Goal: Task Accomplishment & Management: Use online tool/utility

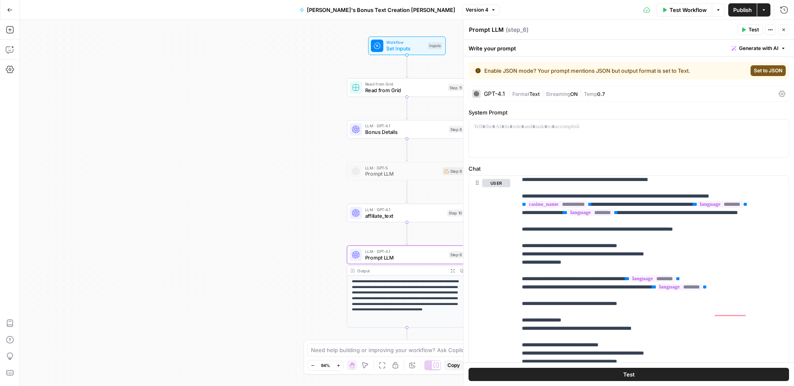
scroll to position [959, 0]
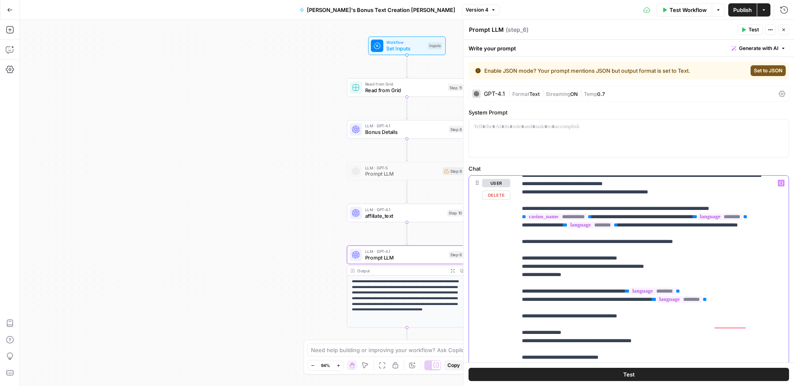
scroll to position [849, 0]
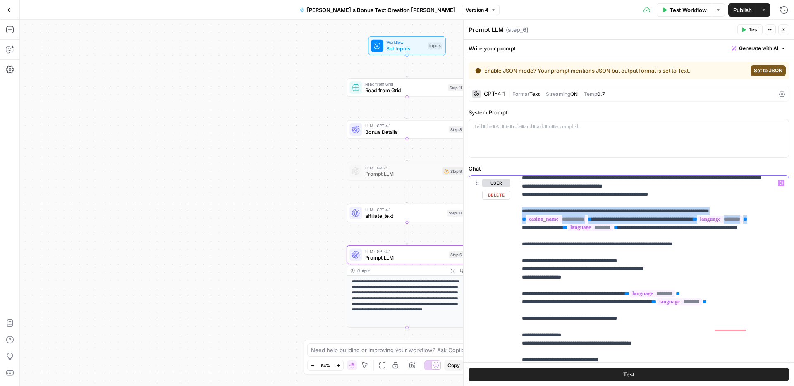
drag, startPoint x: 600, startPoint y: 317, endPoint x: 511, endPoint y: 305, distance: 89.8
click at [511, 305] on div "**********" at bounding box center [629, 354] width 320 height 357
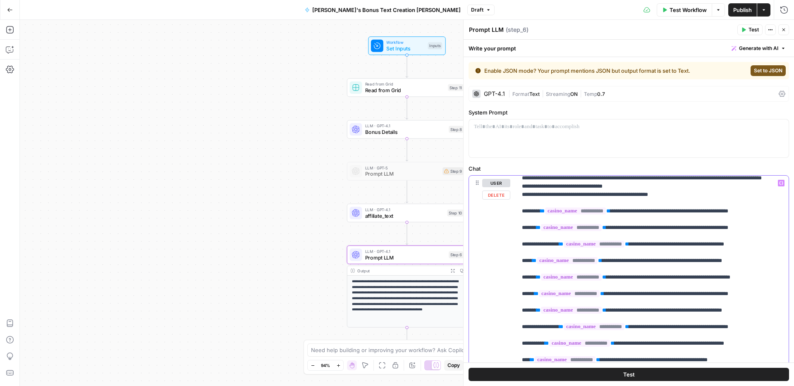
click at [527, 316] on p "**********" at bounding box center [646, 132] width 249 height 1605
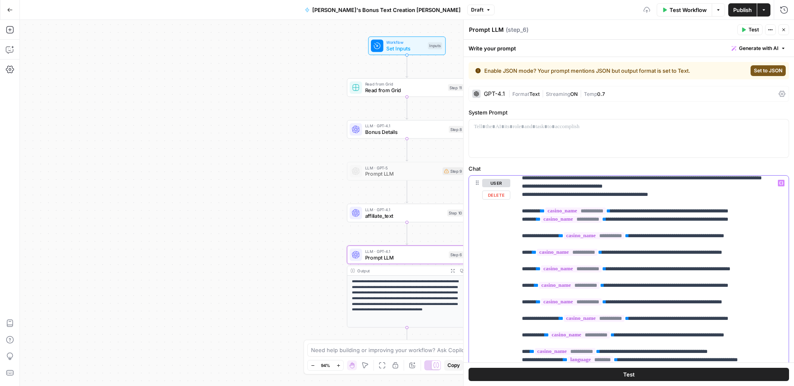
click at [529, 297] on p "**********" at bounding box center [646, 128] width 249 height 1597
click at [537, 335] on p "**********" at bounding box center [646, 128] width 249 height 1597
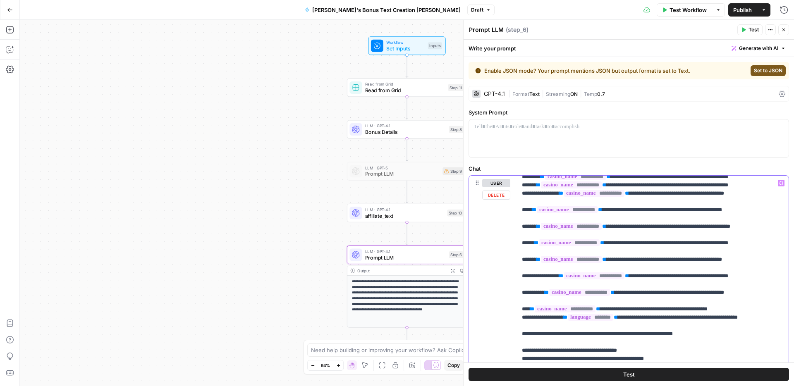
scroll to position [887, 0]
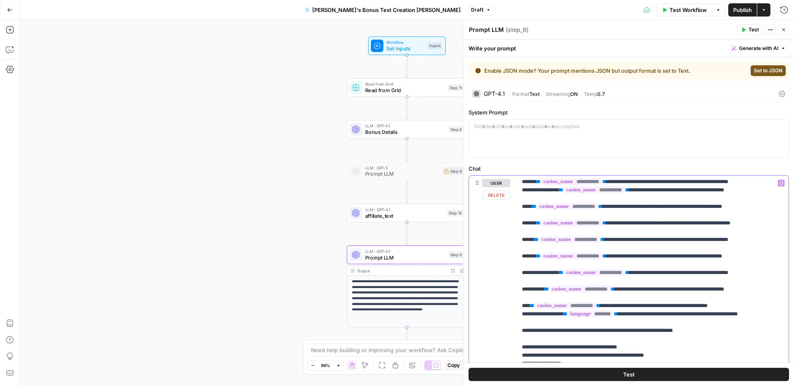
click at [527, 312] on p "**********" at bounding box center [646, 87] width 249 height 1589
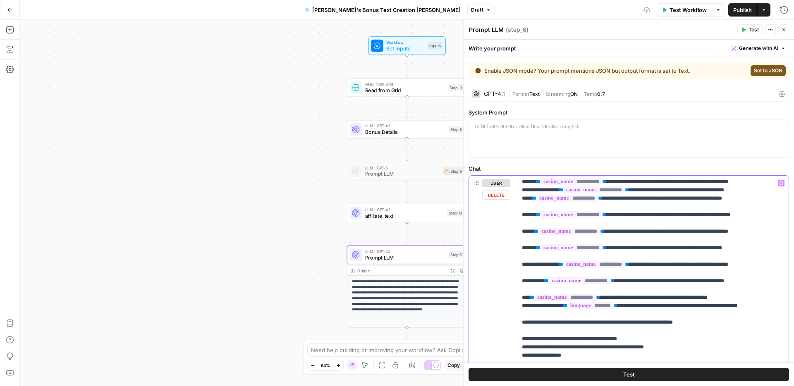
click at [536, 326] on p "**********" at bounding box center [646, 83] width 249 height 1580
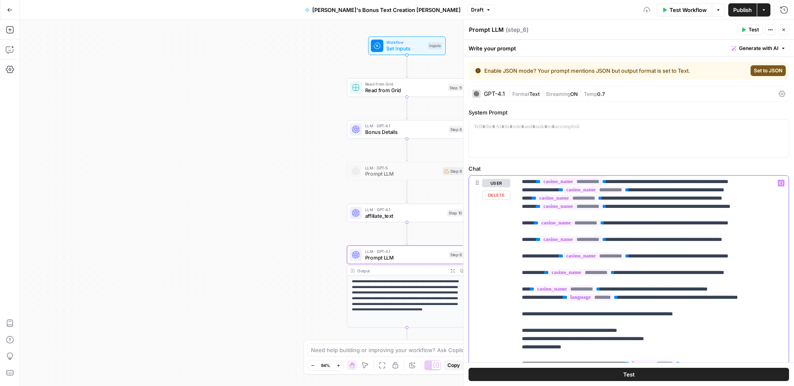
click at [525, 343] on p "**********" at bounding box center [646, 79] width 249 height 1572
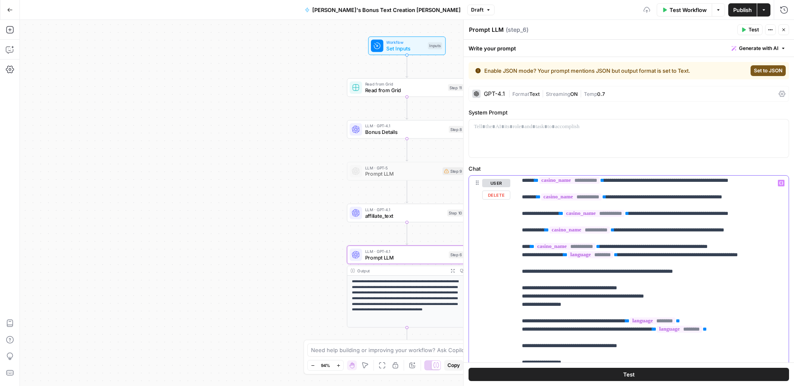
scroll to position [930, 0]
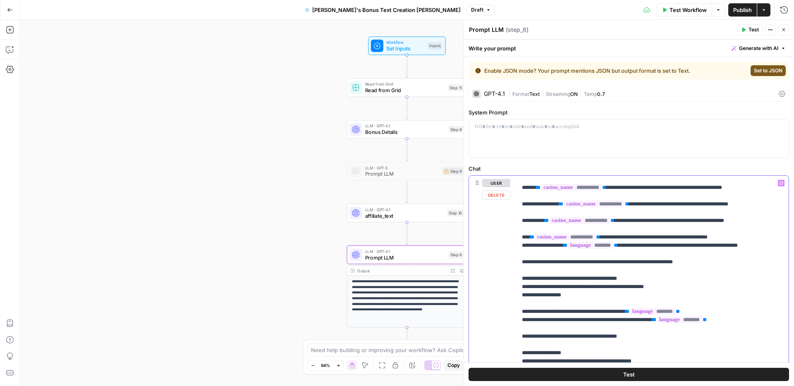
click at [527, 312] on p "**********" at bounding box center [646, 31] width 249 height 1564
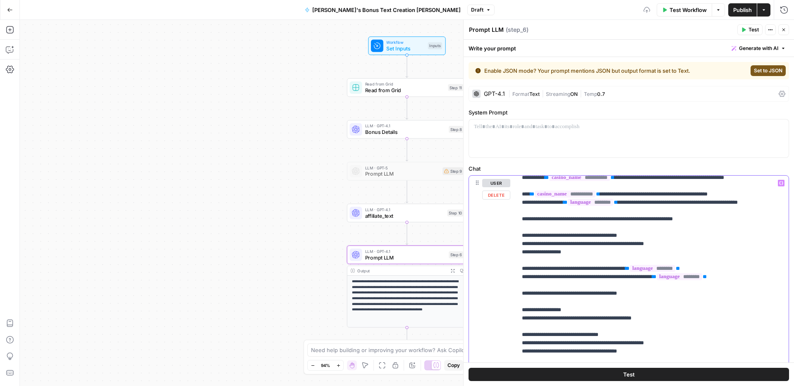
scroll to position [966, 0]
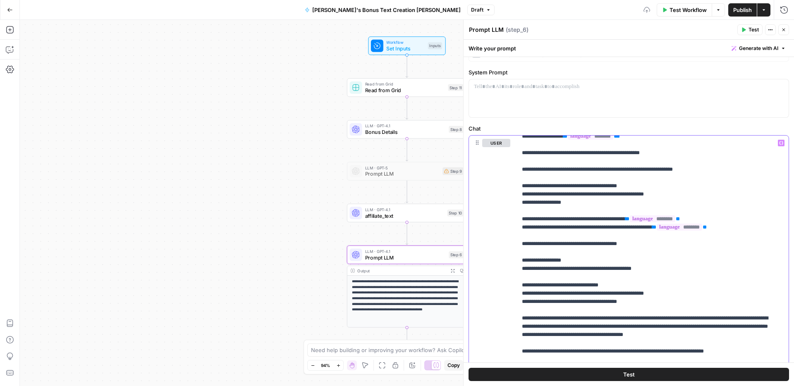
scroll to position [46, 0]
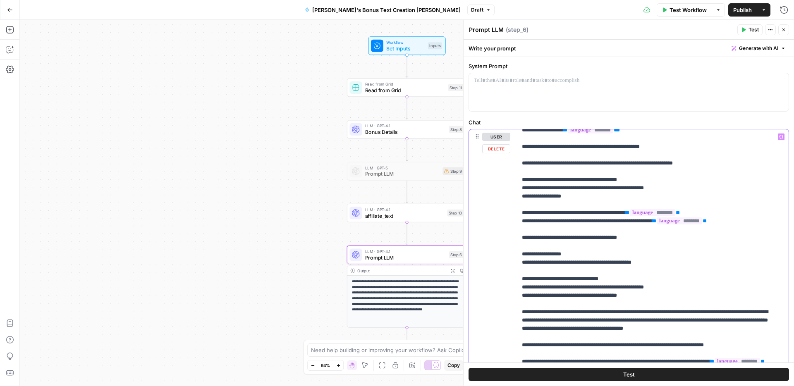
click at [779, 135] on icon "button" at bounding box center [781, 137] width 4 height 4
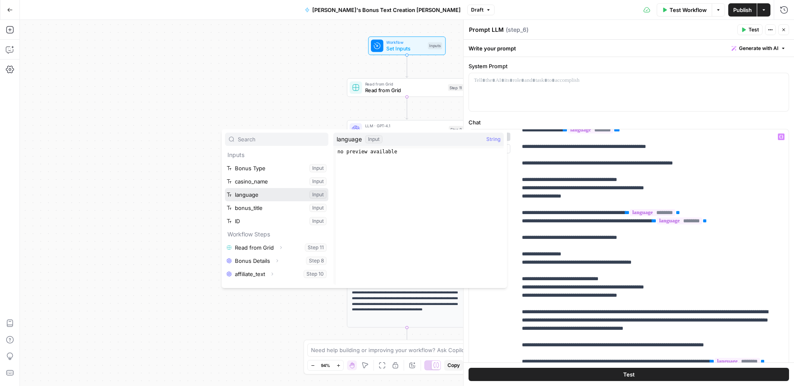
click at [264, 195] on button "Select variable language" at bounding box center [276, 194] width 103 height 13
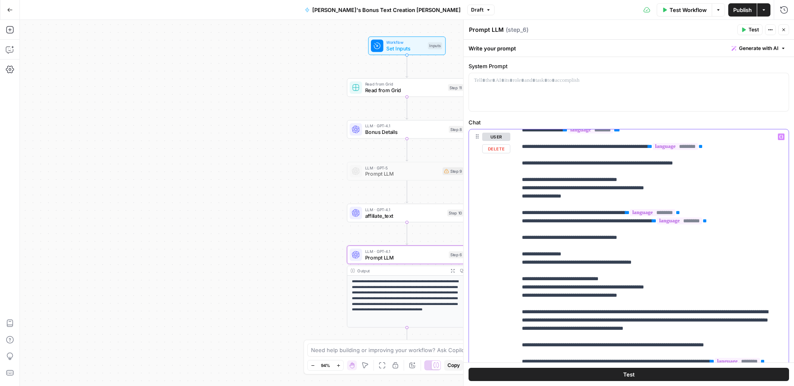
click at [521, 302] on div "**********" at bounding box center [650, 297] width 266 height 337
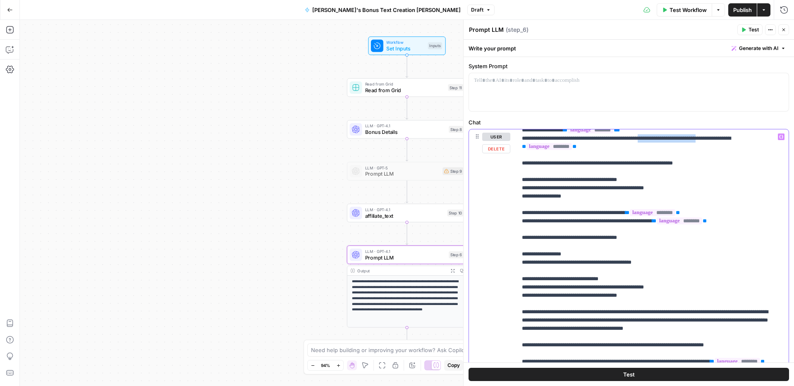
drag, startPoint x: 671, startPoint y: 295, endPoint x: 741, endPoint y: 292, distance: 70.4
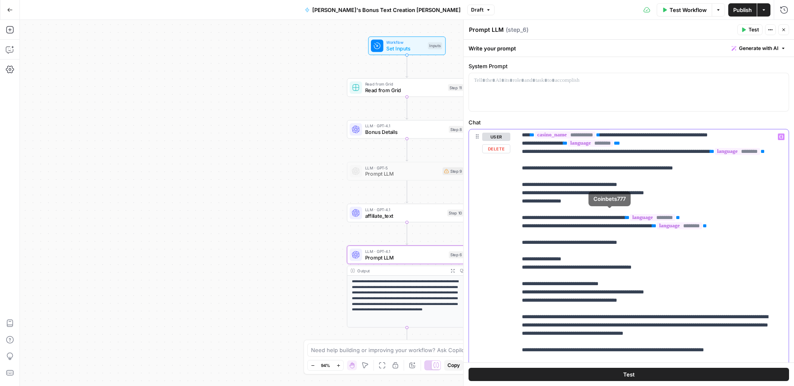
scroll to position [915, 0]
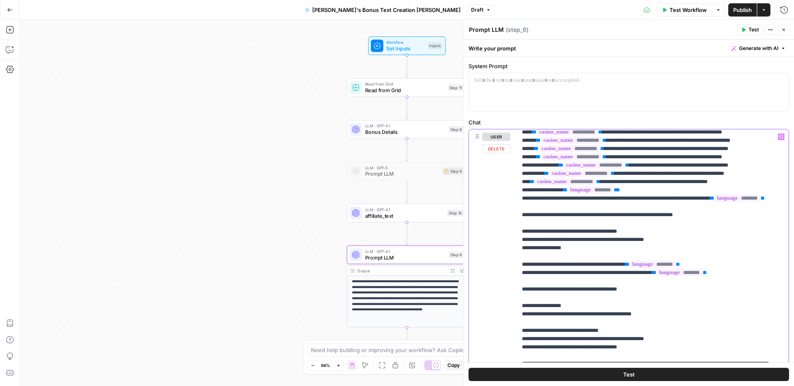
click at [778, 139] on button "Variables Menu" at bounding box center [781, 137] width 7 height 7
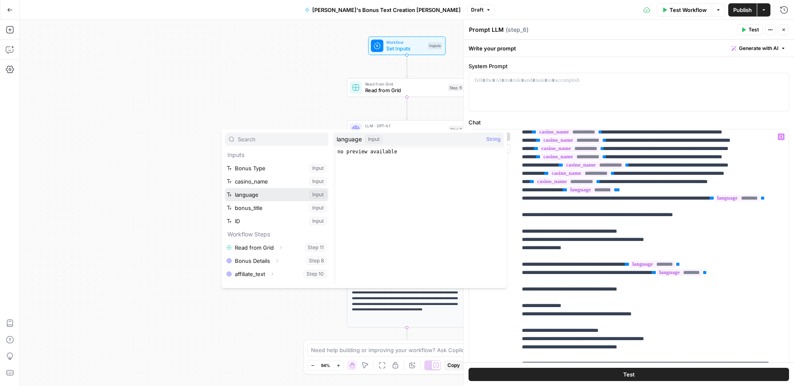
click at [240, 193] on button "Select variable language" at bounding box center [276, 194] width 103 height 13
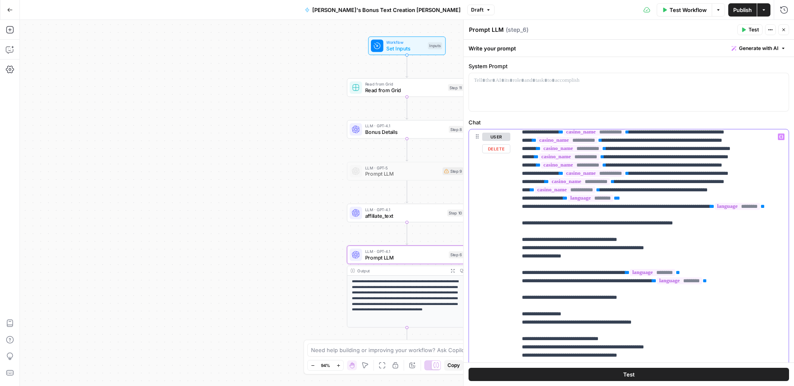
drag, startPoint x: 649, startPoint y: 206, endPoint x: 539, endPoint y: 206, distance: 109.6
copy p "* ** ******** **"
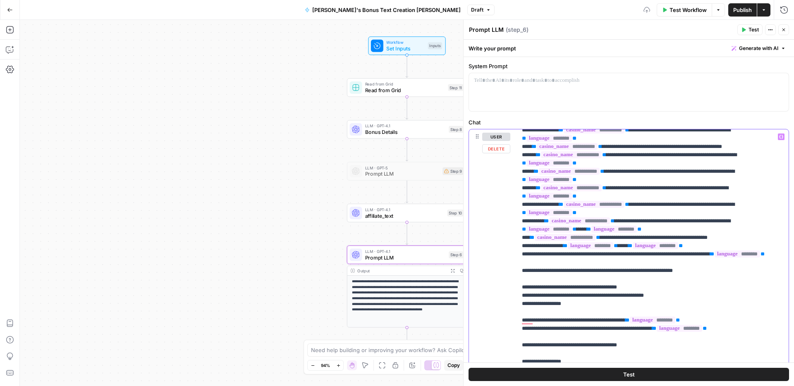
scroll to position [1014, 0]
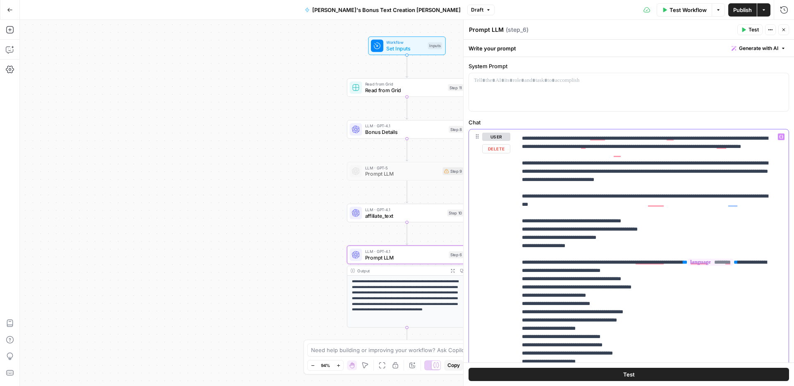
scroll to position [536, 0]
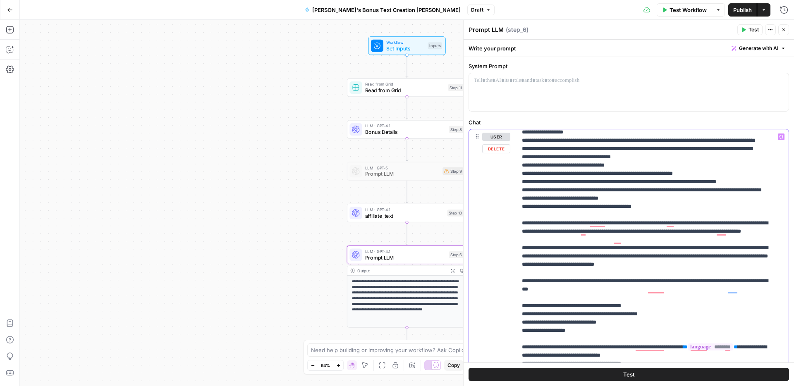
scroll to position [436, 0]
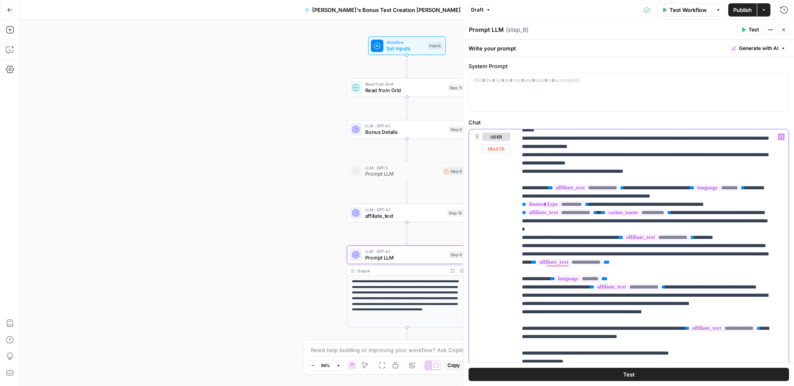
drag, startPoint x: 518, startPoint y: 193, endPoint x: 726, endPoint y: 281, distance: 226.4
click at [726, 281] on div "**********" at bounding box center [650, 297] width 266 height 337
copy p "**********"
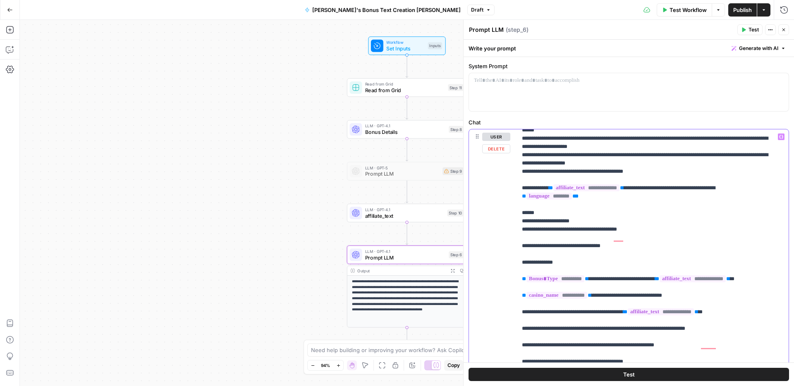
click at [520, 193] on div "**********" at bounding box center [650, 297] width 266 height 337
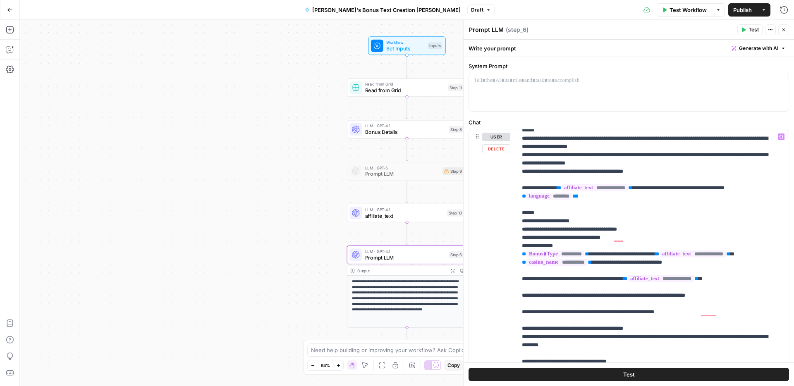
click at [516, 271] on div "**********" at bounding box center [629, 307] width 320 height 357
click at [655, 257] on span "**" at bounding box center [657, 254] width 4 height 5
click at [521, 290] on div "**********" at bounding box center [650, 297] width 266 height 337
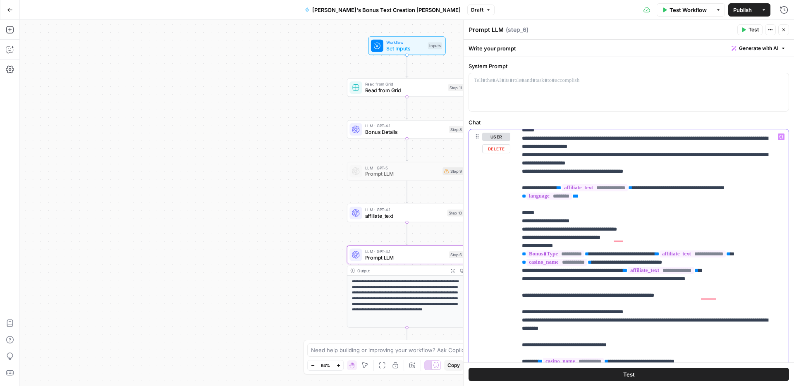
drag, startPoint x: 635, startPoint y: 297, endPoint x: 721, endPoint y: 302, distance: 86.2
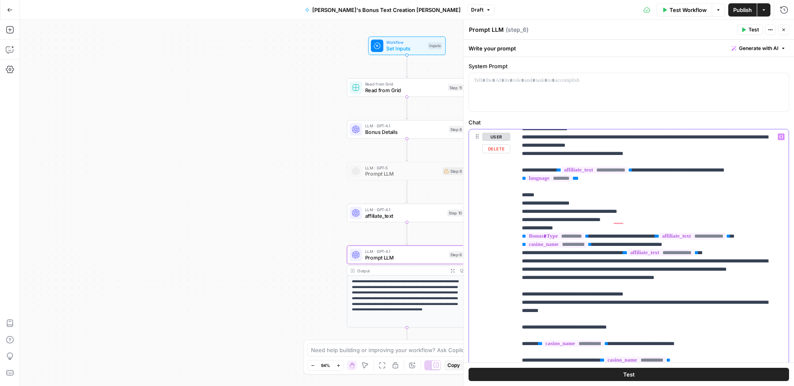
scroll to position [249, 0]
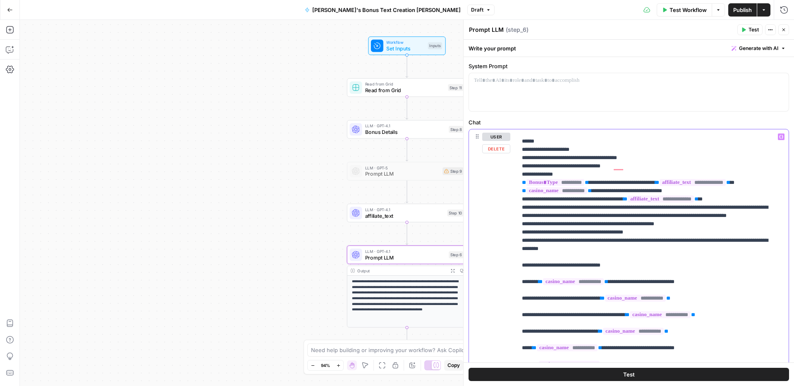
scroll to position [297, 0]
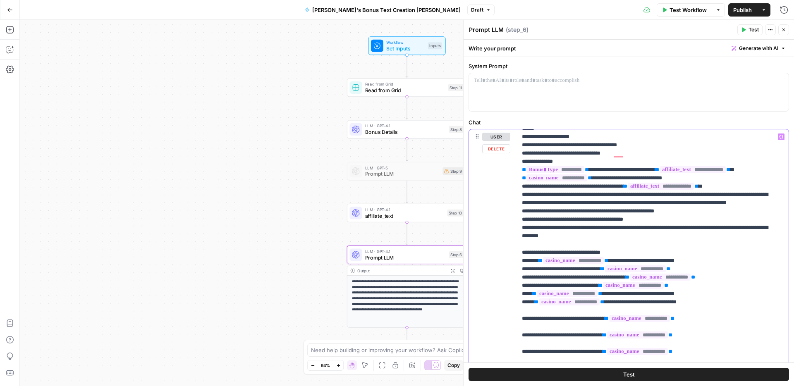
scroll to position [311, 0]
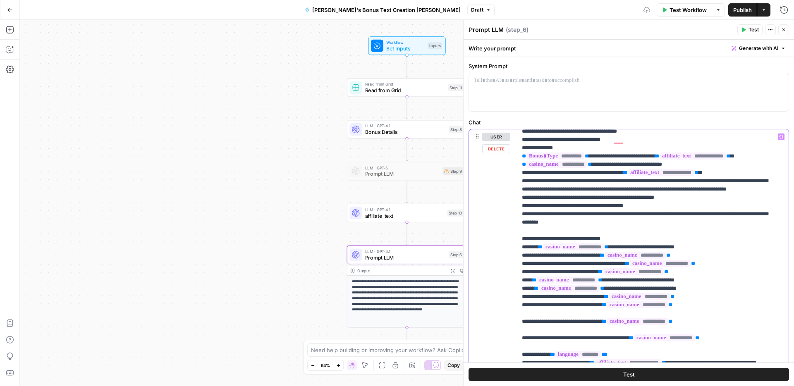
scroll to position [350, 0]
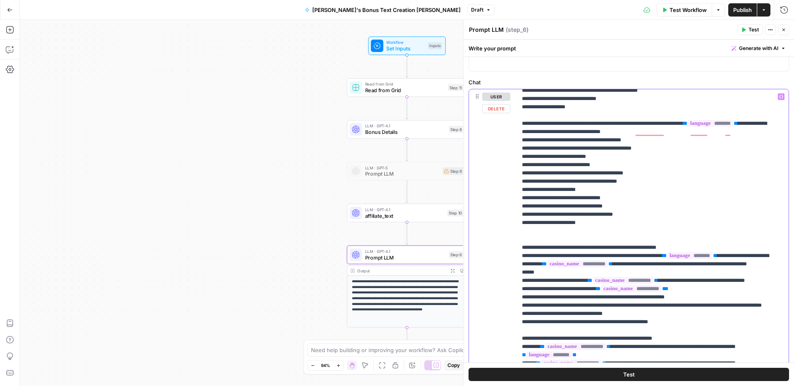
click at [553, 262] on p "**********" at bounding box center [646, 156] width 249 height 1713
click at [745, 10] on span "Publish" at bounding box center [743, 10] width 19 height 8
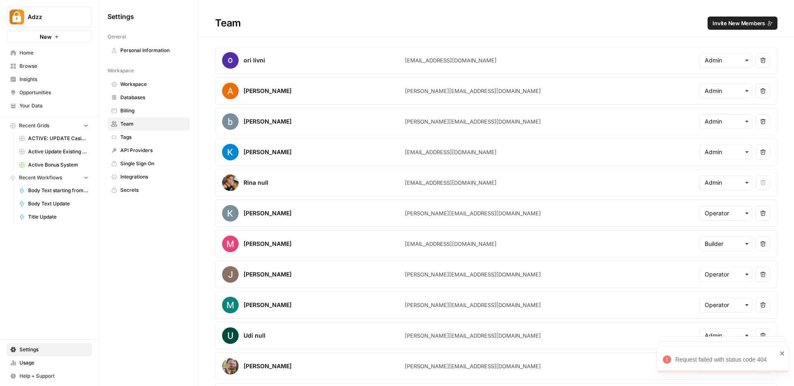
scroll to position [171, 0]
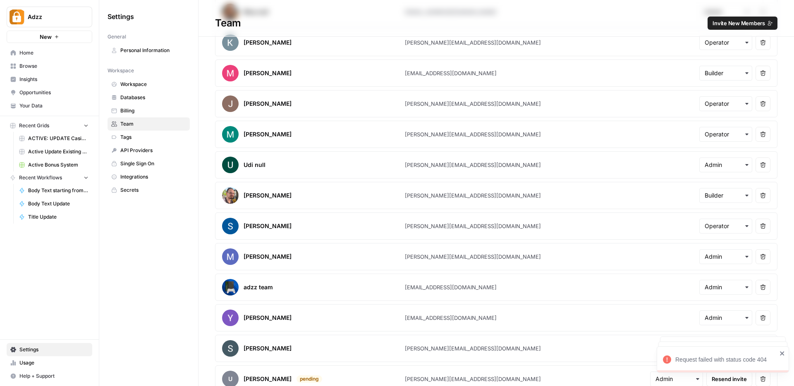
click at [41, 65] on span "Browse" at bounding box center [53, 65] width 69 height 7
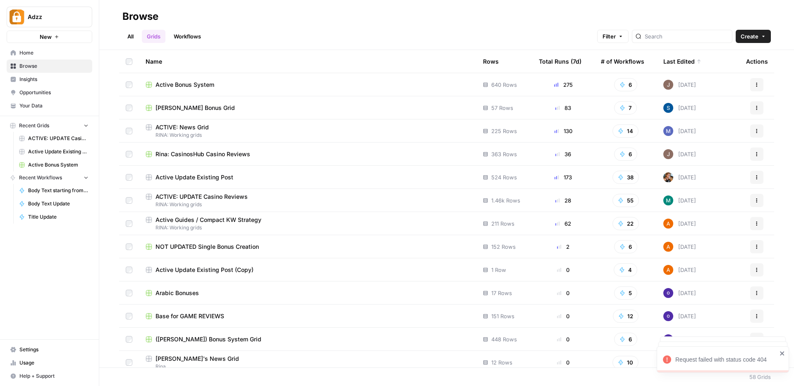
click at [223, 166] on td "Active Update Existing Post" at bounding box center [308, 177] width 338 height 23
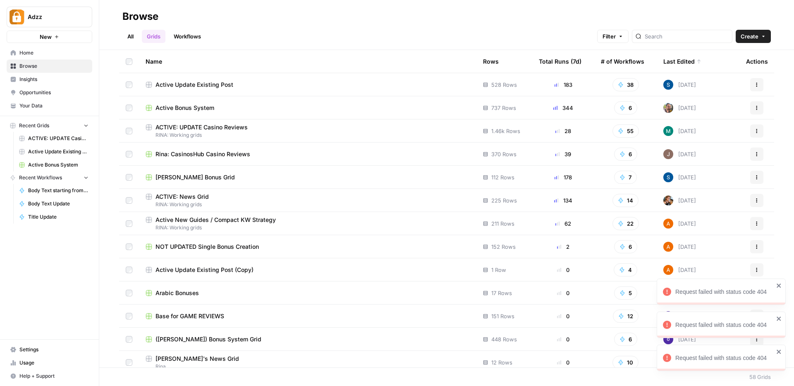
click at [201, 106] on span "Active Bonus System" at bounding box center [185, 108] width 59 height 8
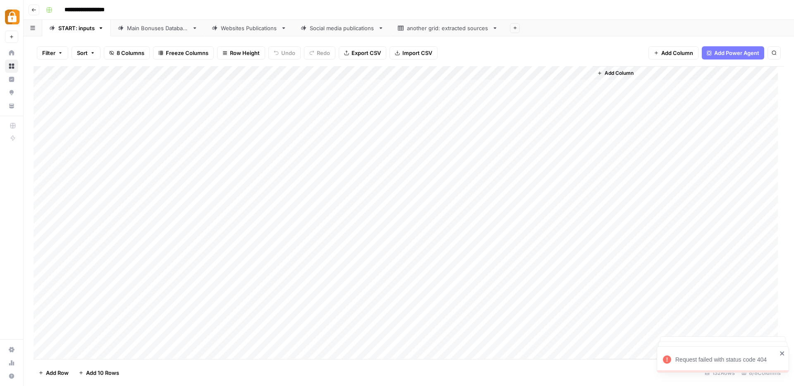
click at [254, 28] on div "Websites Publications" at bounding box center [249, 28] width 57 height 8
click at [464, 74] on div "Add Column" at bounding box center [409, 212] width 751 height 293
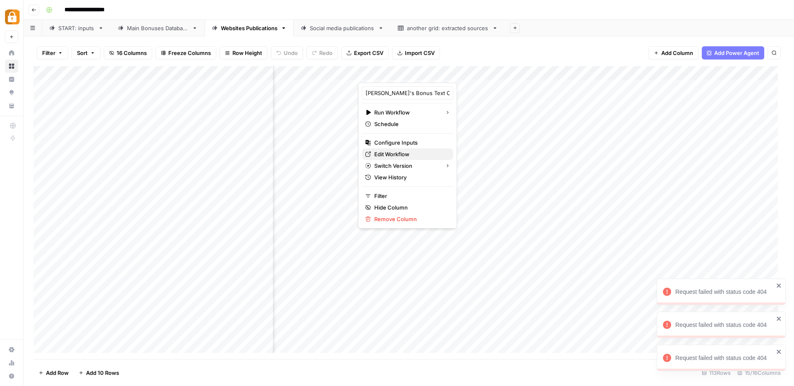
click at [399, 154] on span "Edit Workflow" at bounding box center [410, 154] width 72 height 8
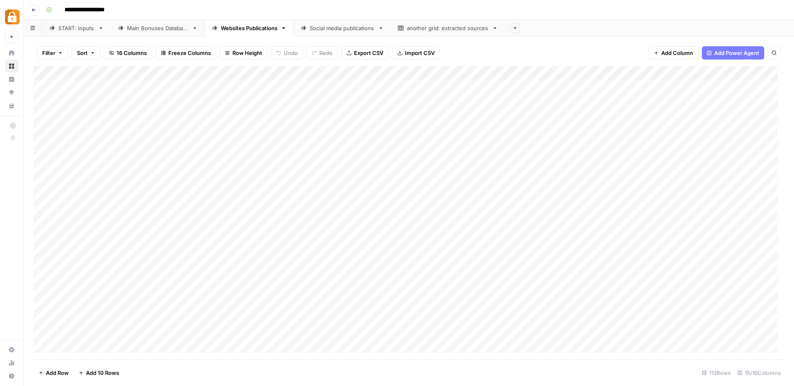
scroll to position [0, 0]
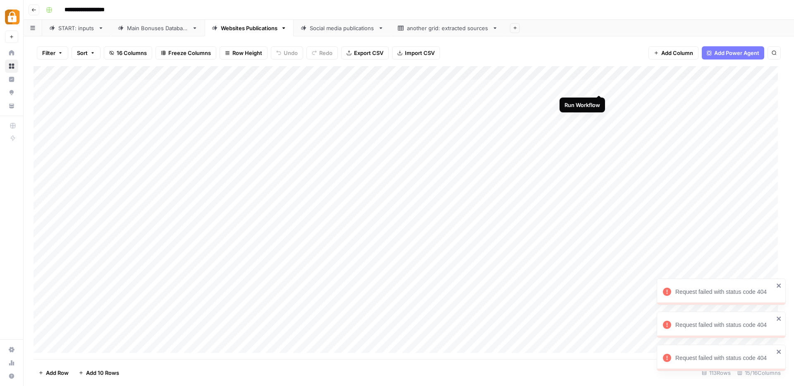
click at [600, 87] on div "Add Column" at bounding box center [409, 212] width 751 height 293
click at [782, 352] on icon "close" at bounding box center [783, 353] width 6 height 7
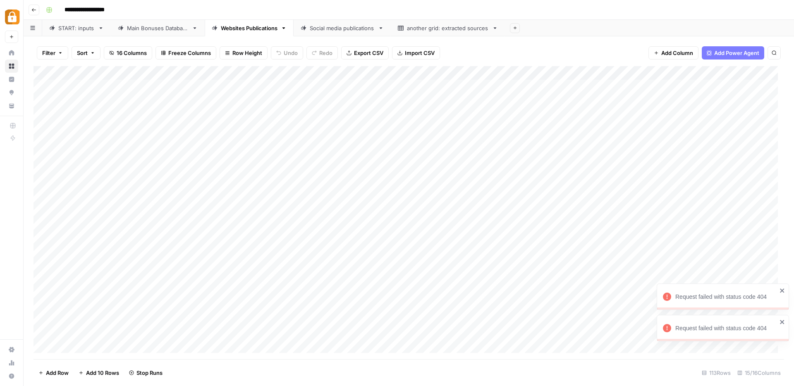
click at [784, 323] on icon "close" at bounding box center [782, 322] width 4 height 4
click at [593, 86] on div "Add Column" at bounding box center [409, 212] width 751 height 293
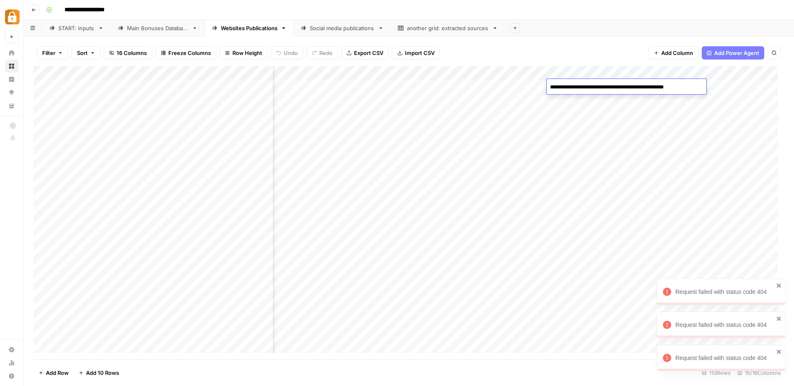
click at [586, 62] on div "Filter Sort 16 Columns Freeze Columns Row Height Undo Redo Export CSV Import CS…" at bounding box center [409, 53] width 751 height 26
click at [689, 89] on div "Add Column" at bounding box center [409, 212] width 751 height 293
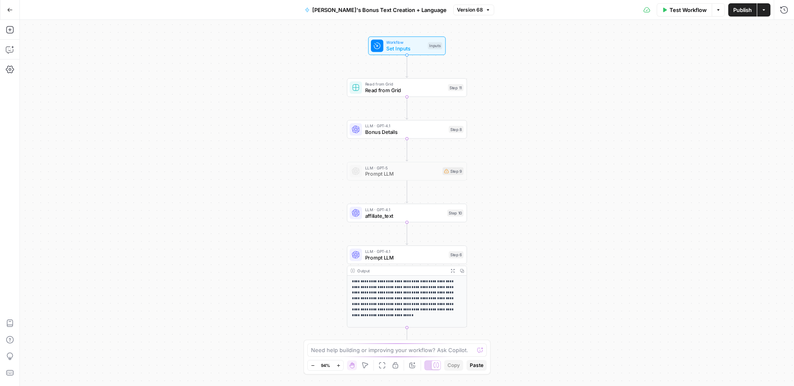
click at [416, 261] on span "Prompt LLM" at bounding box center [405, 258] width 81 height 8
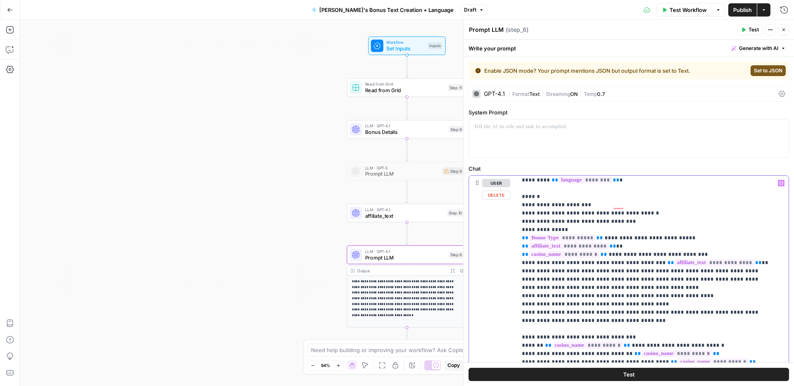
scroll to position [302, 0]
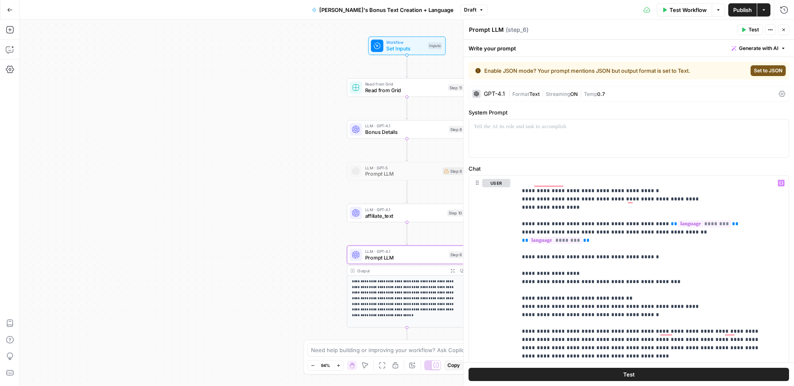
click at [739, 7] on span "Publish" at bounding box center [743, 10] width 19 height 8
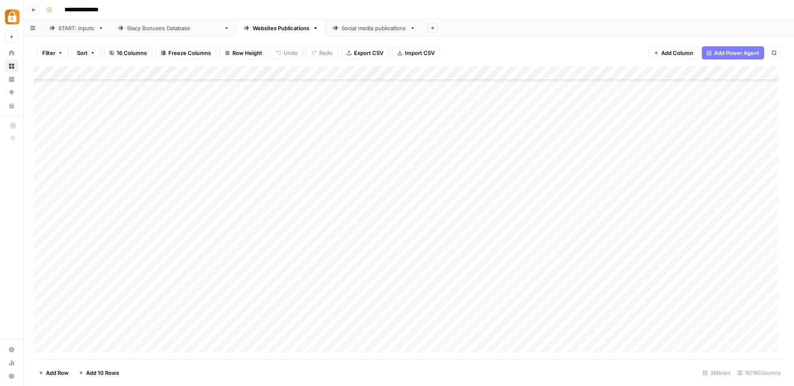
scroll to position [275, 0]
click at [89, 349] on div "Add Column" at bounding box center [409, 212] width 751 height 293
click at [110, 346] on div "Add Column" at bounding box center [409, 212] width 751 height 293
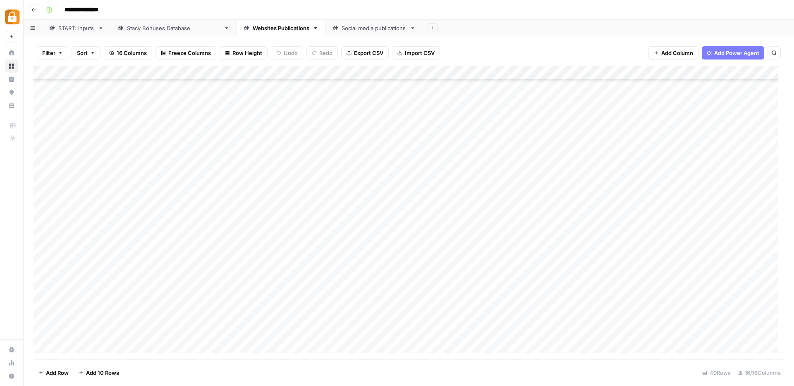
scroll to position [317, 0]
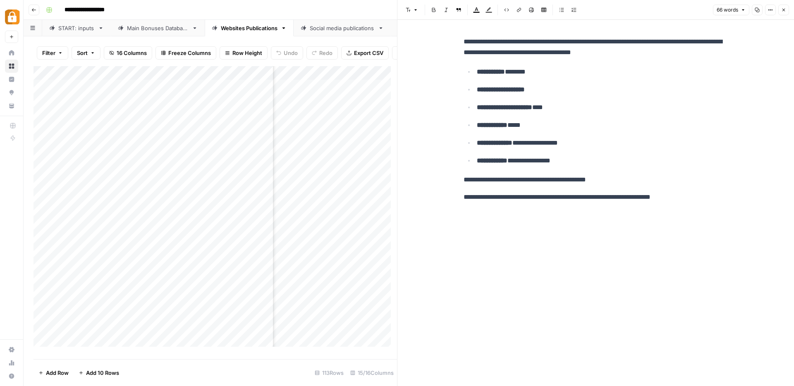
click at [784, 13] on button "Close" at bounding box center [784, 10] width 11 height 11
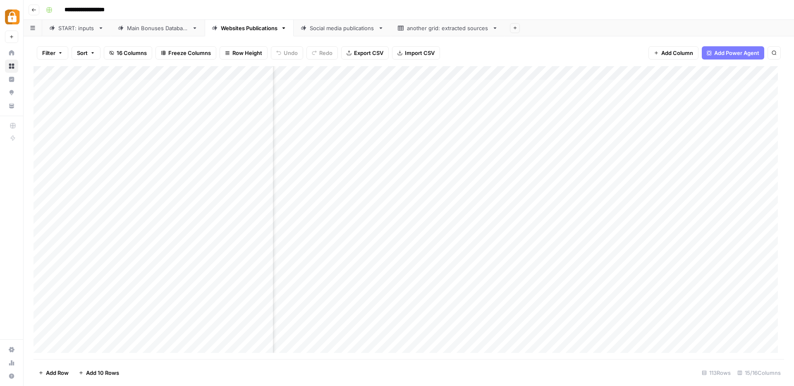
scroll to position [0, 131]
click at [617, 85] on div "Add Column" at bounding box center [409, 212] width 751 height 293
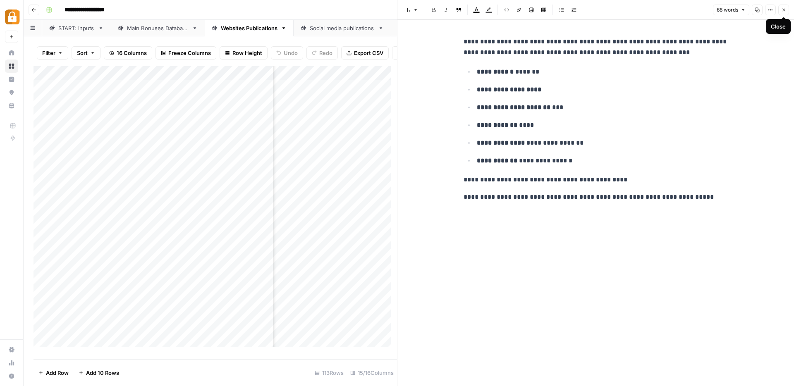
click at [784, 9] on icon "button" at bounding box center [784, 9] width 5 height 5
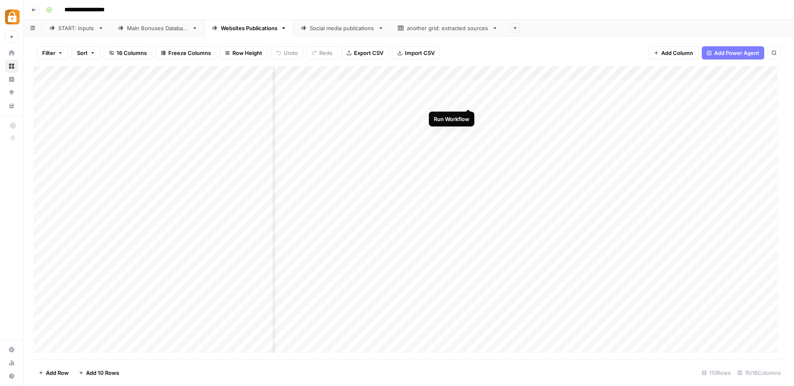
click at [469, 101] on div "Add Column" at bounding box center [409, 212] width 751 height 293
click at [626, 86] on div "Add Column" at bounding box center [409, 212] width 751 height 293
click at [560, 115] on div "Add Column" at bounding box center [409, 212] width 751 height 293
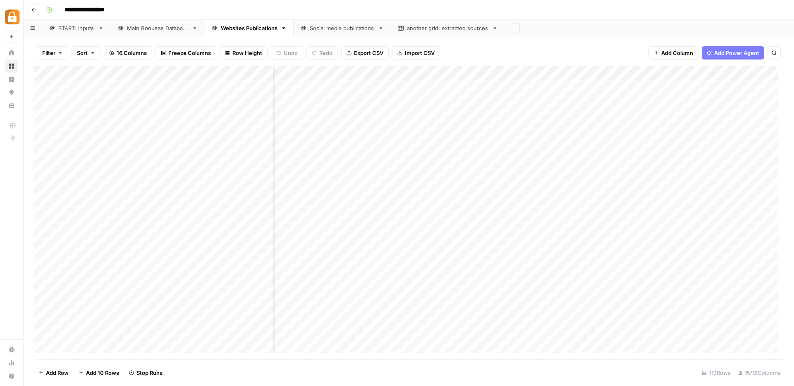
click at [599, 101] on div "Add Column" at bounding box center [409, 212] width 751 height 293
click at [711, 103] on div "Add Column" at bounding box center [409, 212] width 751 height 293
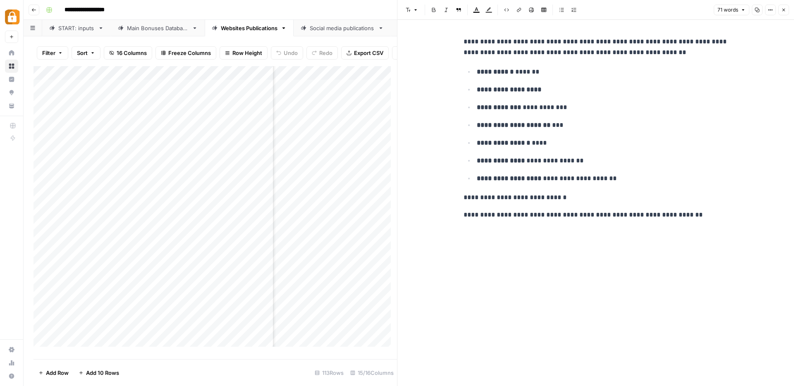
click at [784, 11] on icon "button" at bounding box center [784, 9] width 5 height 5
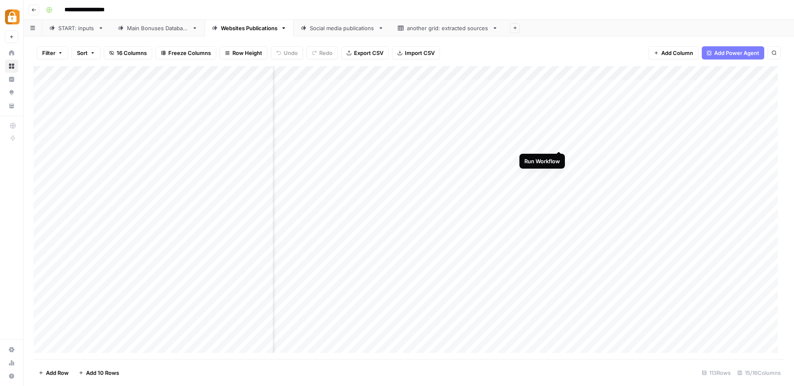
click at [559, 142] on div "Add Column" at bounding box center [409, 212] width 751 height 293
click at [76, 31] on div "START: inputs" at bounding box center [76, 28] width 36 height 8
click at [575, 71] on div "Add Column" at bounding box center [409, 212] width 751 height 293
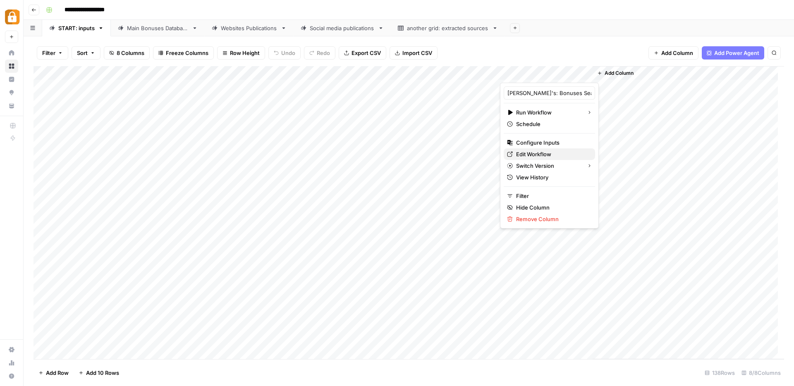
click at [530, 149] on link "Edit Workflow" at bounding box center [549, 155] width 91 height 12
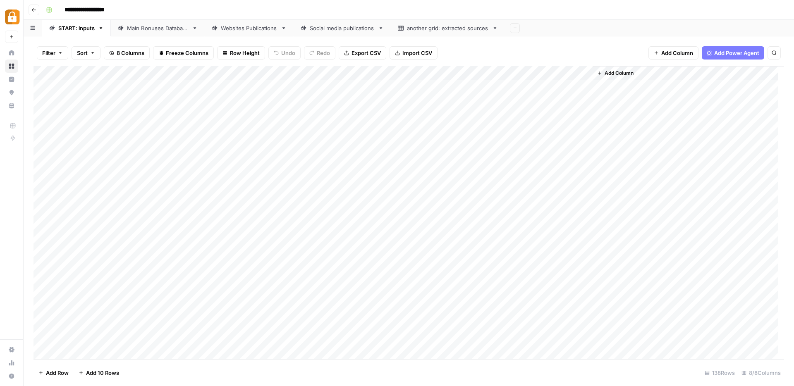
click at [180, 31] on div "Main Bonuses Database" at bounding box center [158, 28] width 62 height 8
click at [672, 52] on span "Add Column" at bounding box center [678, 53] width 32 height 8
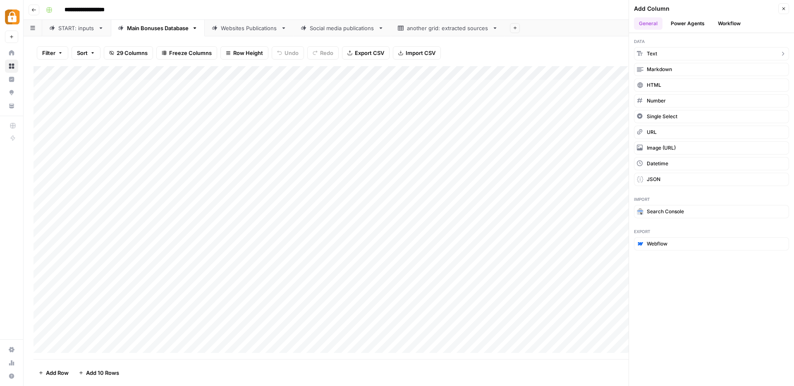
click at [676, 53] on button "Text" at bounding box center [711, 53] width 155 height 13
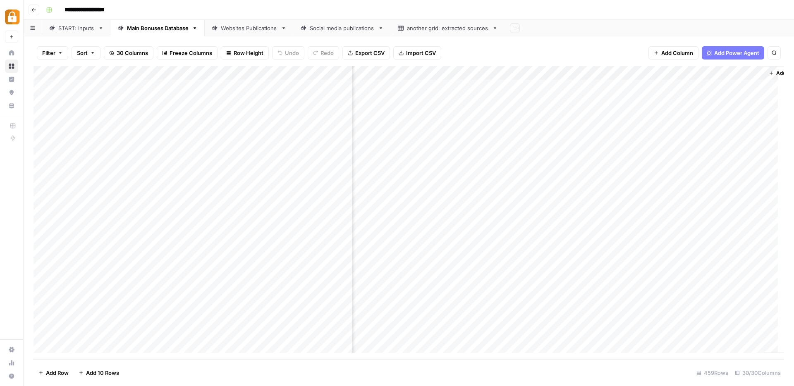
scroll to position [0, 1863]
click at [663, 73] on div "Add Column" at bounding box center [409, 212] width 751 height 293
click at [655, 92] on input "New Column" at bounding box center [662, 93] width 84 height 8
type input "N"
type input "User"
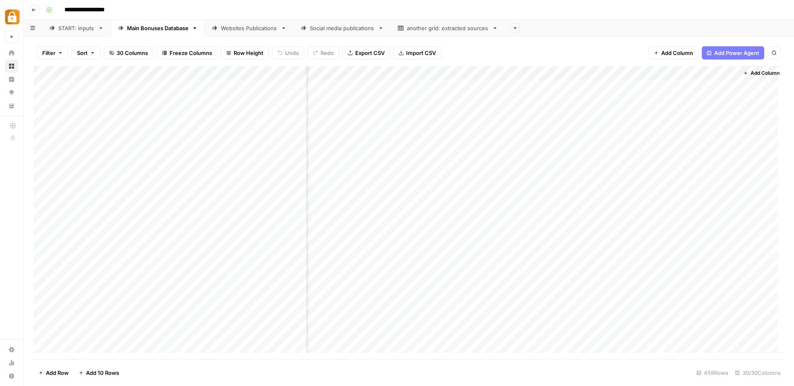
drag, startPoint x: 688, startPoint y: 77, endPoint x: 182, endPoint y: 79, distance: 505.6
click at [182, 79] on div "Add Column" at bounding box center [409, 212] width 751 height 293
drag, startPoint x: 243, startPoint y: 68, endPoint x: 162, endPoint y: 72, distance: 81.6
click at [162, 72] on div "Add Column" at bounding box center [409, 212] width 751 height 293
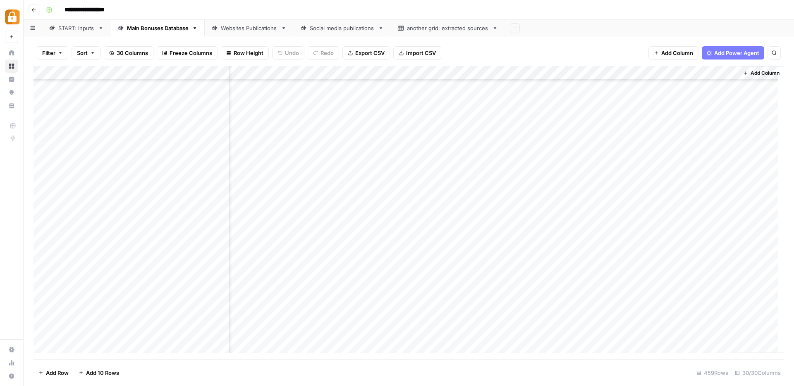
click at [82, 31] on div "START: inputs" at bounding box center [76, 28] width 36 height 8
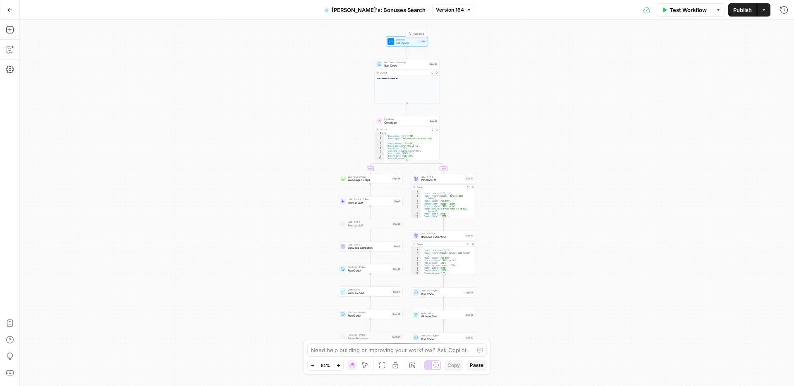
click at [400, 39] on span "Workflow" at bounding box center [406, 39] width 21 height 3
click at [615, 155] on span "Add Field" at bounding box center [619, 159] width 24 height 8
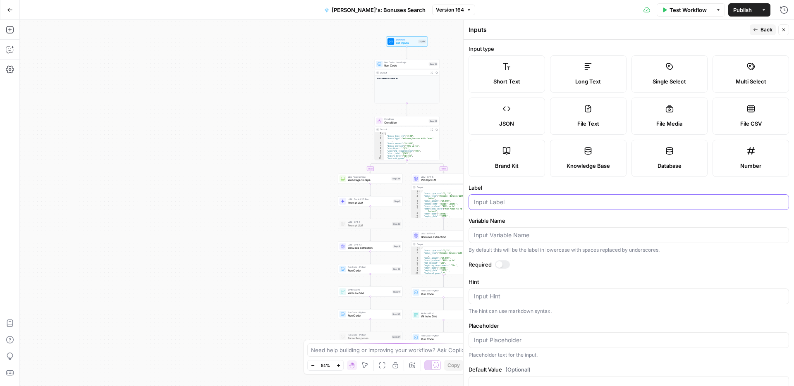
click at [504, 200] on input "Label" at bounding box center [629, 202] width 310 height 8
type input "user"
click at [507, 234] on input "Variable Name" at bounding box center [629, 235] width 310 height 8
type input "user"
click at [741, 13] on span "Publish" at bounding box center [743, 10] width 19 height 8
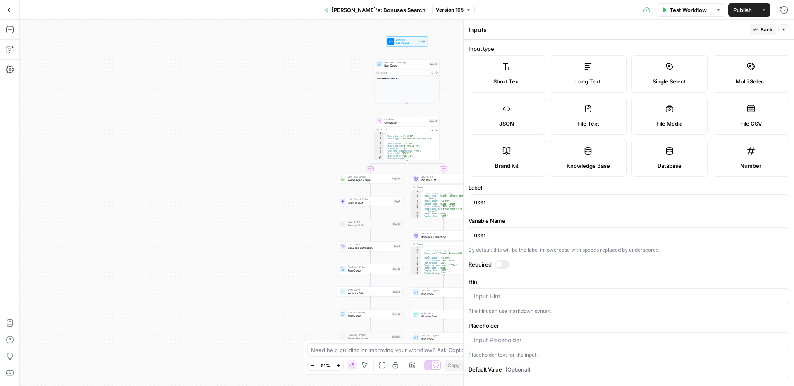
click at [786, 31] on button "Close" at bounding box center [784, 29] width 11 height 11
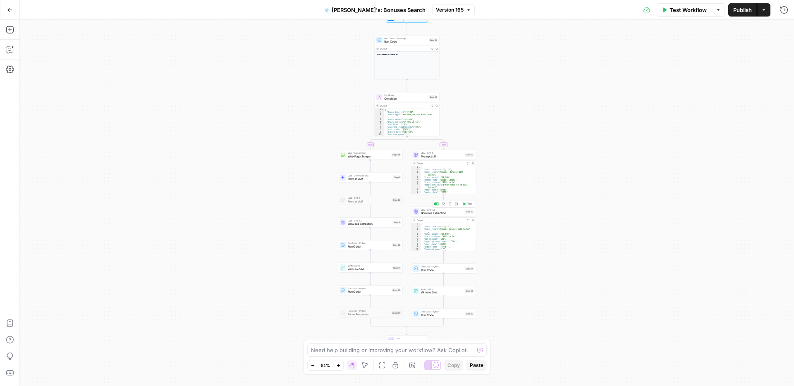
click at [444, 213] on span "Bonuses Extraction" at bounding box center [442, 213] width 42 height 4
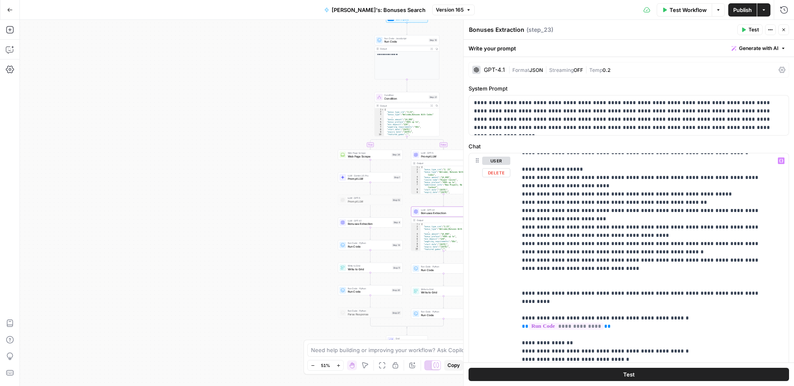
scroll to position [1382, 0]
click at [779, 161] on icon "button" at bounding box center [781, 161] width 4 height 4
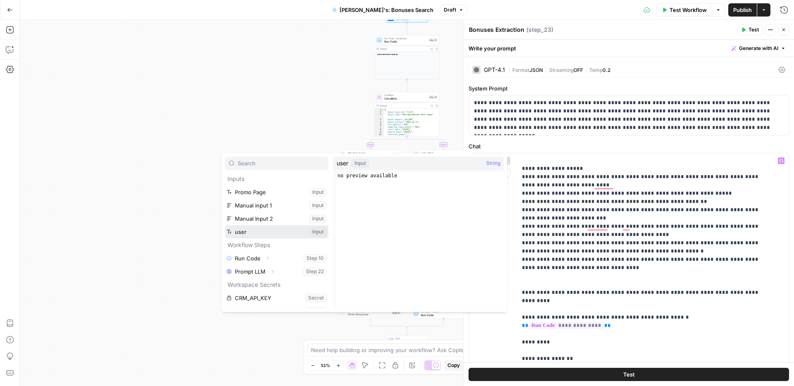
click at [269, 233] on button "Select variable user" at bounding box center [276, 231] width 103 height 13
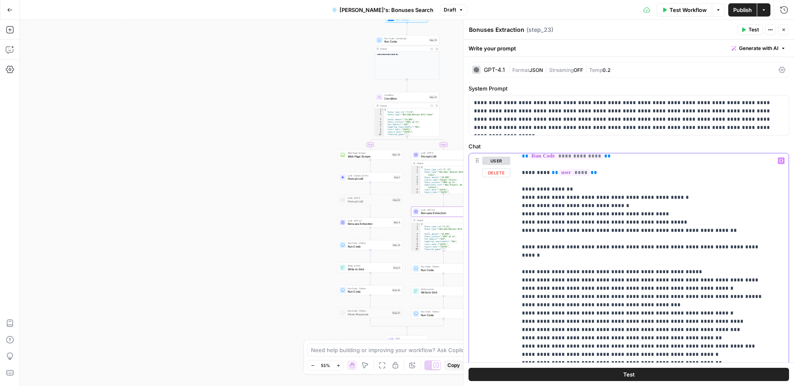
scroll to position [0, 0]
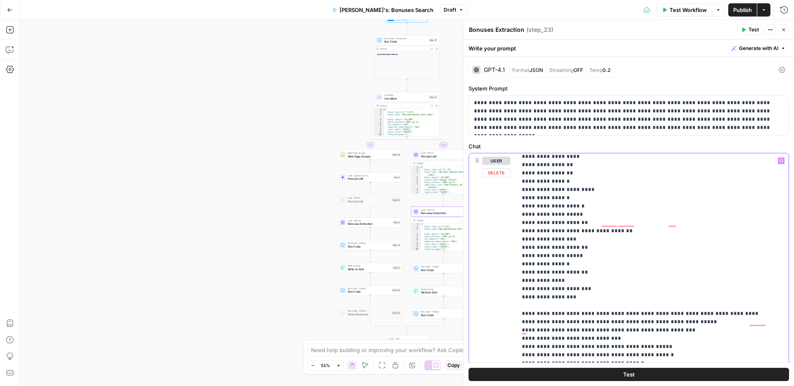
click at [779, 159] on icon "button" at bounding box center [781, 161] width 4 height 4
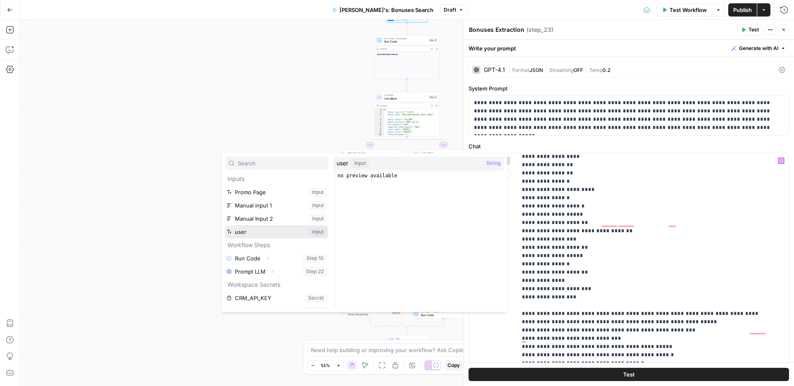
click at [271, 230] on button "Select variable user" at bounding box center [276, 231] width 103 height 13
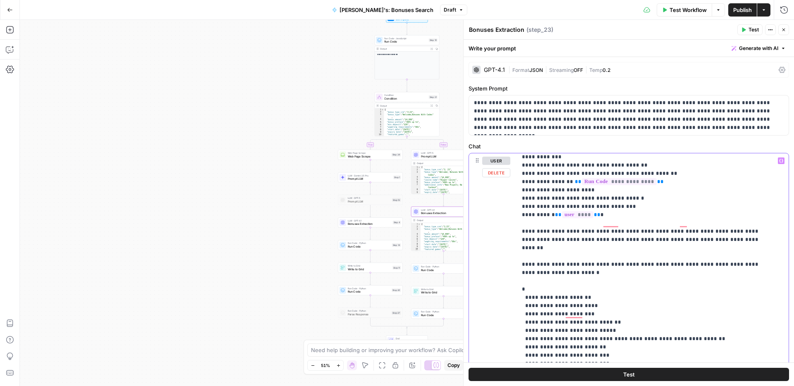
drag, startPoint x: 579, startPoint y: 298, endPoint x: 527, endPoint y: 295, distance: 52.2
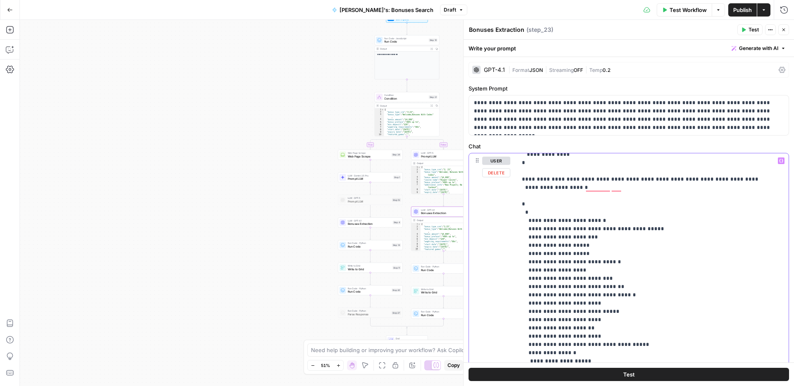
drag, startPoint x: 563, startPoint y: 221, endPoint x: 553, endPoint y: 220, distance: 10.8
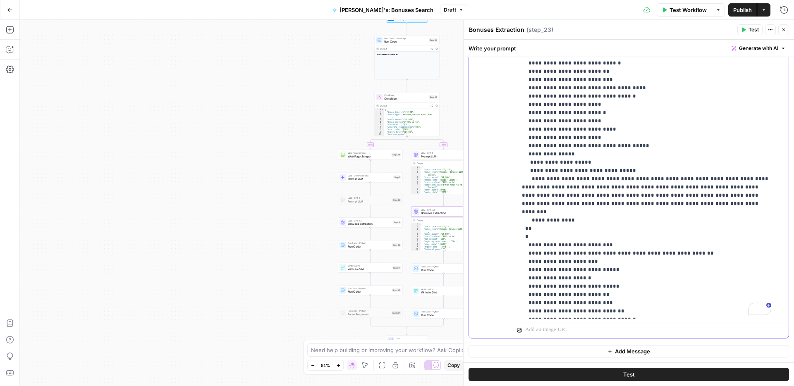
click at [785, 30] on icon "button" at bounding box center [784, 29] width 5 height 5
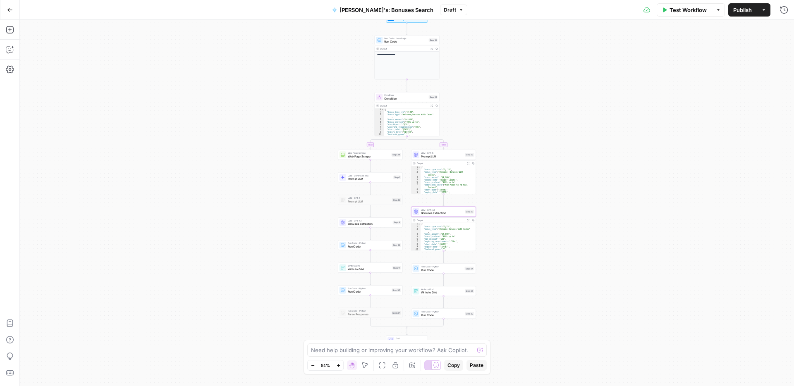
click at [360, 226] on span "Bonuses Extraction" at bounding box center [369, 224] width 43 height 4
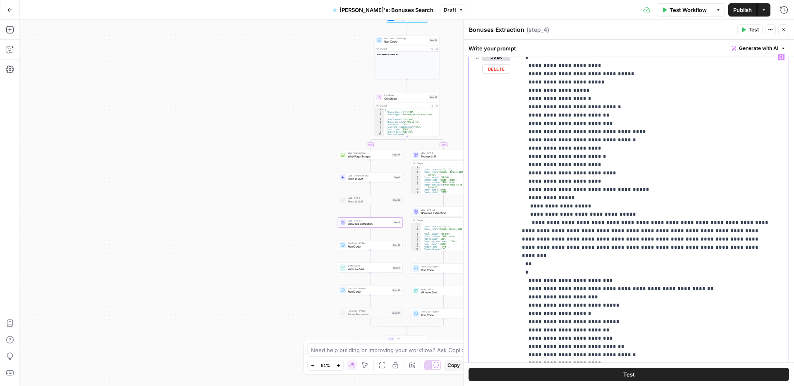
click at [430, 213] on span "Bonuses Extraction" at bounding box center [442, 213] width 42 height 4
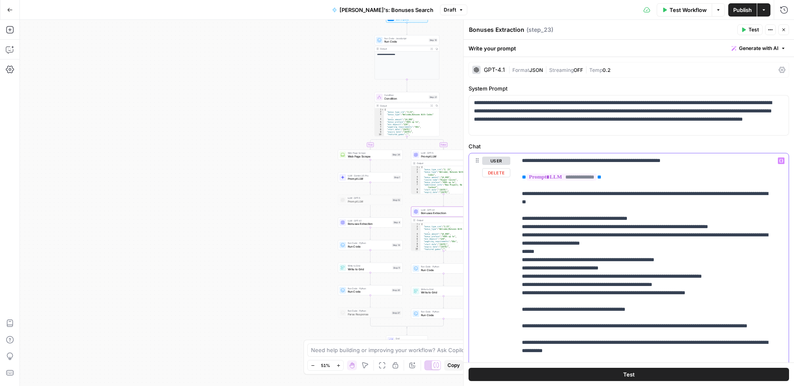
drag, startPoint x: 518, startPoint y: 193, endPoint x: 520, endPoint y: 225, distance: 31.9
click at [520, 225] on div "**********" at bounding box center [653, 321] width 272 height 337
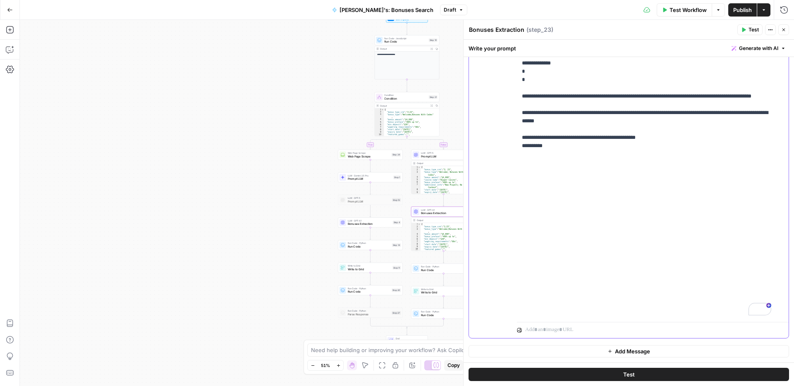
copy p "**********"
click at [363, 225] on span "Bonuses Extraction" at bounding box center [369, 224] width 43 height 4
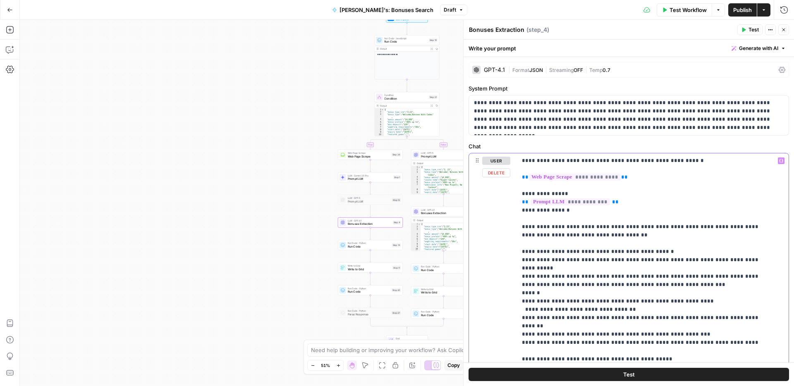
drag, startPoint x: 522, startPoint y: 225, endPoint x: 557, endPoint y: 299, distance: 82.0
click at [442, 215] on span "Bonuses Extraction" at bounding box center [442, 213] width 42 height 4
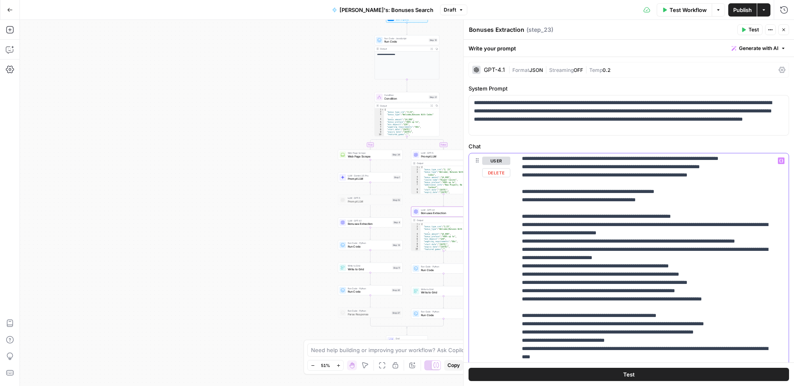
drag, startPoint x: 522, startPoint y: 234, endPoint x: 535, endPoint y: 296, distance: 63.5
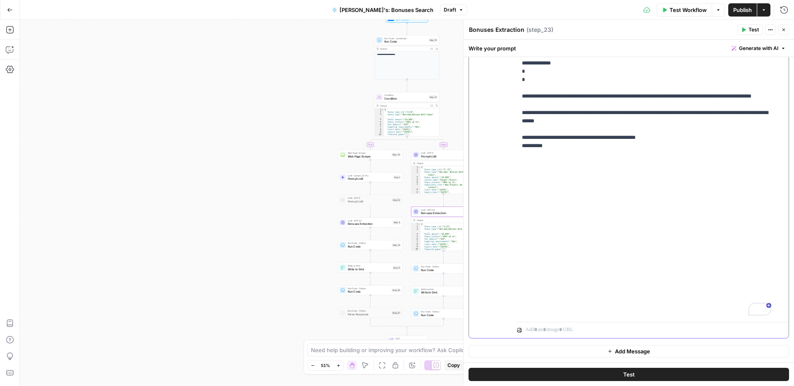
copy p "**********"
click at [378, 225] on span "Bonuses Extraction" at bounding box center [369, 224] width 43 height 4
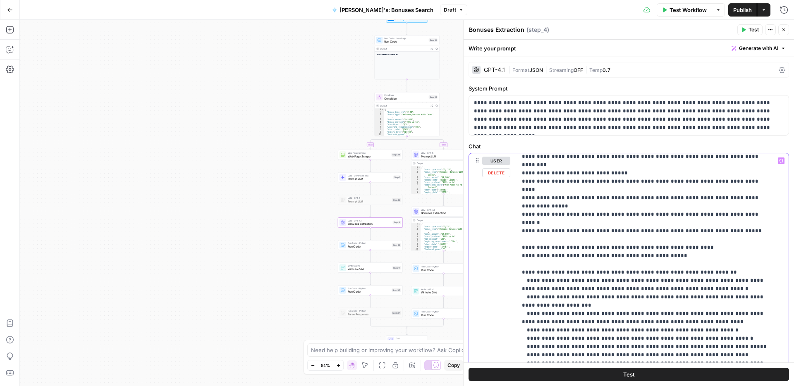
drag, startPoint x: 520, startPoint y: 206, endPoint x: 529, endPoint y: 247, distance: 41.0
click at [529, 247] on div "**********" at bounding box center [650, 321] width 266 height 337
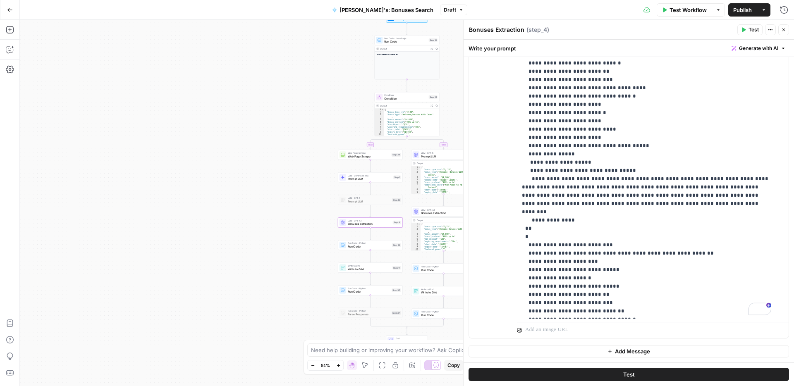
click at [745, 8] on span "Publish" at bounding box center [743, 10] width 19 height 8
click at [785, 29] on icon "button" at bounding box center [784, 30] width 3 height 3
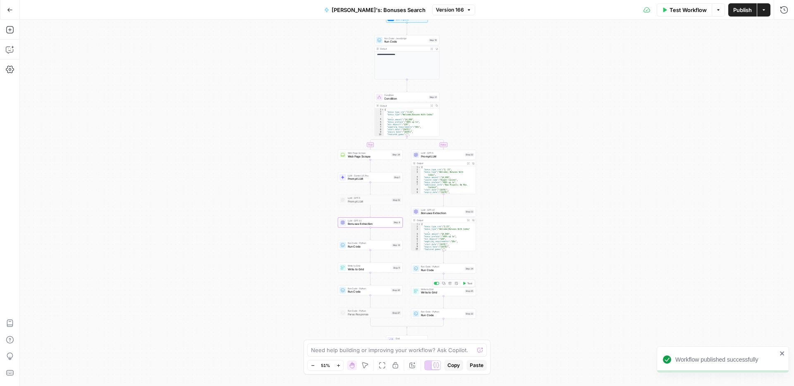
click at [426, 294] on span "Write to Grid" at bounding box center [442, 293] width 42 height 4
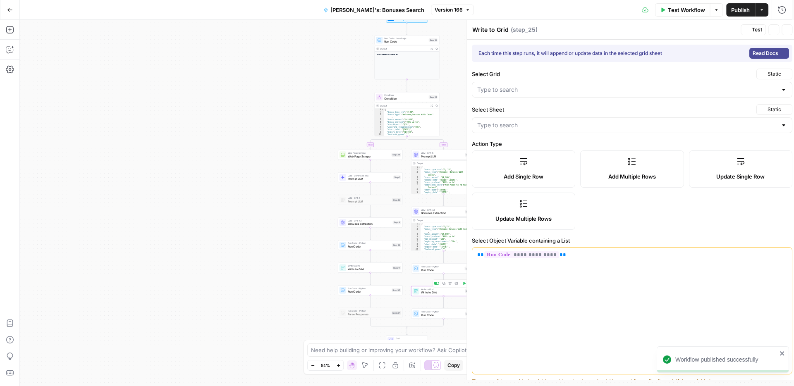
type input "Active Bonus System"
type input "Main Bonuses Database"
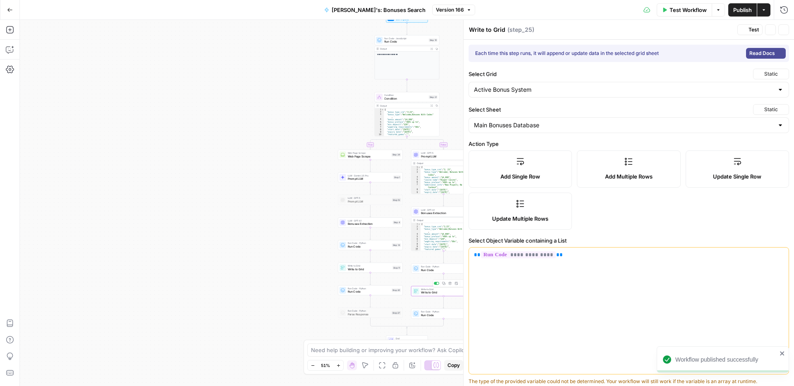
type input "bonus_type"
type input "casino_name"
type input "special_condition"
type input "bonus_preface"
type input "bonus_amount"
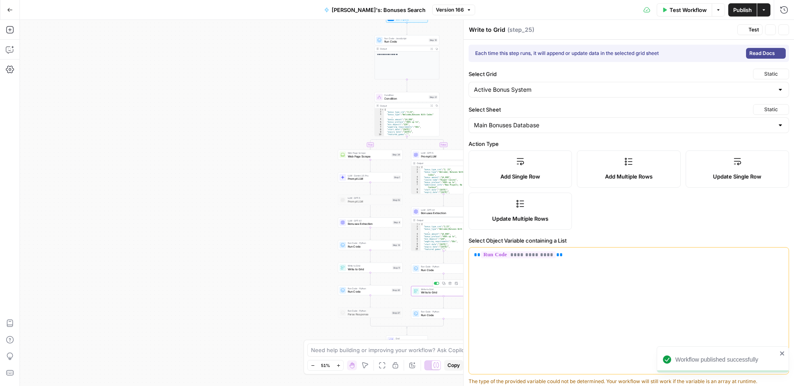
type input "expiry_date"
type input "coupon_code"
type input "allowed_player"
type input "wagering_requirements"
type input "min_deposit"
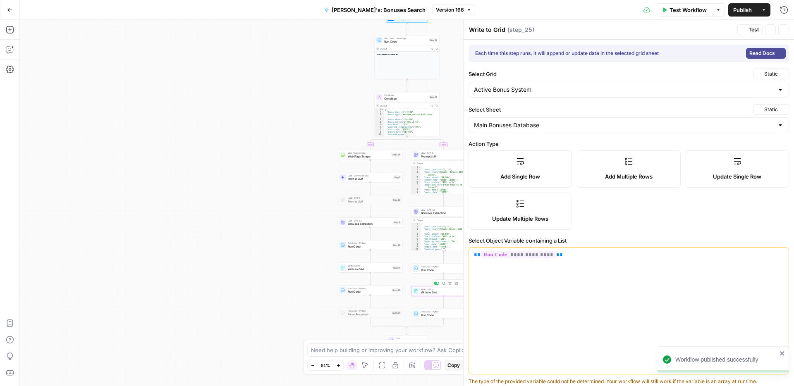
type input "max_cashout"
type input "validity_period"
type input "featured_games"
type input "link"
type input "Date Created"
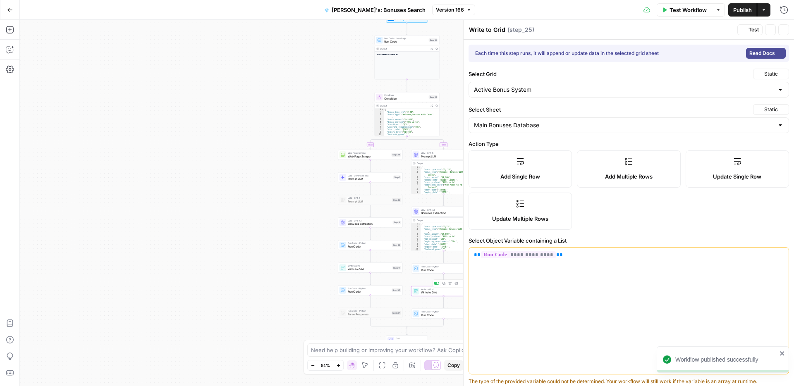
type input "bonus_type_crm"
type input "max_bet"
type input "tracker_link status"
type input "additional_info"
type input "affiliate_text"
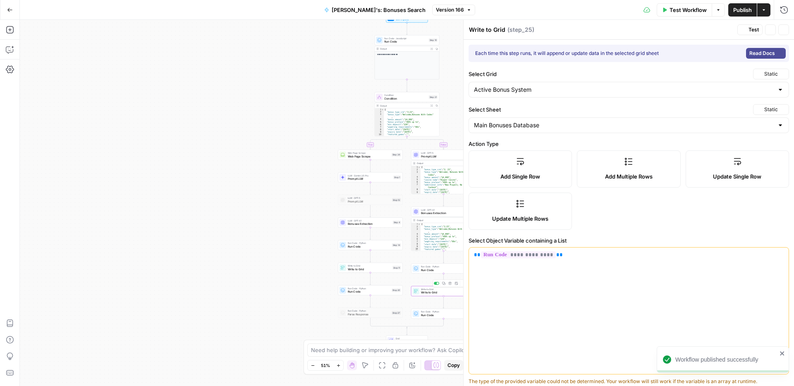
type input "id"
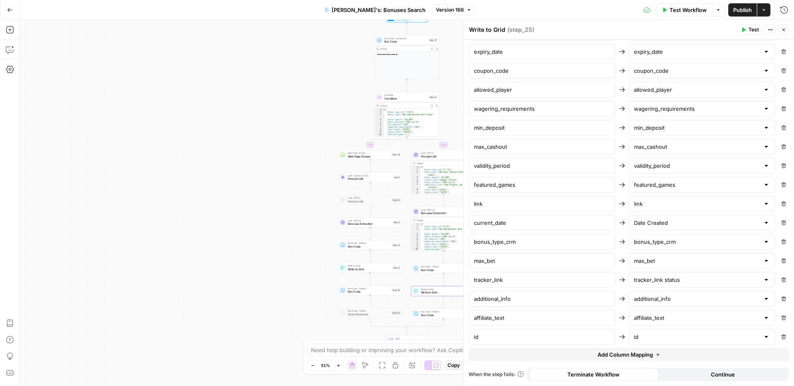
click at [619, 354] on span "Add Column Mapping" at bounding box center [625, 355] width 55 height 8
click at [651, 356] on input "text" at bounding box center [697, 356] width 126 height 8
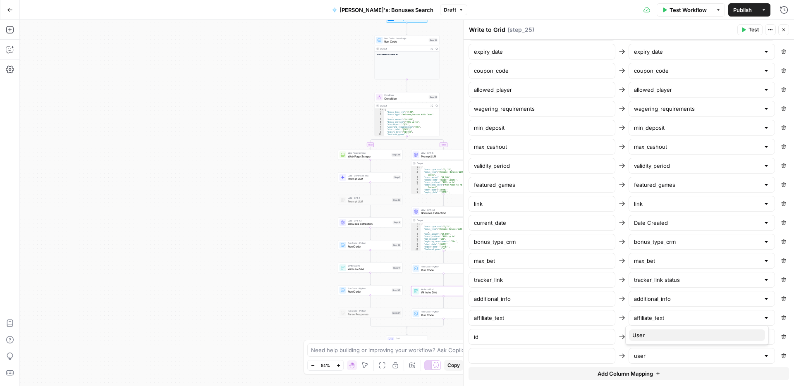
click at [665, 336] on span "User" at bounding box center [696, 335] width 126 height 8
type input "User"
click at [565, 359] on input "text" at bounding box center [542, 356] width 136 height 8
type input "user"
click at [736, 7] on span "Publish" at bounding box center [743, 10] width 19 height 8
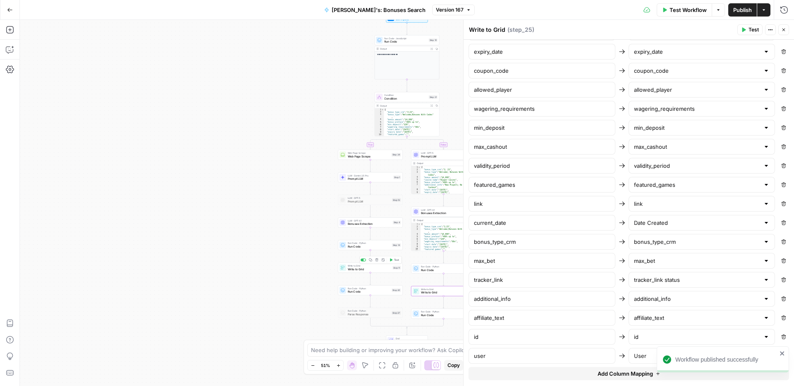
click at [362, 272] on div "Write to Grid Write to Grid Step 11 Copy step Delete step Add Note Test" at bounding box center [370, 268] width 65 height 10
click at [623, 356] on span "Add Column Mapping" at bounding box center [625, 355] width 55 height 8
click at [647, 355] on input "text" at bounding box center [697, 356] width 126 height 8
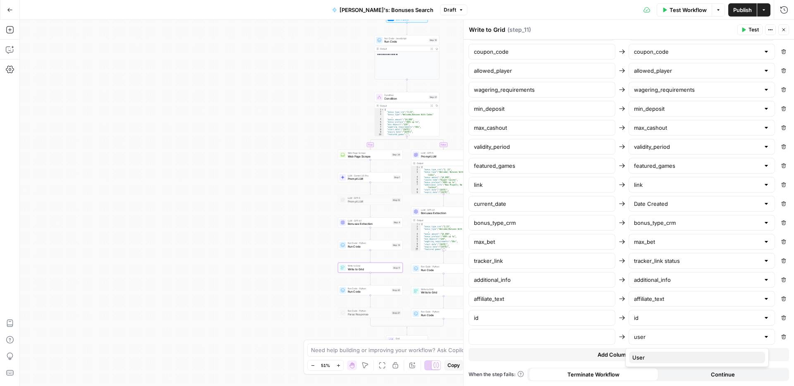
click at [647, 357] on span "User" at bounding box center [696, 358] width 126 height 8
type input "User"
click at [568, 340] on input "text" at bounding box center [542, 337] width 136 height 8
type input "user"
click at [741, 12] on span "Publish" at bounding box center [743, 10] width 19 height 8
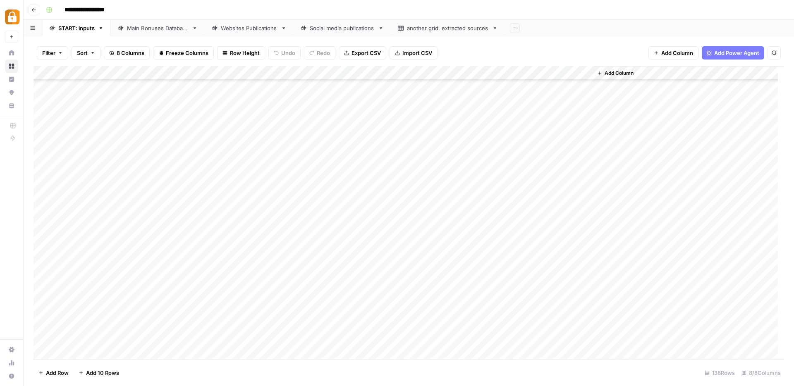
scroll to position [1675, 0]
click at [153, 281] on div "Add Column" at bounding box center [409, 212] width 751 height 293
click at [153, 284] on div "Add Column" at bounding box center [409, 212] width 751 height 293
click at [163, 359] on button "Rina" at bounding box center [158, 359] width 17 height 10
click at [160, 299] on div "Add Column" at bounding box center [409, 212] width 751 height 293
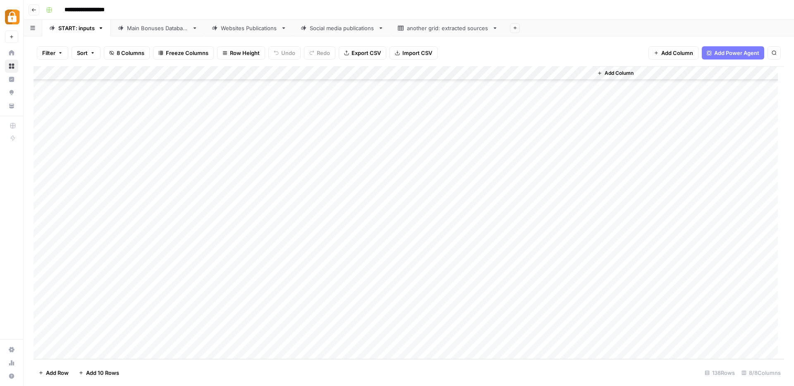
click at [160, 299] on div "Add Column" at bounding box center [409, 212] width 751 height 293
click at [160, 370] on button "Rina" at bounding box center [158, 373] width 17 height 10
click at [162, 312] on div "Add Column" at bounding box center [409, 212] width 751 height 293
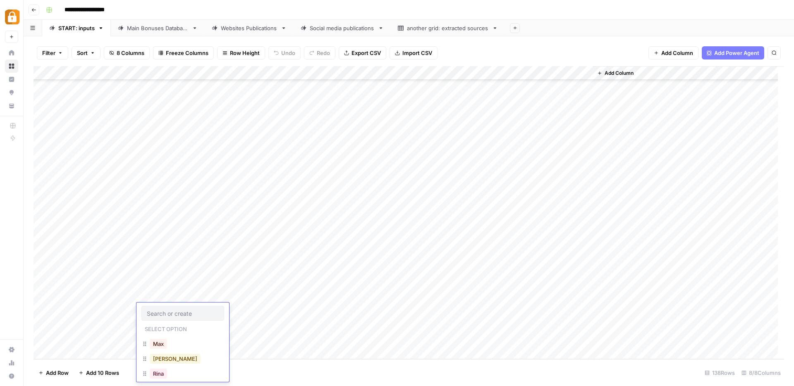
click at [168, 363] on button "[PERSON_NAME]" at bounding box center [175, 359] width 51 height 10
click at [159, 324] on div "Add Column" at bounding box center [409, 212] width 751 height 293
click at [204, 309] on div "Add Column" at bounding box center [409, 212] width 751 height 293
click at [153, 325] on div "Add Column" at bounding box center [409, 212] width 751 height 293
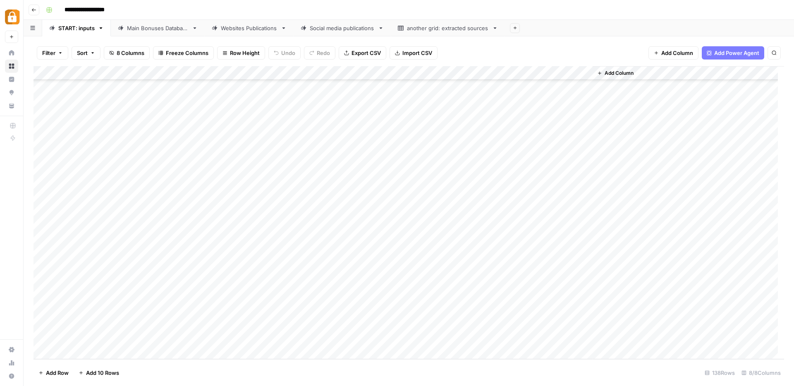
click at [153, 325] on div "Add Column" at bounding box center [409, 212] width 751 height 293
click at [160, 372] on button "[PERSON_NAME]" at bounding box center [175, 373] width 51 height 10
click at [212, 283] on div "Add Column" at bounding box center [409, 212] width 751 height 293
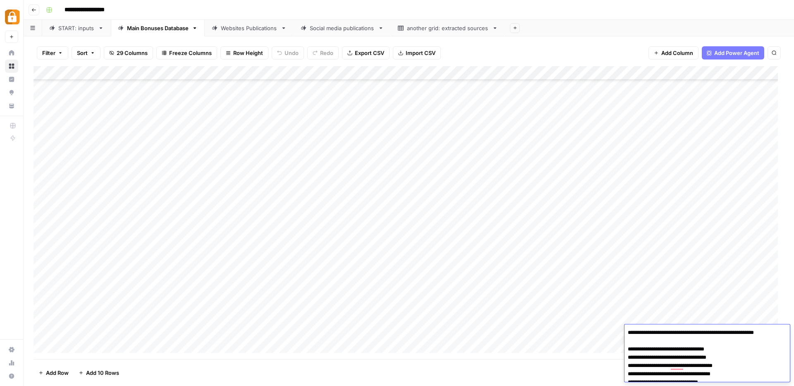
scroll to position [48, 0]
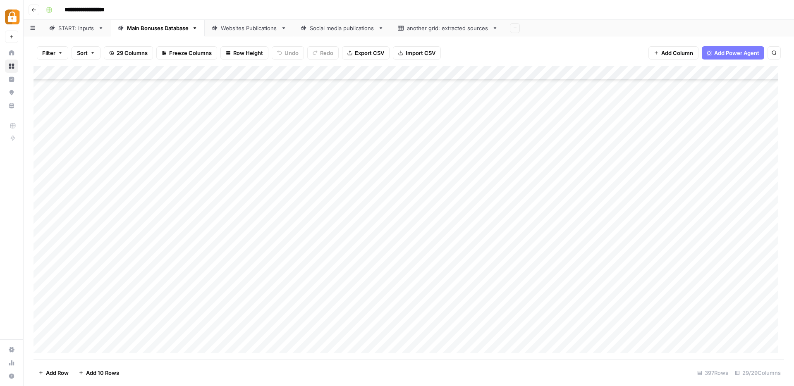
click at [66, 31] on div "START: inputs" at bounding box center [76, 28] width 36 height 8
click at [217, 282] on div "Add Column" at bounding box center [409, 212] width 751 height 293
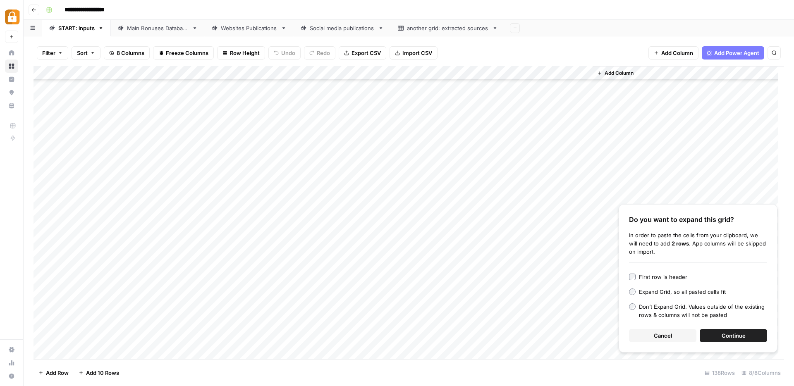
click at [669, 338] on span "Cancel" at bounding box center [663, 336] width 18 height 8
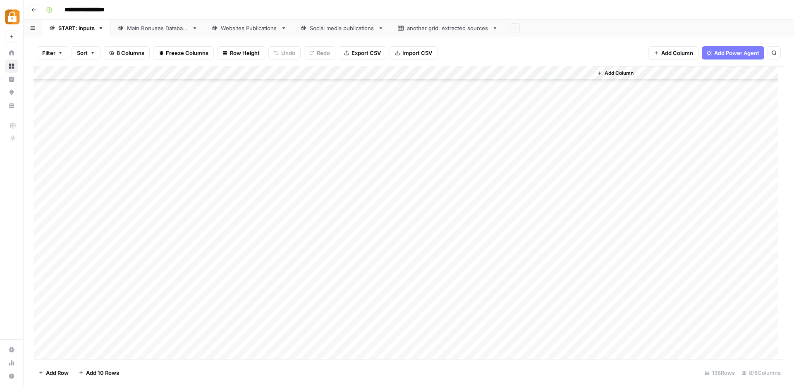
click at [250, 283] on div "Add Column" at bounding box center [409, 212] width 751 height 293
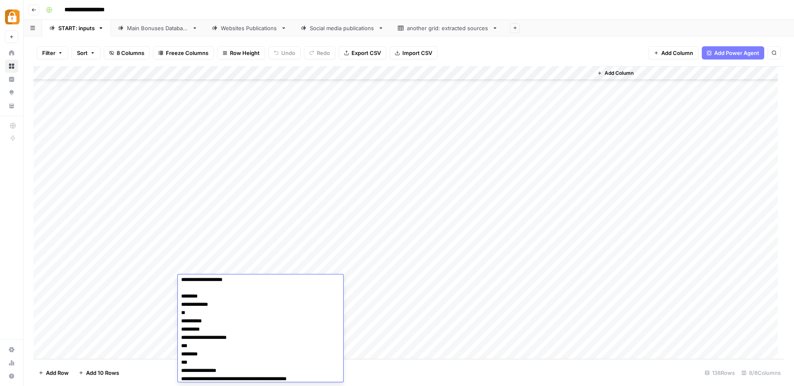
scroll to position [0, 0]
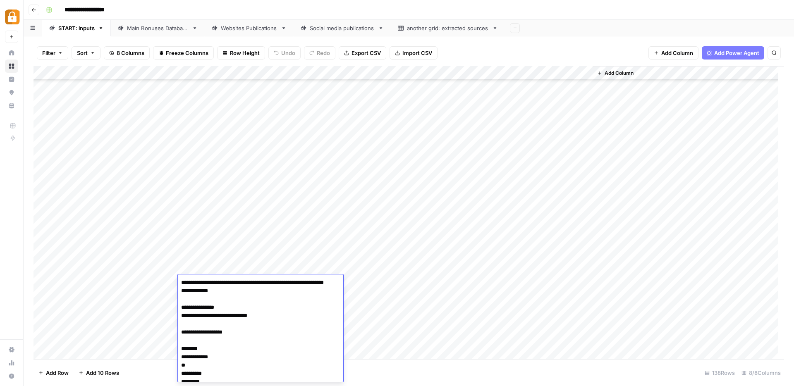
drag, startPoint x: 277, startPoint y: 325, endPoint x: 180, endPoint y: 302, distance: 99.1
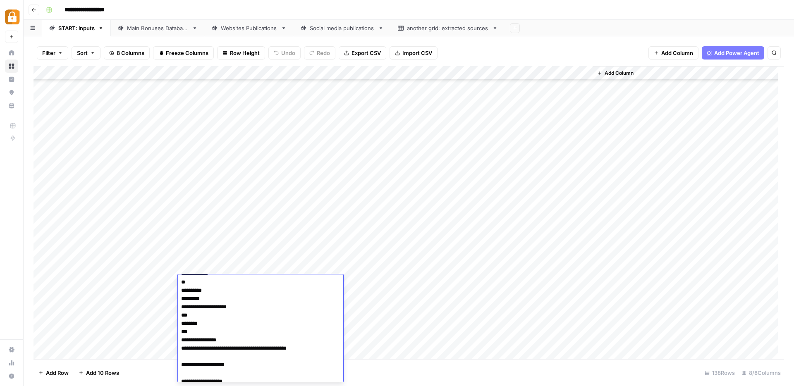
scroll to position [49, 0]
drag, startPoint x: 206, startPoint y: 340, endPoint x: 180, endPoint y: 340, distance: 26.1
click at [180, 340] on textarea "**********" at bounding box center [257, 387] width 159 height 318
type textarea "**********"
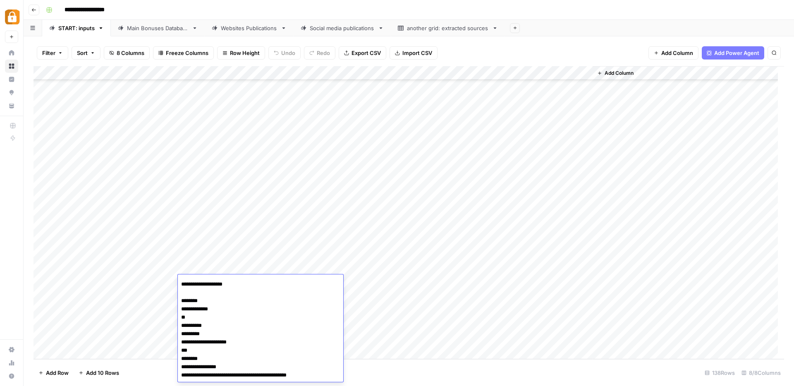
scroll to position [0, 0]
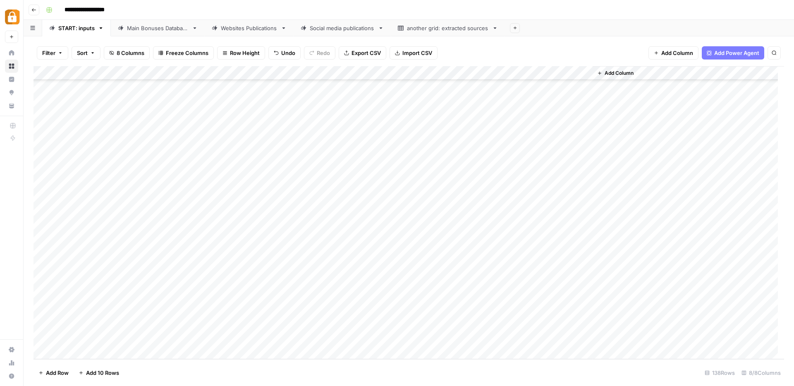
click at [407, 322] on div "Add Column" at bounding box center [409, 212] width 751 height 293
click at [546, 282] on div "Add Column" at bounding box center [409, 212] width 751 height 293
click at [219, 296] on div "Add Column" at bounding box center [409, 212] width 751 height 293
click at [231, 300] on div "Add Column" at bounding box center [409, 212] width 751 height 293
click at [231, 300] on textarea at bounding box center [244, 297] width 132 height 12
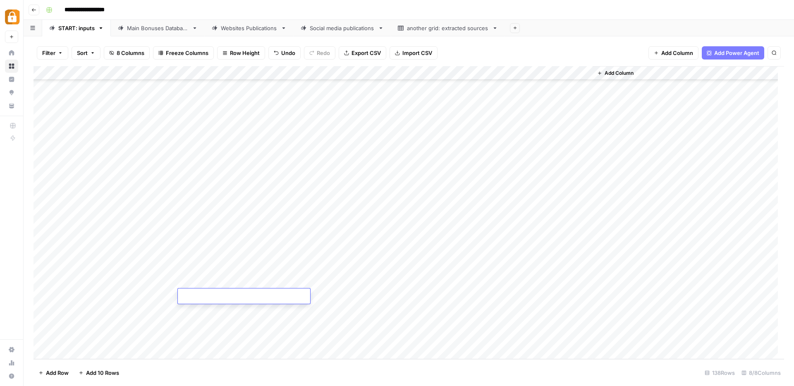
type textarea "**********"
click at [543, 293] on div "Add Column" at bounding box center [409, 212] width 751 height 293
click at [209, 312] on div "Add Column" at bounding box center [409, 212] width 751 height 293
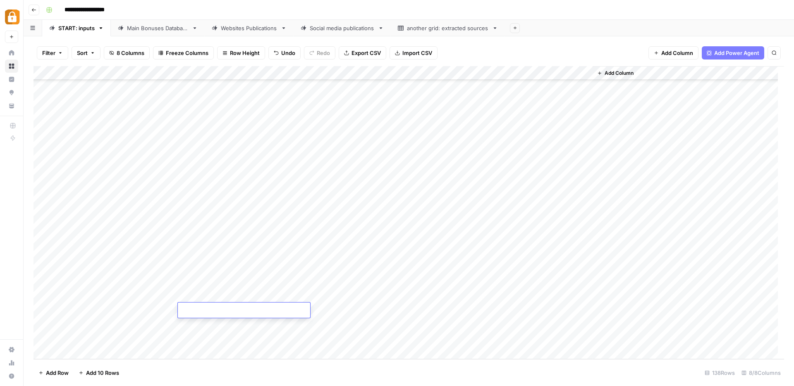
type textarea "**********"
click at [544, 310] on div "Add Column" at bounding box center [409, 212] width 751 height 293
click at [222, 281] on div "Add Column" at bounding box center [409, 212] width 751 height 293
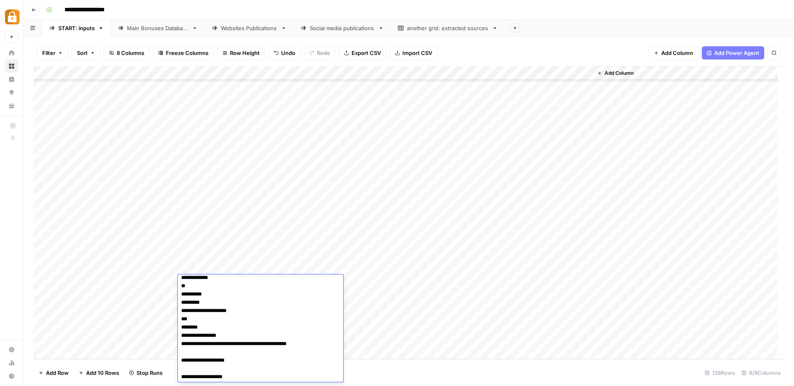
scroll to position [0, 0]
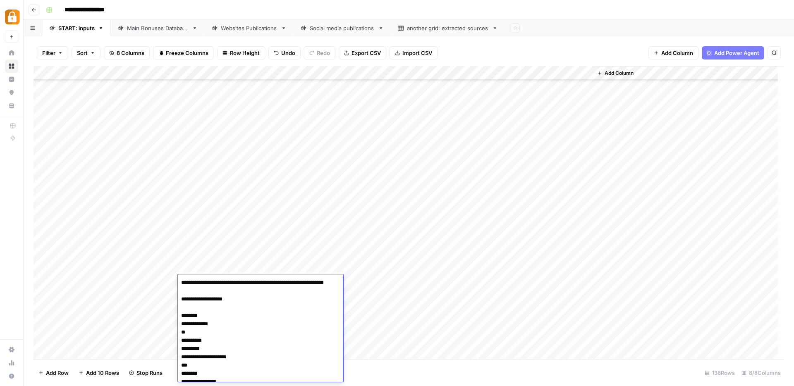
click at [391, 276] on div "Add Column" at bounding box center [409, 212] width 751 height 293
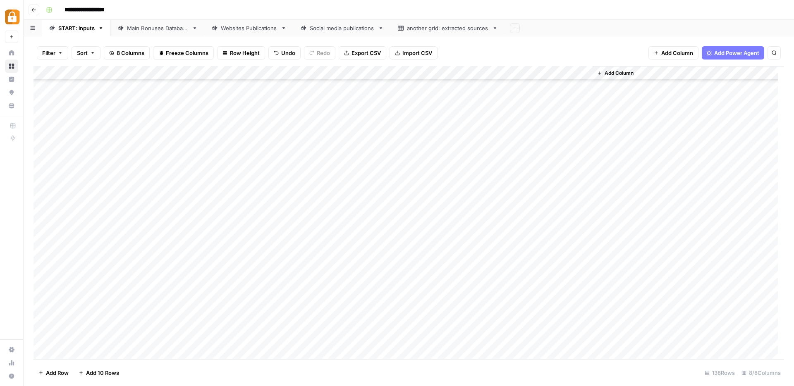
click at [165, 30] on div "Main Bonuses Database" at bounding box center [158, 28] width 62 height 8
click at [126, 331] on div "Add Column" at bounding box center [409, 212] width 751 height 293
click at [61, 30] on div "START: inputs" at bounding box center [76, 28] width 36 height 8
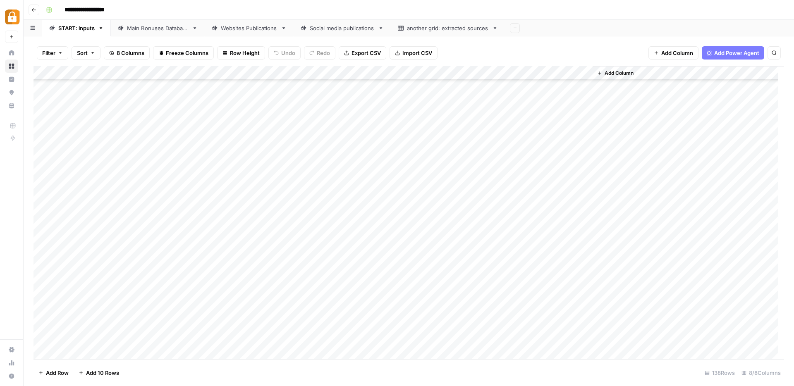
scroll to position [1675, 0]
click at [574, 281] on div "Add Column" at bounding box center [409, 212] width 751 height 293
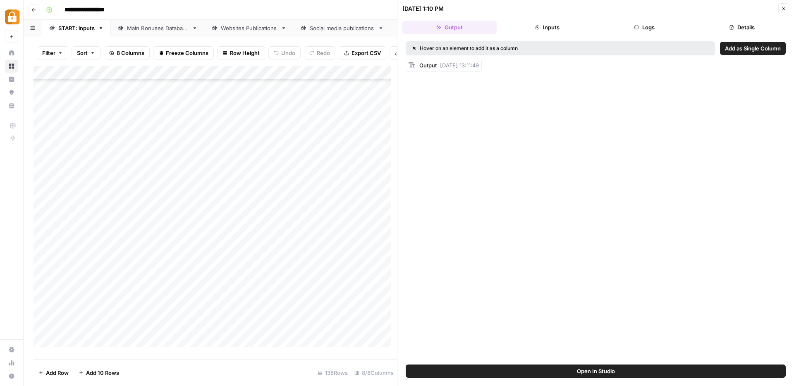
click at [647, 27] on button "Logs" at bounding box center [645, 27] width 94 height 13
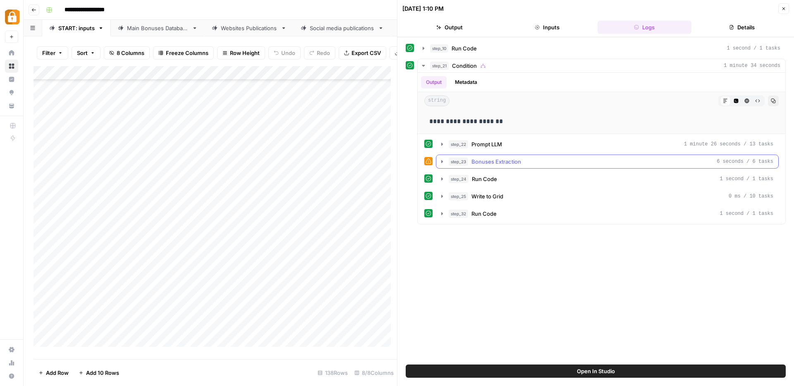
click at [442, 163] on icon "button" at bounding box center [442, 161] width 7 height 7
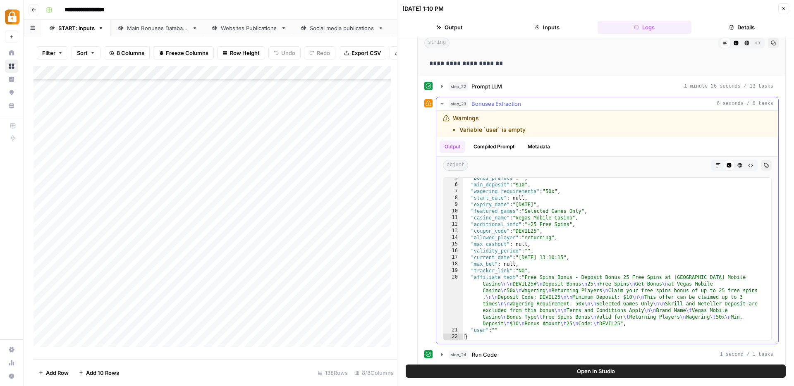
scroll to position [98, 0]
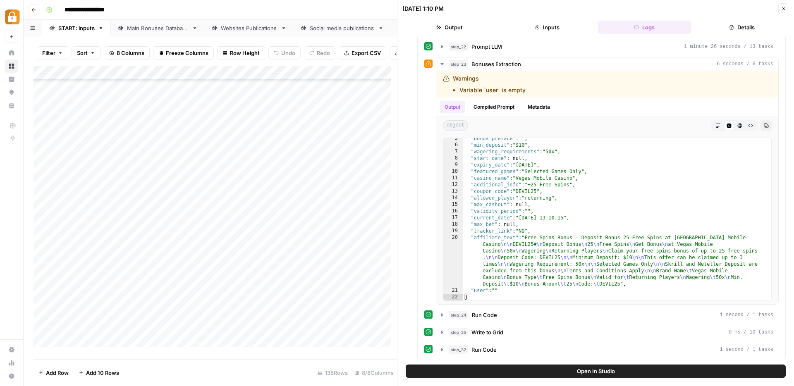
click at [163, 288] on div "Add Column" at bounding box center [216, 209] width 364 height 287
click at [159, 286] on div "Add Column" at bounding box center [216, 209] width 364 height 287
type textarea "**********"
click at [612, 215] on div ""bonus_preface" : "" , "min_deposit" : "$10" , "wagering_requirements" : "50x" …" at bounding box center [614, 223] width 302 height 176
click at [171, 78] on div "Add Column" at bounding box center [216, 209] width 364 height 287
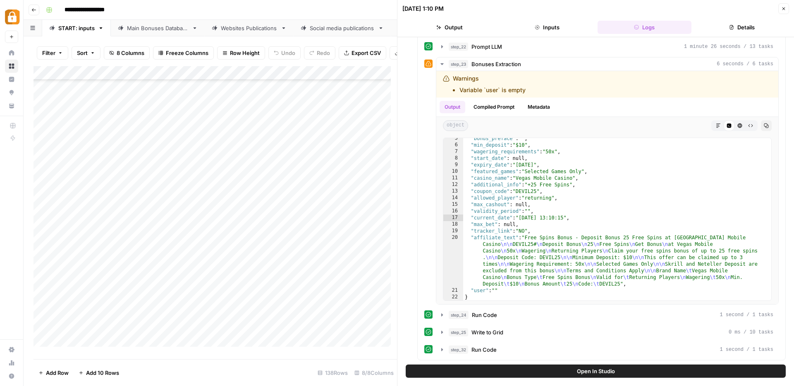
click at [93, 259] on div "Add Column" at bounding box center [216, 209] width 364 height 287
click at [781, 9] on button "Close" at bounding box center [784, 8] width 11 height 11
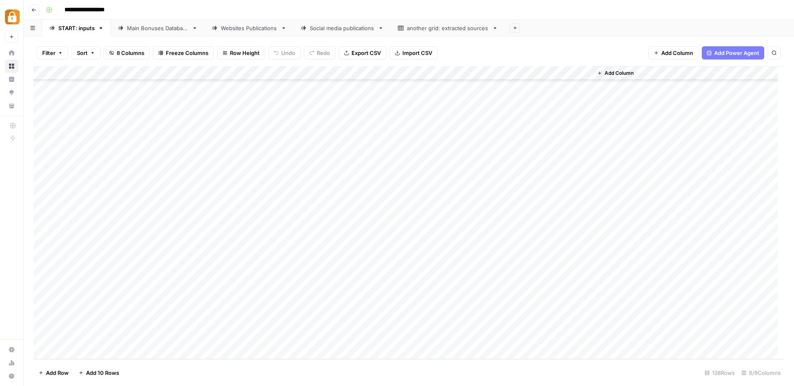
click at [674, 53] on span "Add Column" at bounding box center [678, 53] width 32 height 8
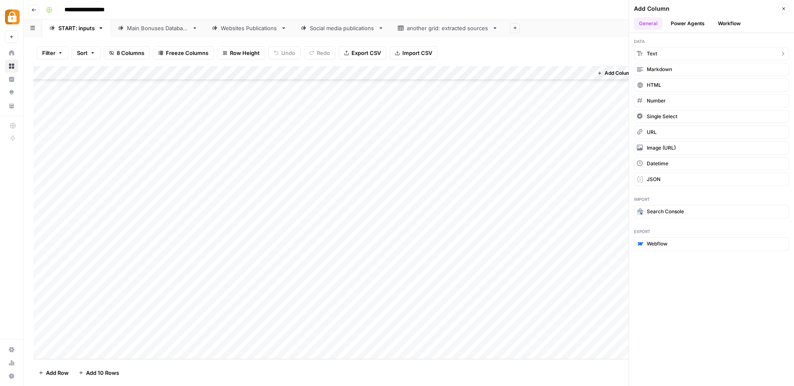
click at [674, 53] on button "Text" at bounding box center [711, 53] width 155 height 13
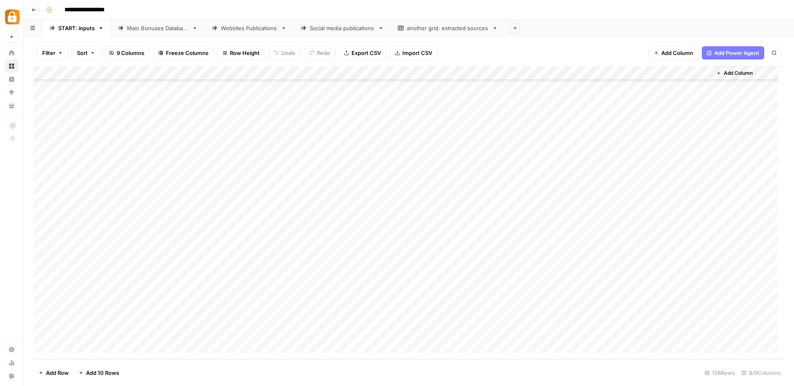
click at [651, 75] on div "Add Column" at bounding box center [409, 212] width 751 height 293
click at [651, 75] on div at bounding box center [652, 74] width 120 height 17
drag, startPoint x: 635, startPoint y: 94, endPoint x: 595, endPoint y: 92, distance: 40.2
click at [595, 92] on div "New Column Text Sort Ascending Sort Descending Filter Hide Column Remove Column" at bounding box center [641, 138] width 99 height 111
type input "user"
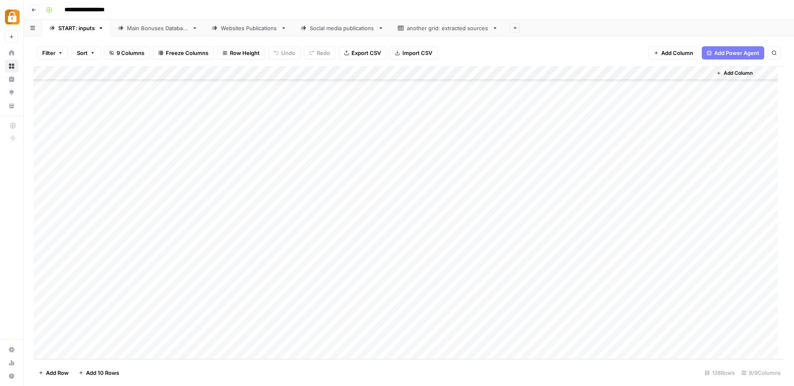
drag, startPoint x: 667, startPoint y: 77, endPoint x: 225, endPoint y: 108, distance: 443.4
click at [225, 108] on div "Add Column" at bounding box center [409, 212] width 751 height 293
click at [233, 278] on div "Add Column" at bounding box center [409, 212] width 751 height 293
type textarea "****"
drag, startPoint x: 299, startPoint y: 71, endPoint x: 214, endPoint y: 74, distance: 84.5
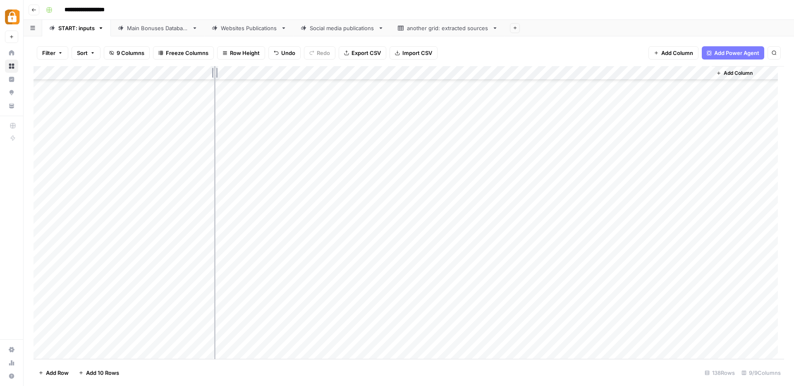
click at [214, 74] on div "Add Column" at bounding box center [409, 212] width 751 height 293
click at [616, 73] on div "Add Column" at bounding box center [409, 212] width 751 height 293
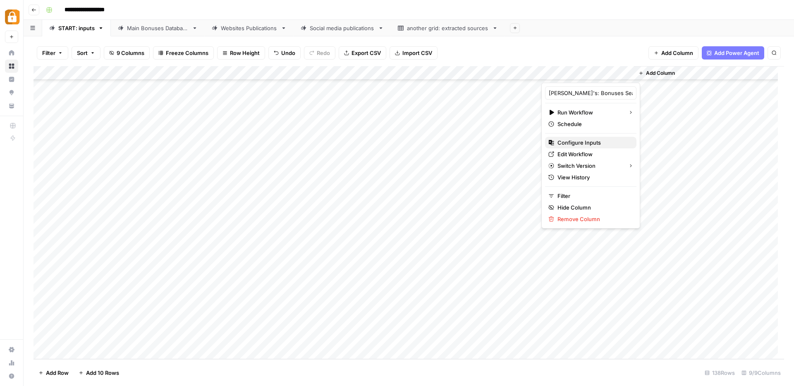
click at [575, 141] on span "Configure Inputs" at bounding box center [594, 143] width 72 height 8
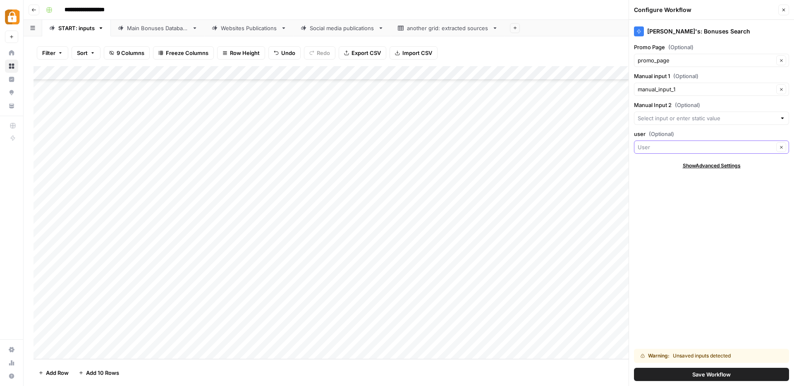
click at [663, 148] on input "user (Optional)" at bounding box center [706, 147] width 136 height 8
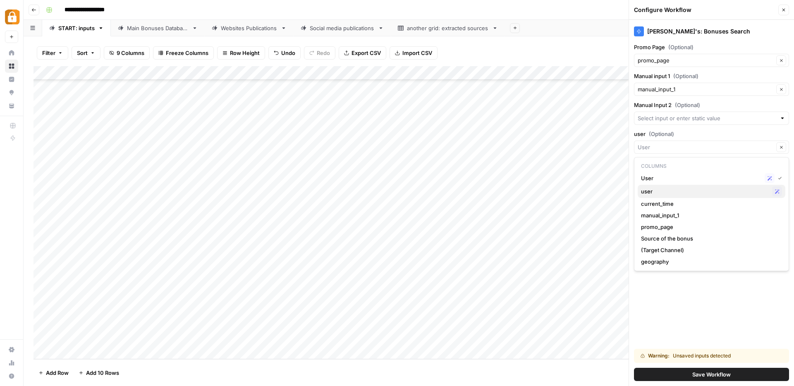
click at [666, 187] on span "user" at bounding box center [705, 191] width 128 height 8
type input "user"
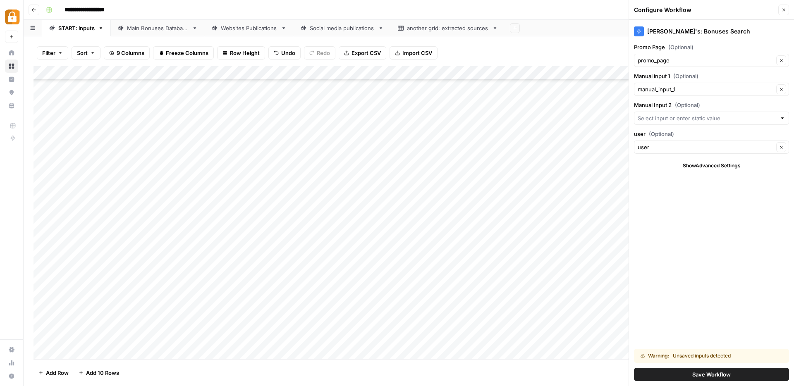
click at [706, 375] on span "Save Workflow" at bounding box center [712, 375] width 38 height 8
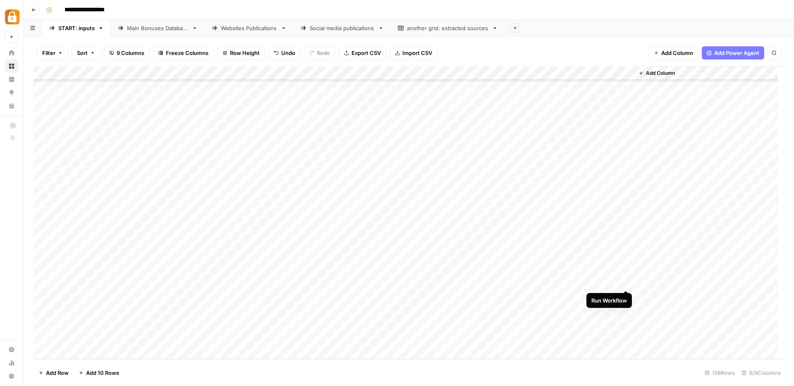
click at [627, 281] on div "Add Column" at bounding box center [409, 212] width 751 height 293
click at [627, 297] on div "Add Column" at bounding box center [409, 212] width 751 height 293
click at [141, 29] on div "Main Bonuses Database" at bounding box center [158, 28] width 62 height 8
click at [43, 316] on div "Add Column" at bounding box center [409, 212] width 751 height 293
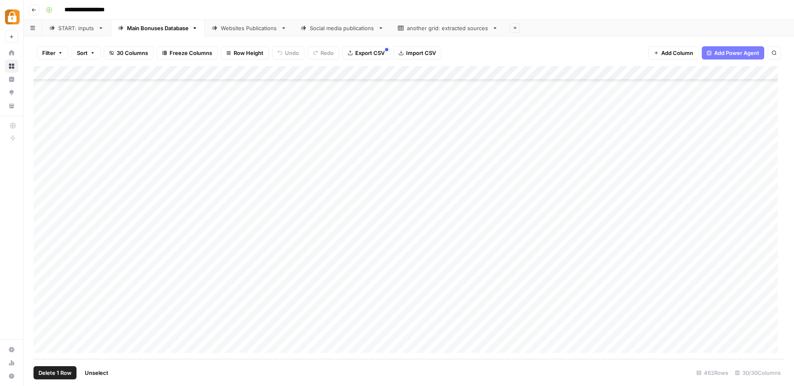
click at [40, 329] on div "Add Column" at bounding box center [409, 212] width 751 height 293
click at [53, 376] on span "Delete 2 Rows" at bounding box center [56, 373] width 37 height 8
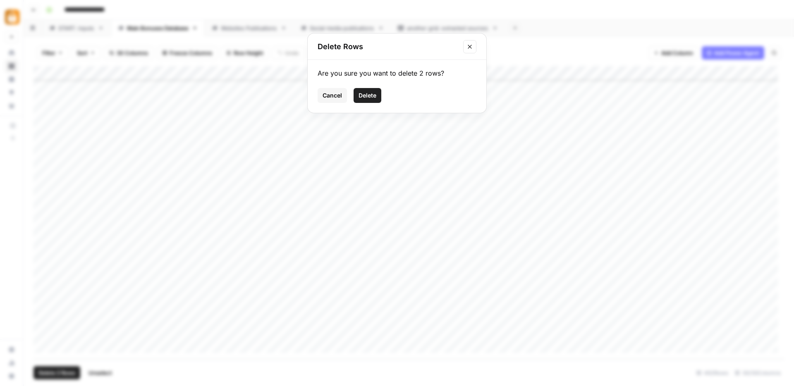
click at [369, 98] on span "Delete" at bounding box center [368, 95] width 18 height 8
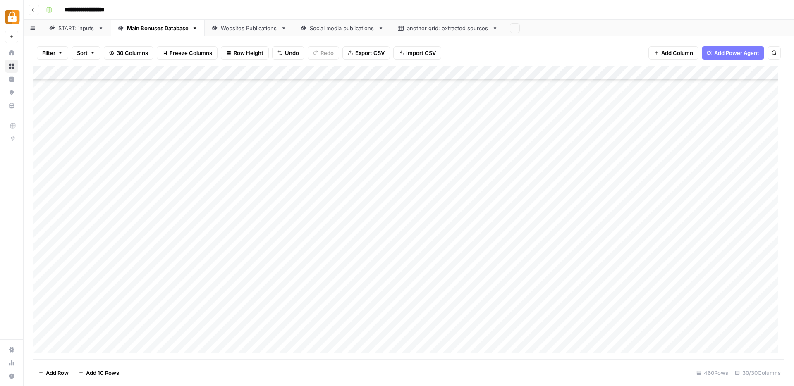
scroll to position [6211, 0]
click at [40, 332] on div "Add Column" at bounding box center [409, 212] width 751 height 293
click at [60, 372] on span "Delete 1 Row" at bounding box center [54, 373] width 33 height 8
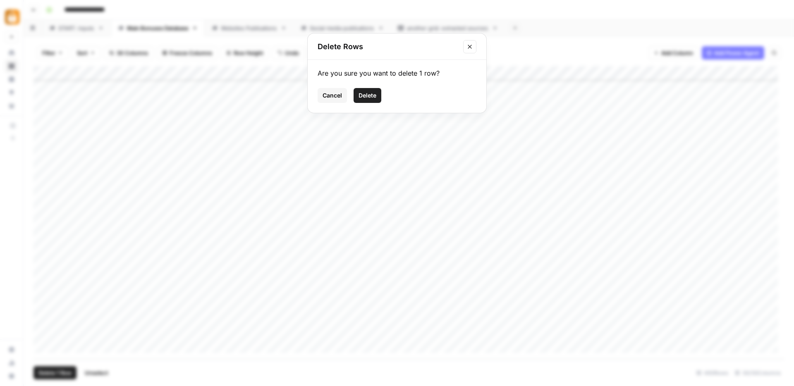
click at [362, 95] on span "Delete" at bounding box center [368, 95] width 18 height 8
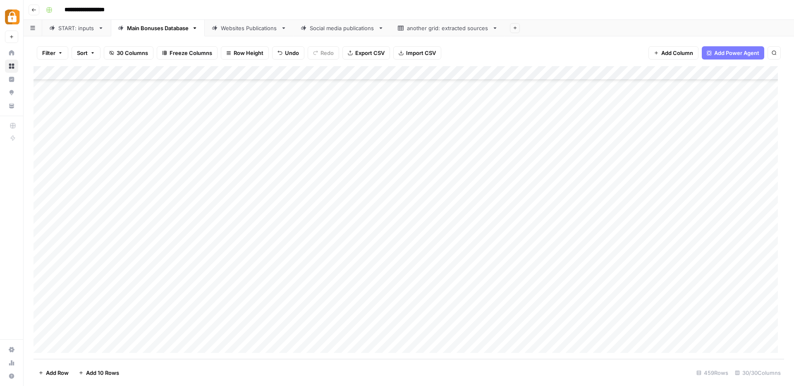
click at [59, 30] on div "START: inputs" at bounding box center [76, 28] width 36 height 8
click at [624, 311] on div "Add Column" at bounding box center [409, 212] width 751 height 293
click at [138, 30] on div "Main Bonuses Database" at bounding box center [158, 28] width 62 height 8
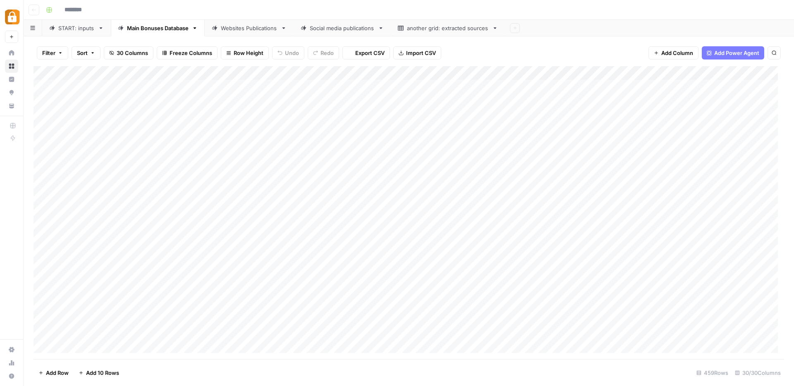
type input "**********"
click at [62, 26] on div "START: inputs" at bounding box center [76, 28] width 36 height 8
click at [138, 31] on div "Main Bonuses Database" at bounding box center [158, 28] width 62 height 8
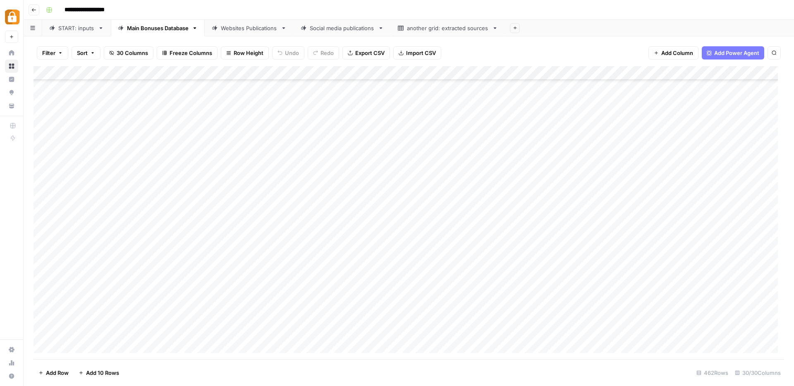
scroll to position [6239, 0]
click at [45, 303] on div "Add Column" at bounding box center [409, 212] width 751 height 293
click at [41, 315] on div "Add Column" at bounding box center [409, 212] width 751 height 293
click at [42, 331] on div "Add Column" at bounding box center [409, 212] width 751 height 293
click at [43, 302] on div "Add Column" at bounding box center [409, 212] width 751 height 293
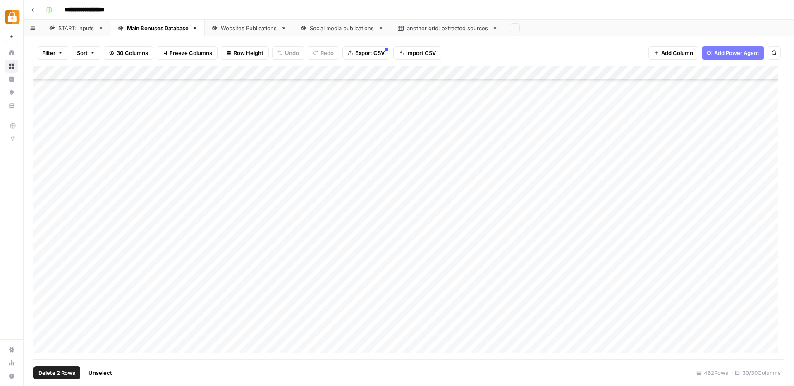
click at [43, 314] on div "Add Column" at bounding box center [409, 212] width 751 height 293
click at [43, 304] on div "Add Column" at bounding box center [409, 212] width 751 height 293
click at [50, 374] on span "Delete 2 Rows" at bounding box center [56, 373] width 37 height 8
click at [37, 317] on div "Delete Rows Are you sure you want to delete 2 rows? Cancel Delete" at bounding box center [397, 193] width 794 height 386
click at [41, 316] on div "Add Column" at bounding box center [409, 212] width 751 height 293
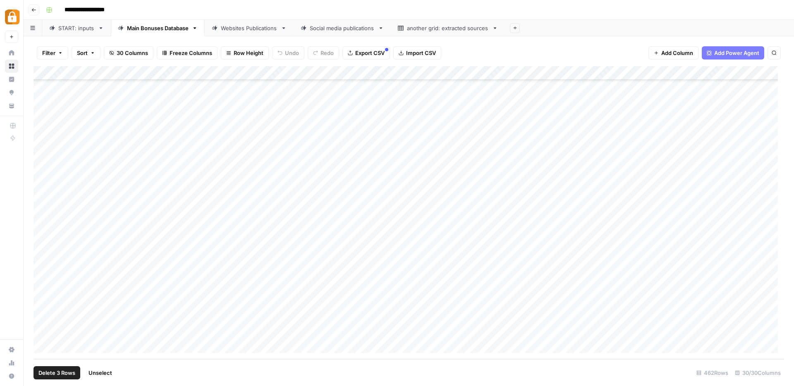
click at [60, 376] on span "Delete 3 Rows" at bounding box center [56, 373] width 37 height 8
click at [372, 101] on button "Delete" at bounding box center [368, 95] width 28 height 15
click at [79, 27] on div "START: inputs" at bounding box center [76, 28] width 36 height 8
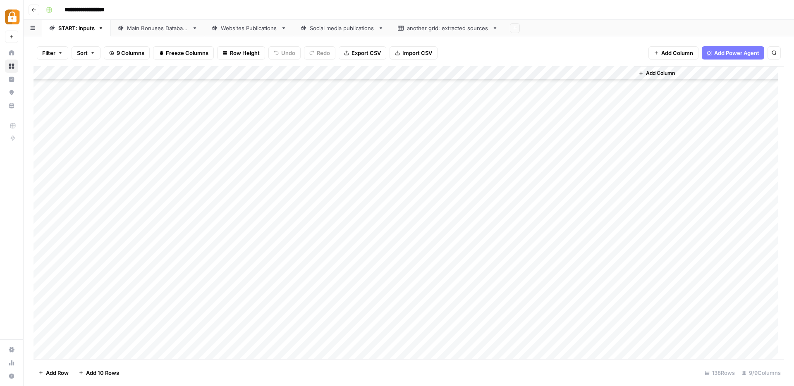
click at [209, 278] on div "Add Column" at bounding box center [409, 212] width 751 height 293
drag, startPoint x: 220, startPoint y: 289, endPoint x: 218, endPoint y: 310, distance: 21.1
click at [218, 310] on div "Add Column" at bounding box center [409, 212] width 751 height 293
click at [630, 282] on div "Add Column" at bounding box center [409, 212] width 751 height 293
click at [627, 297] on div "Add Column" at bounding box center [409, 212] width 751 height 293
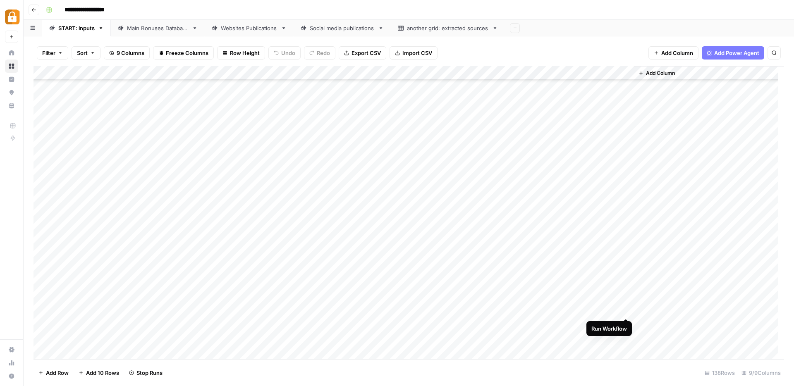
click at [626, 311] on div "Add Column" at bounding box center [409, 212] width 751 height 293
click at [616, 74] on div "Add Column" at bounding box center [409, 212] width 751 height 293
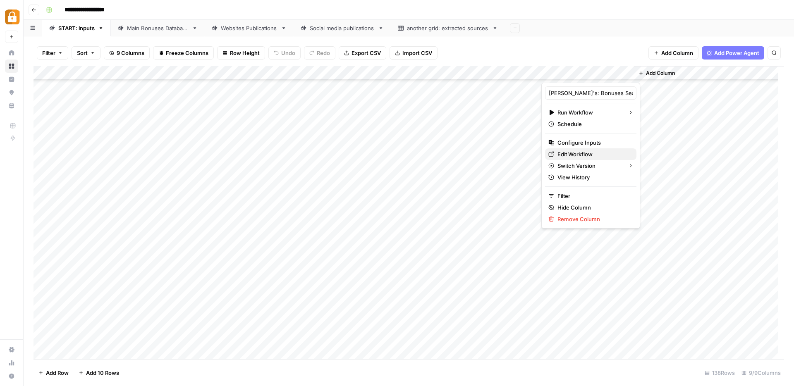
click at [577, 155] on span "Edit Workflow" at bounding box center [594, 154] width 72 height 8
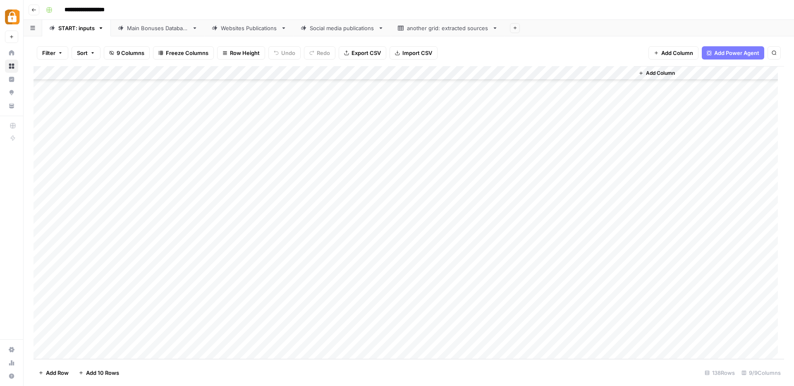
click at [136, 29] on div "Main Bonuses Database" at bounding box center [158, 28] width 62 height 8
click at [604, 305] on div "Add Column" at bounding box center [409, 212] width 751 height 293
click at [605, 317] on div "Add Column" at bounding box center [409, 212] width 751 height 293
click at [604, 331] on div "Add Column" at bounding box center [409, 212] width 751 height 293
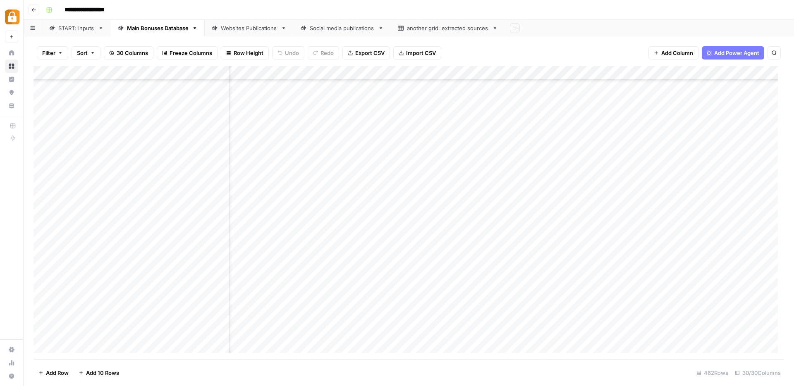
scroll to position [6239, 116]
click at [661, 315] on div "Add Column" at bounding box center [409, 212] width 751 height 293
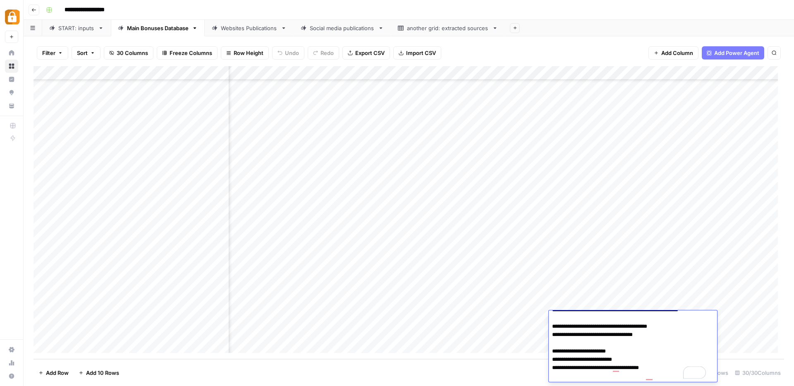
scroll to position [0, 0]
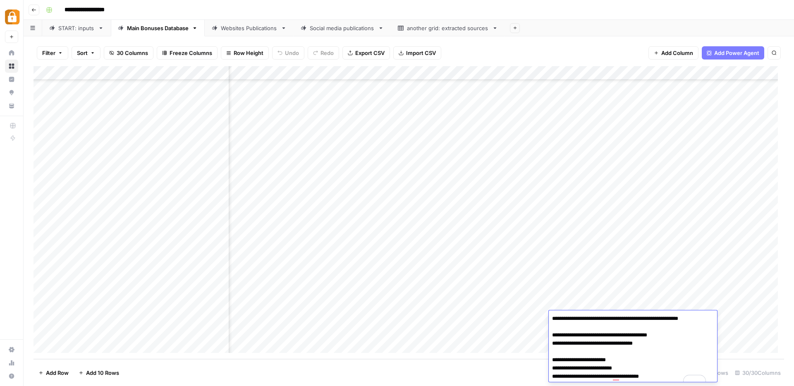
click at [396, 321] on div "Add Column" at bounding box center [409, 212] width 751 height 293
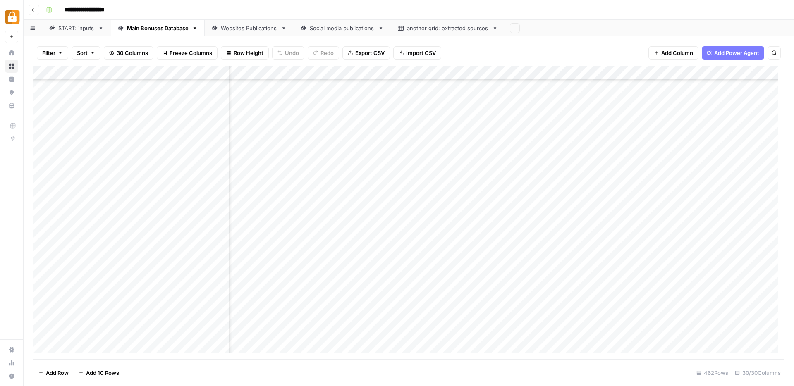
click at [615, 305] on div "Add Column" at bounding box center [409, 212] width 751 height 293
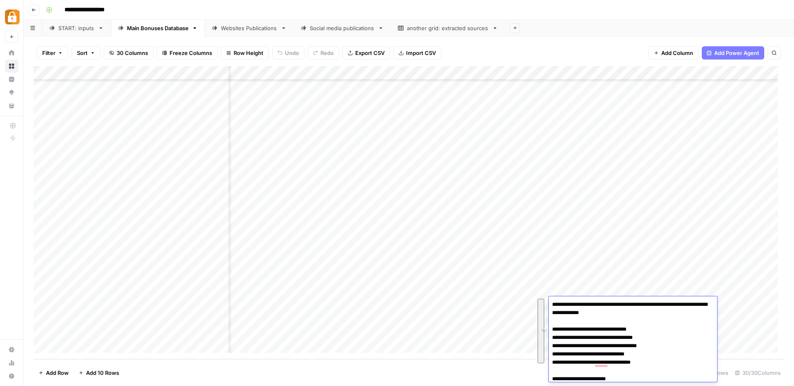
drag, startPoint x: 552, startPoint y: 306, endPoint x: 673, endPoint y: 362, distance: 133.8
click at [673, 362] on textarea "**********" at bounding box center [630, 350] width 162 height 103
click at [390, 322] on div "Add Column" at bounding box center [409, 212] width 751 height 293
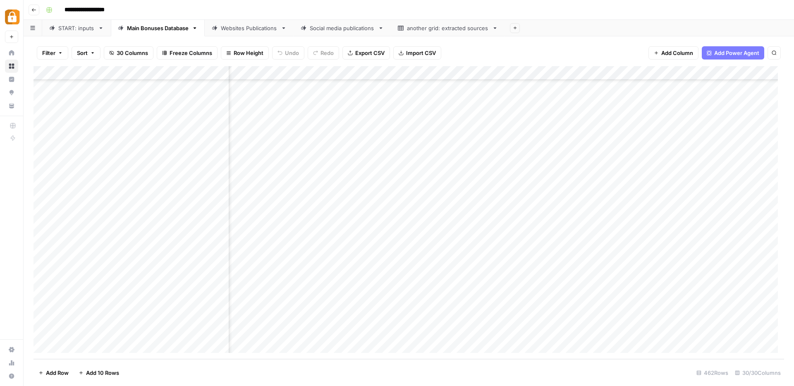
click at [607, 321] on div "Add Column" at bounding box center [409, 212] width 751 height 293
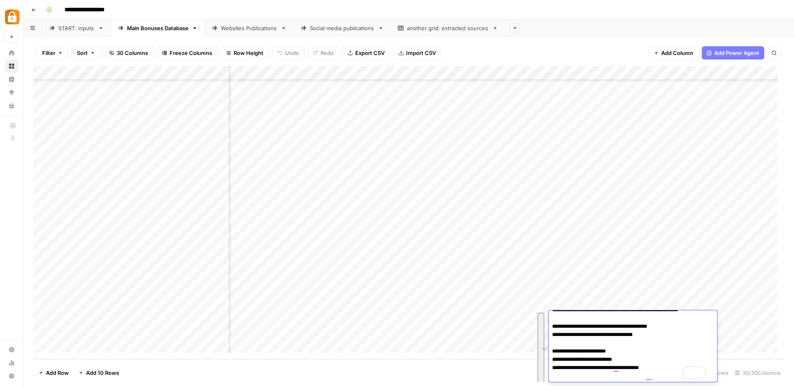
scroll to position [9, 0]
drag, startPoint x: 553, startPoint y: 317, endPoint x: 671, endPoint y: 374, distance: 131.6
click at [671, 374] on textarea "**********" at bounding box center [630, 343] width 162 height 78
click at [402, 331] on div "Add Column" at bounding box center [409, 212] width 751 height 293
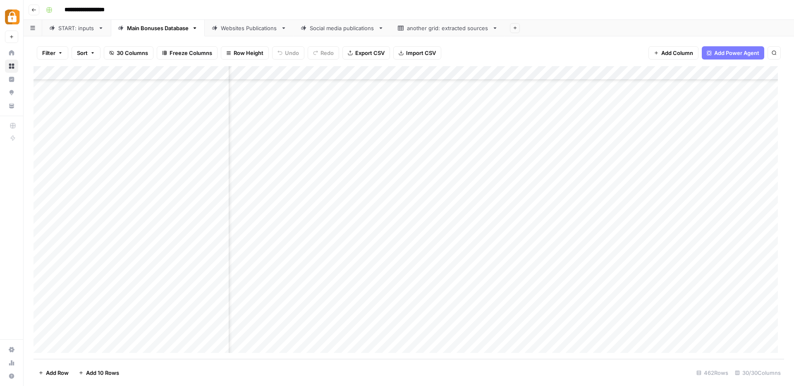
click at [598, 332] on div "Add Column" at bounding box center [409, 212] width 751 height 293
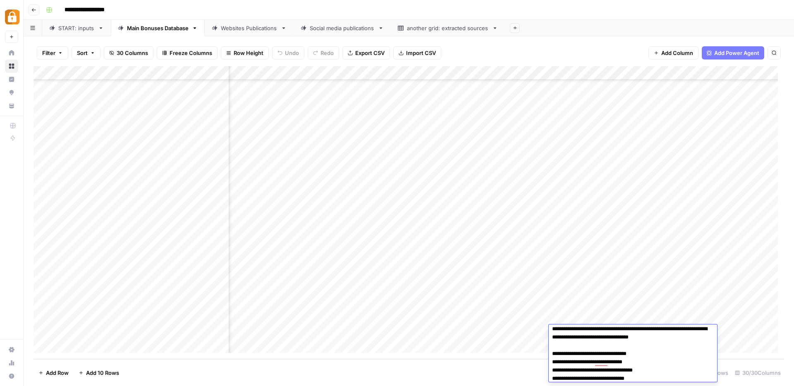
scroll to position [0, 0]
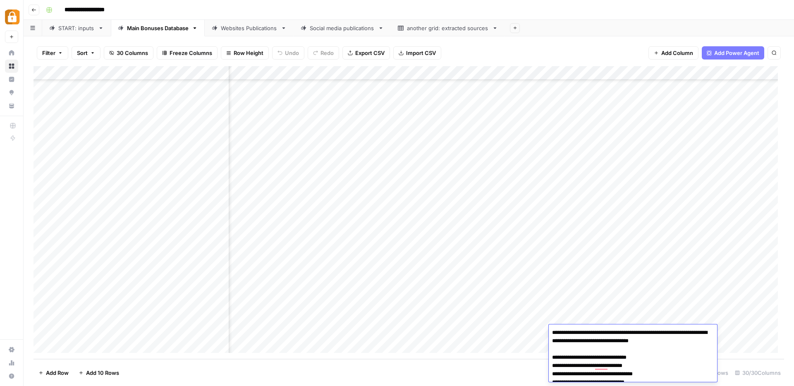
drag, startPoint x: 553, startPoint y: 333, endPoint x: 629, endPoint y: 372, distance: 85.3
click at [629, 372] on textarea "**********" at bounding box center [630, 382] width 162 height 111
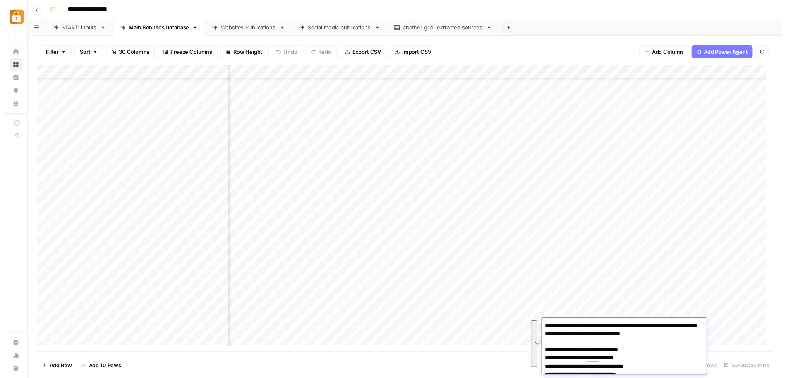
scroll to position [56, 0]
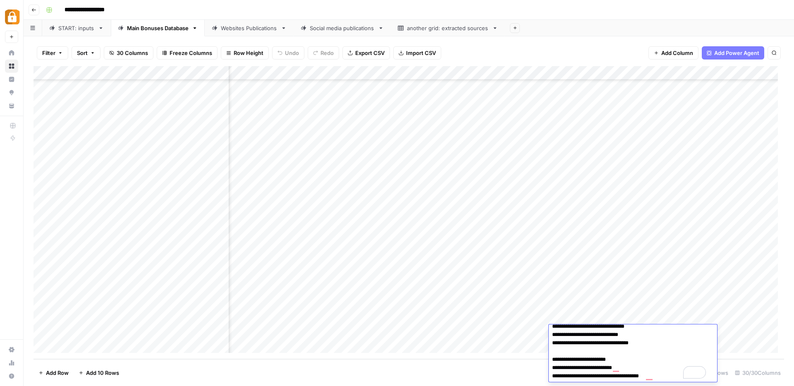
click at [658, 346] on textarea "**********" at bounding box center [630, 326] width 162 height 111
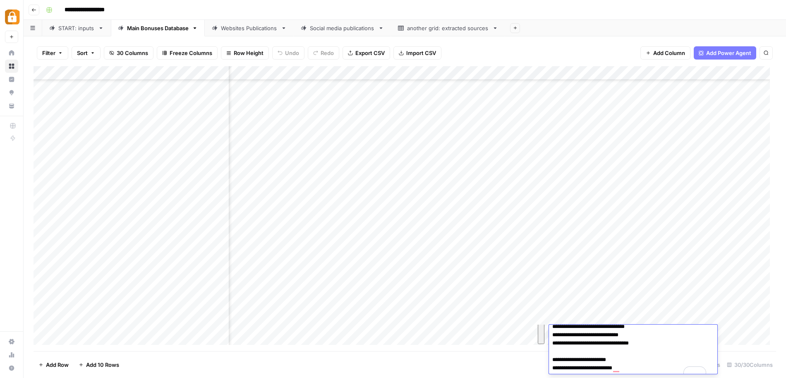
click at [376, 333] on div "Add Column" at bounding box center [405, 208] width 743 height 285
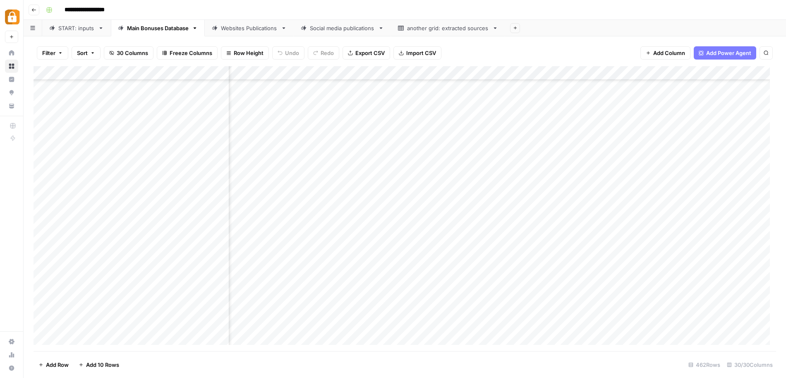
click at [390, 302] on div "Add Column" at bounding box center [405, 208] width 743 height 285
click at [70, 26] on div "START: inputs" at bounding box center [76, 28] width 36 height 8
click at [266, 287] on div "Add Column" at bounding box center [405, 208] width 743 height 285
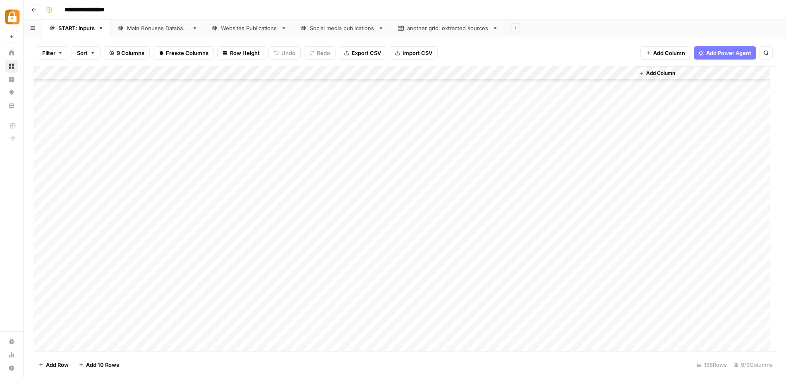
click at [266, 287] on div "Add Column" at bounding box center [405, 208] width 743 height 285
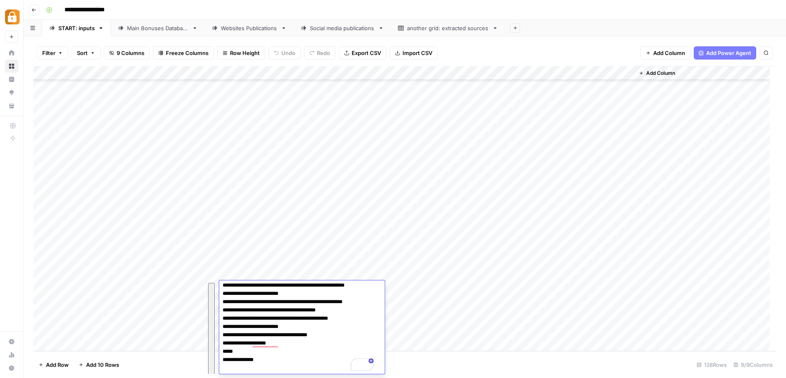
scroll to position [235, 0]
type textarea "**********"
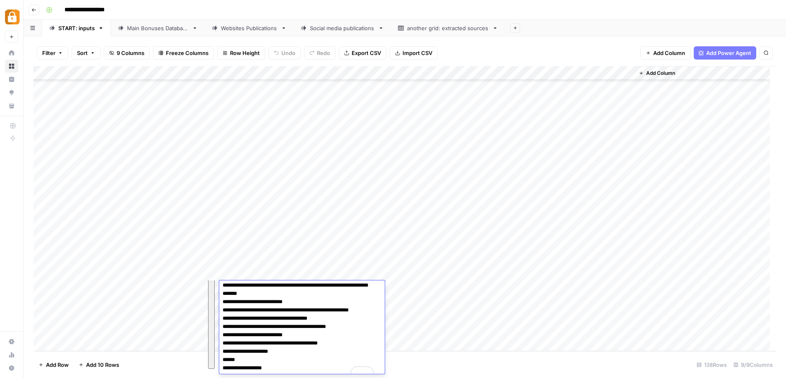
scroll to position [240, 0]
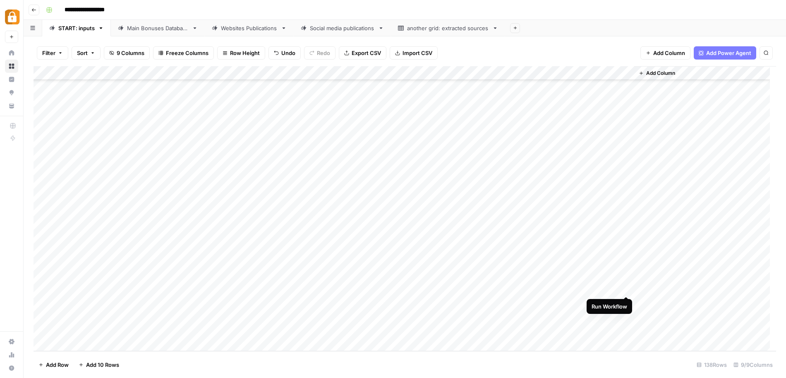
click at [626, 287] on div "Add Column" at bounding box center [405, 208] width 743 height 285
click at [207, 302] on div "Add Column" at bounding box center [405, 208] width 743 height 285
drag, startPoint x: 221, startPoint y: 307, endPoint x: 217, endPoint y: 316, distance: 9.7
click at [217, 316] on div "Add Column" at bounding box center [405, 208] width 743 height 285
click at [161, 29] on div "Main Bonuses Database" at bounding box center [158, 28] width 62 height 8
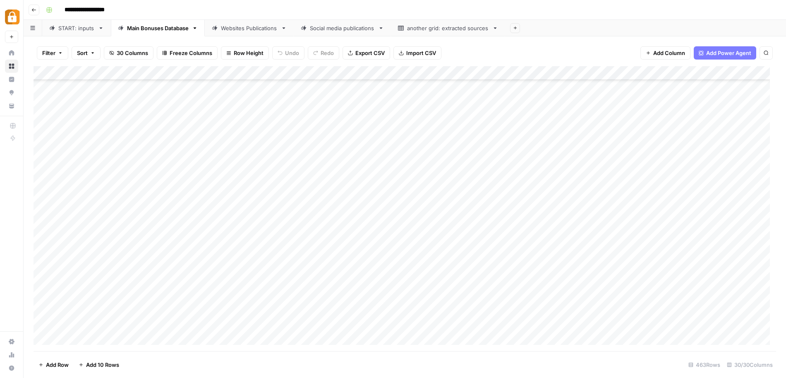
scroll to position [6261, 0]
click at [281, 326] on div "Add Column" at bounding box center [405, 208] width 743 height 285
click at [612, 326] on div "Add Column" at bounding box center [405, 208] width 743 height 285
click at [637, 323] on div "Add Column" at bounding box center [405, 208] width 743 height 285
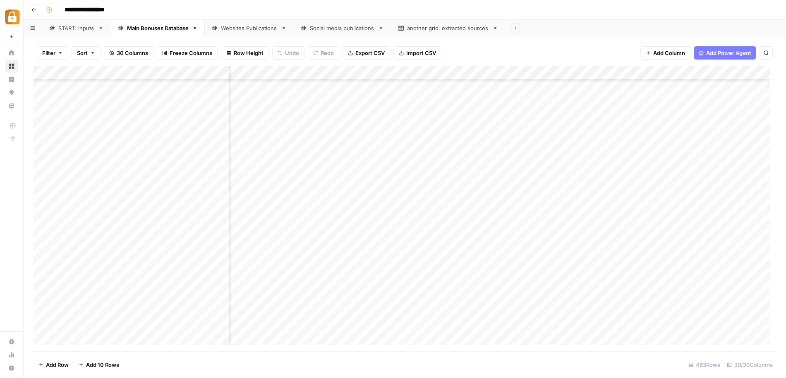
click at [637, 323] on div "Add Column" at bounding box center [405, 208] width 743 height 285
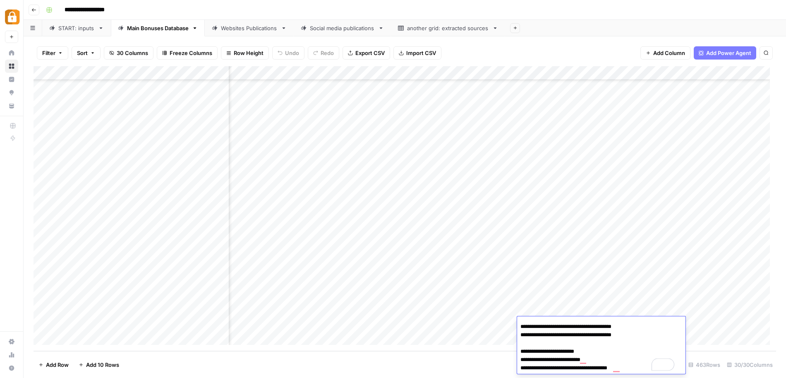
scroll to position [23, 0]
drag, startPoint x: 522, startPoint y: 328, endPoint x: 644, endPoint y: 376, distance: 131.1
click at [644, 376] on body "**********" at bounding box center [393, 189] width 786 height 378
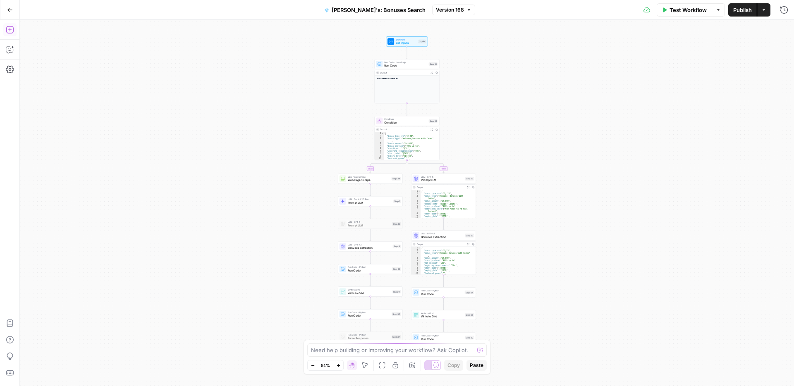
click at [12, 31] on icon "button" at bounding box center [10, 30] width 8 height 8
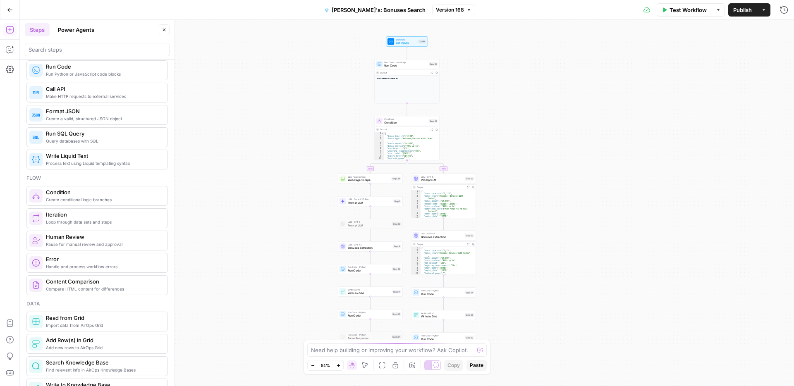
scroll to position [140, 0]
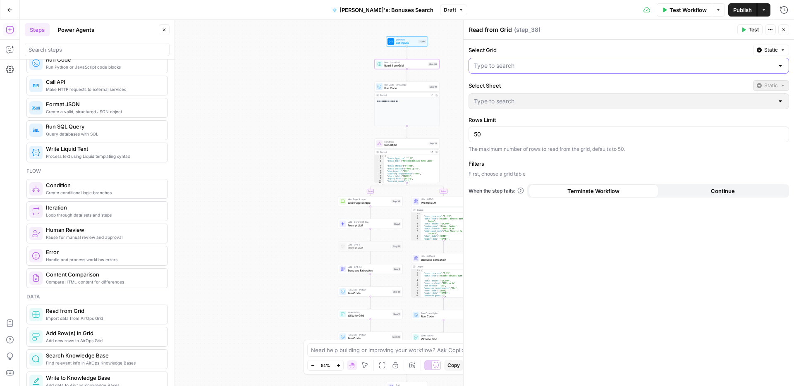
click at [522, 62] on input "Select Grid" at bounding box center [624, 66] width 300 height 8
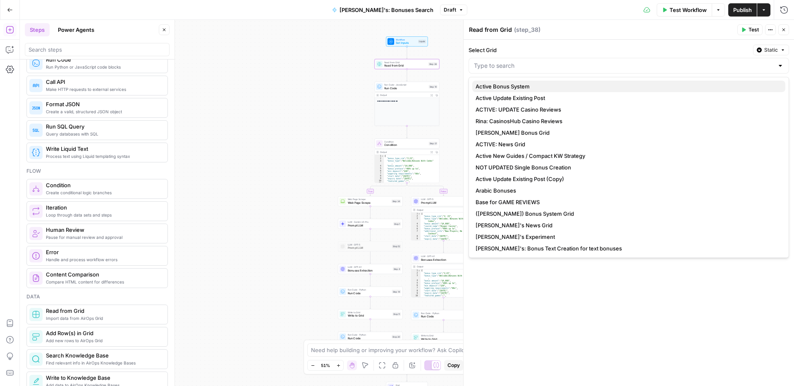
click at [508, 85] on span "Active Bonus System" at bounding box center [627, 86] width 303 height 8
type input "Active Bonus System"
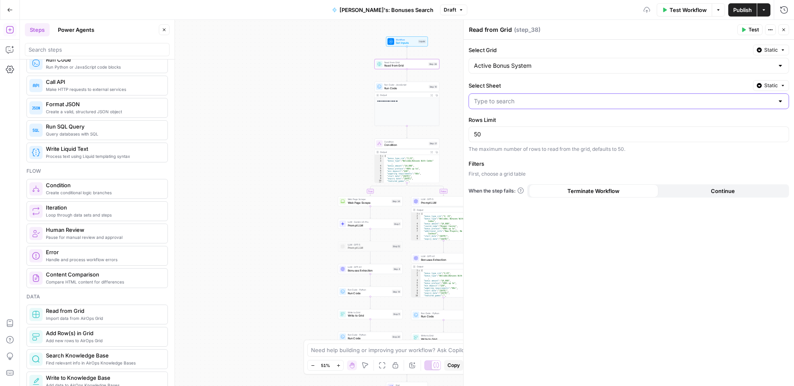
click at [502, 99] on input "Select Sheet" at bounding box center [624, 101] width 300 height 8
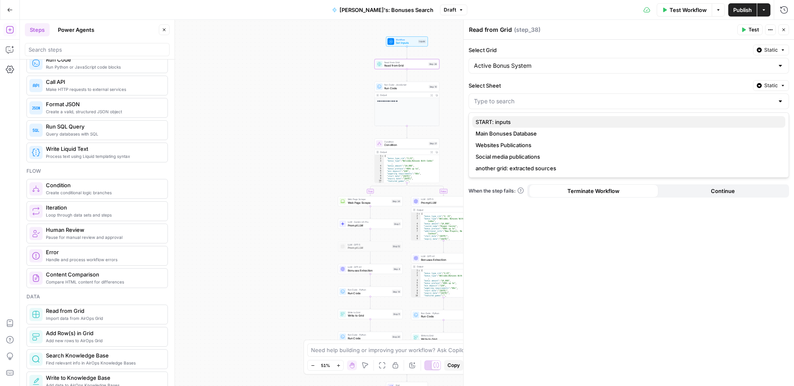
click at [502, 121] on span "START: inputs" at bounding box center [627, 122] width 303 height 8
type input "START: inputs"
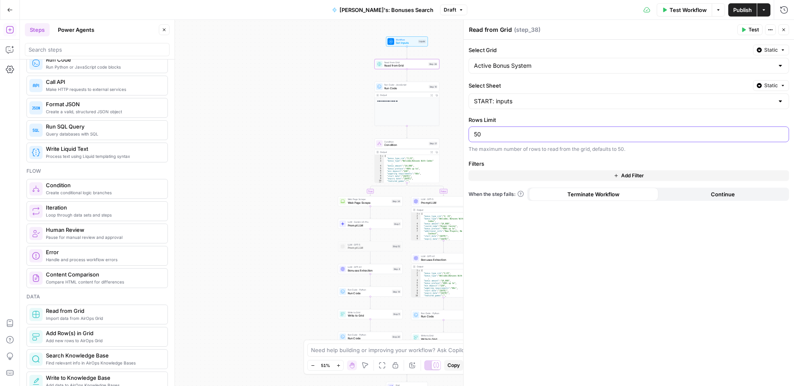
drag, startPoint x: 498, startPoint y: 131, endPoint x: 460, endPoint y: 132, distance: 37.2
click at [463, 132] on div "Read from Grid Read from Grid ( step_38 ) Test Actions Close Select Grid Static…" at bounding box center [628, 203] width 331 height 367
type input "1"
click at [626, 176] on span "Add Filter" at bounding box center [632, 175] width 23 height 7
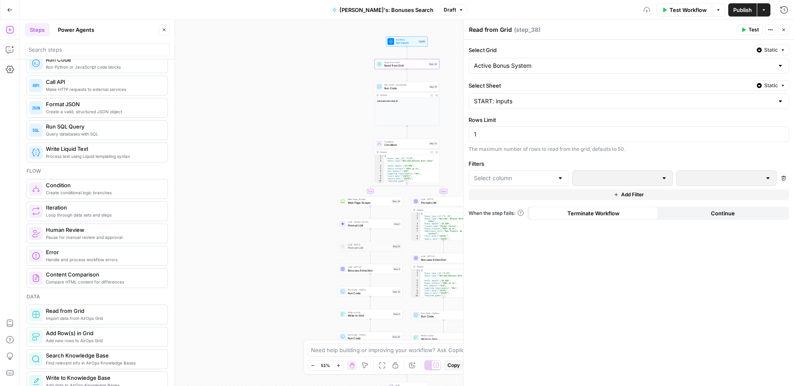
click at [561, 178] on div at bounding box center [560, 178] width 7 height 8
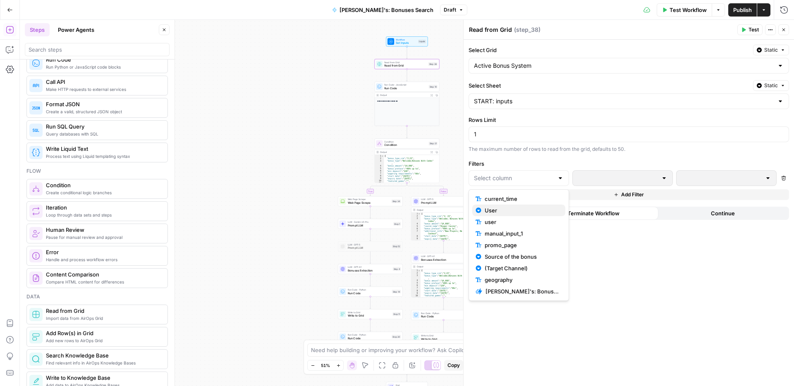
click at [507, 211] on span "User" at bounding box center [522, 210] width 74 height 8
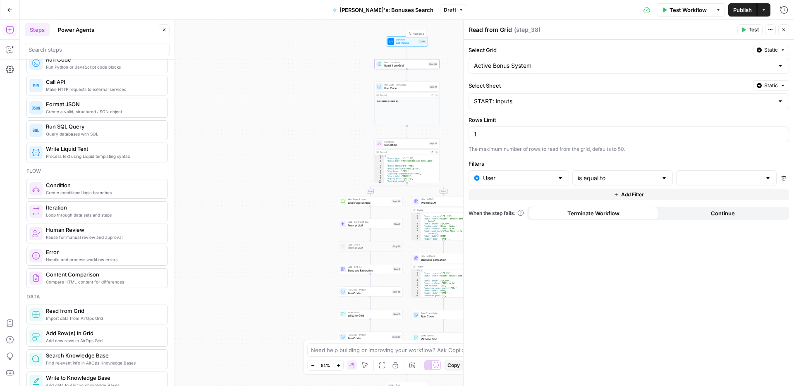
click at [411, 42] on span "Set Inputs" at bounding box center [406, 43] width 21 height 4
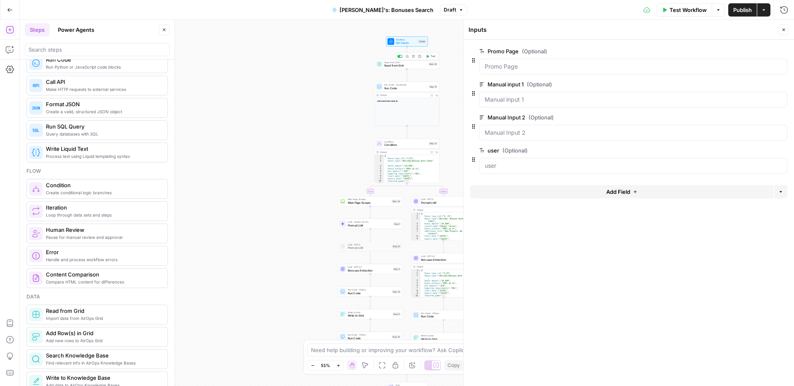
click at [405, 68] on div "Read from Grid Read from Grid Step 38 Copy step Delete step Add Note Test" at bounding box center [407, 64] width 65 height 10
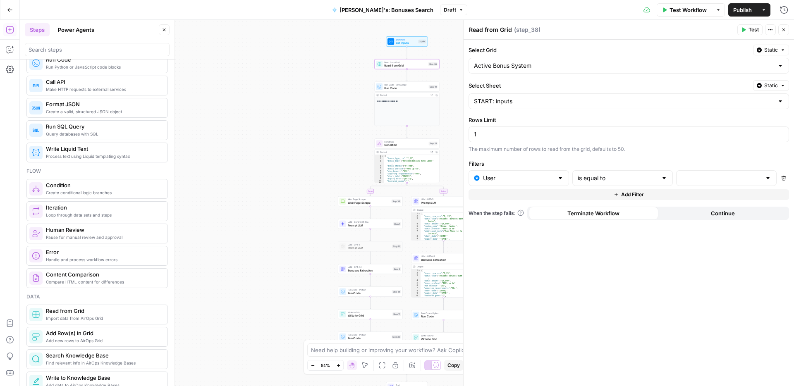
click at [563, 178] on div at bounding box center [560, 178] width 7 height 8
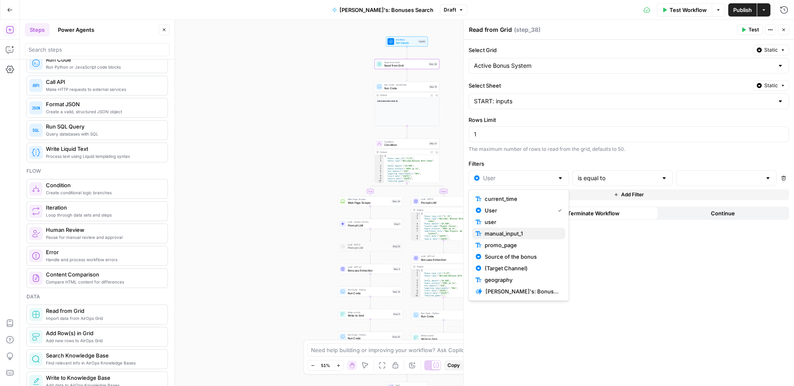
click at [527, 231] on span "manual_input_1" at bounding box center [522, 234] width 74 height 8
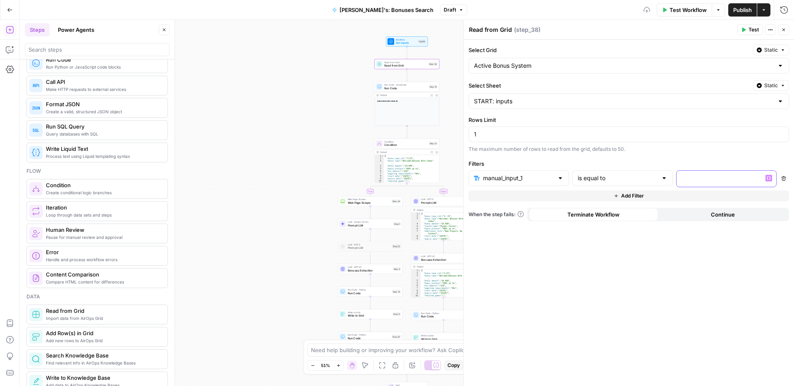
click at [770, 178] on icon "button" at bounding box center [769, 179] width 4 height 4
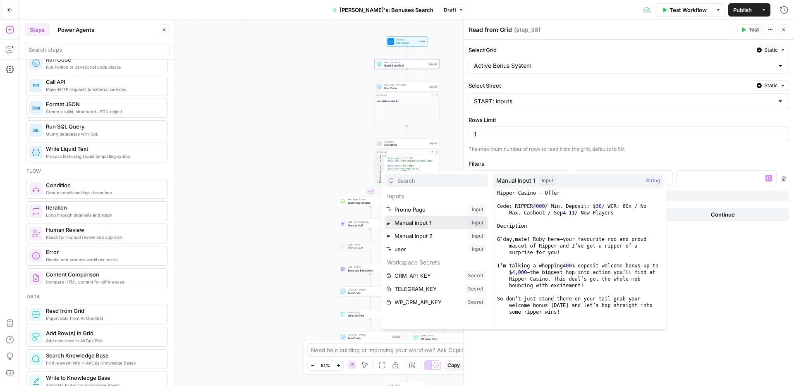
click at [443, 222] on button "Select variable Manual input 1" at bounding box center [436, 222] width 103 height 13
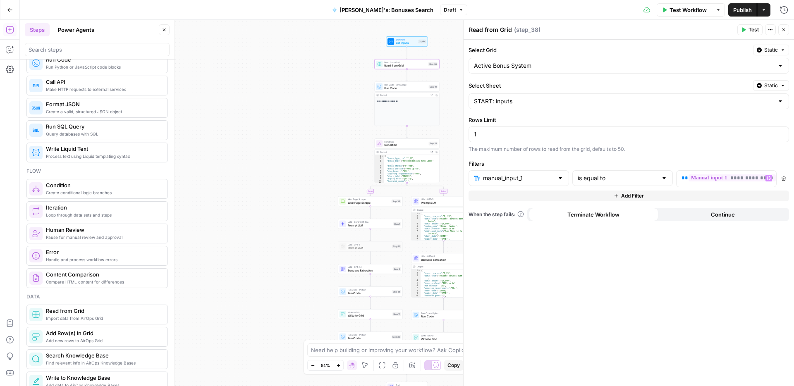
click at [740, 9] on span "Publish" at bounding box center [743, 10] width 19 height 8
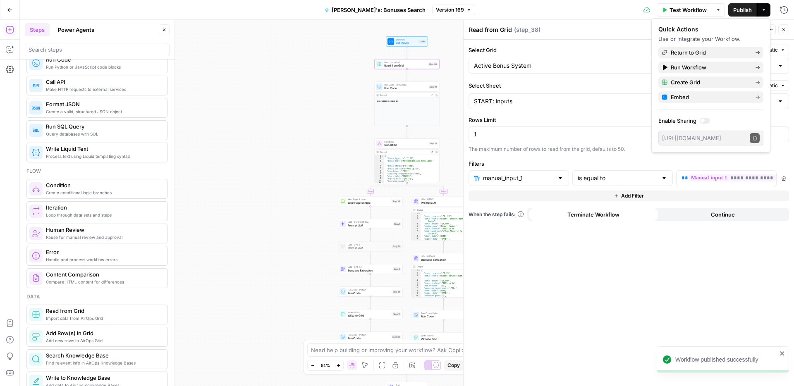
scroll to position [0, 0]
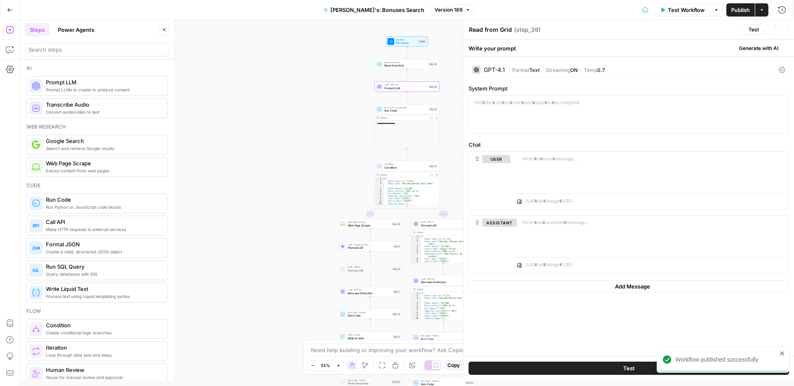
type textarea "Prompt LLM"
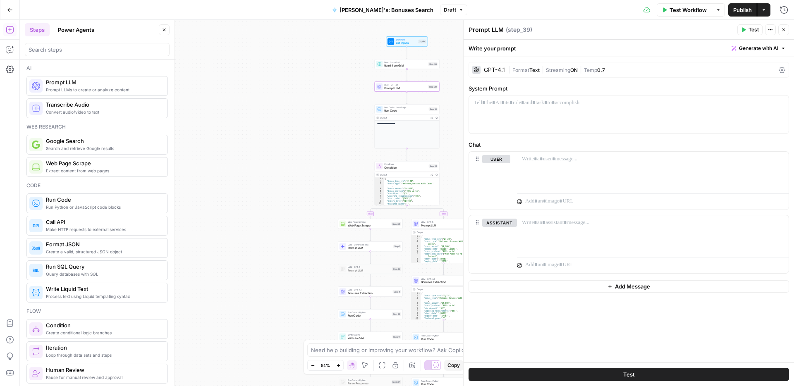
click at [340, 365] on icon "button" at bounding box center [338, 366] width 5 height 5
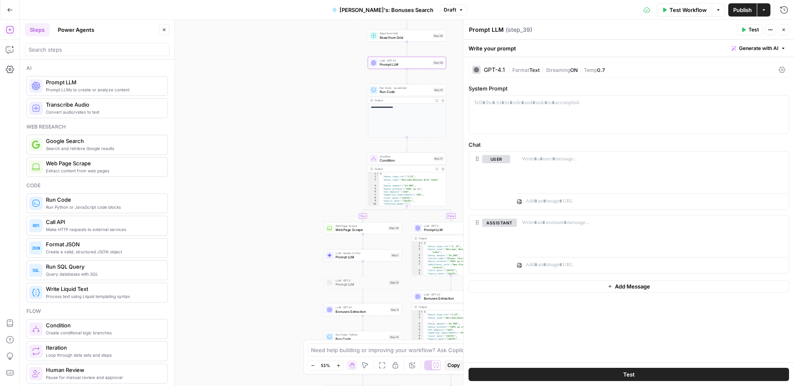
click at [340, 365] on icon "button" at bounding box center [338, 366] width 5 height 5
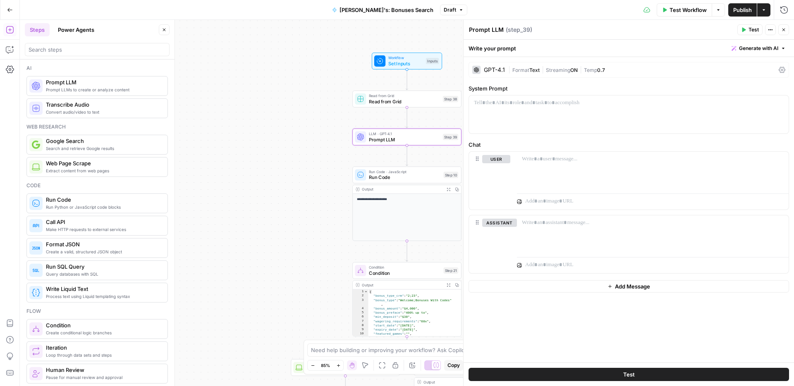
click at [751, 49] on span "Generate with AI" at bounding box center [758, 48] width 39 height 7
click at [743, 67] on span "Generate" at bounding box center [747, 66] width 60 height 8
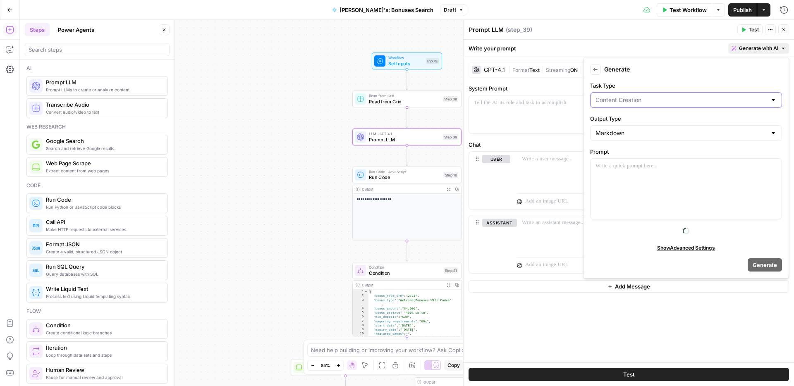
click at [633, 101] on input "Task Type" at bounding box center [681, 100] width 171 height 8
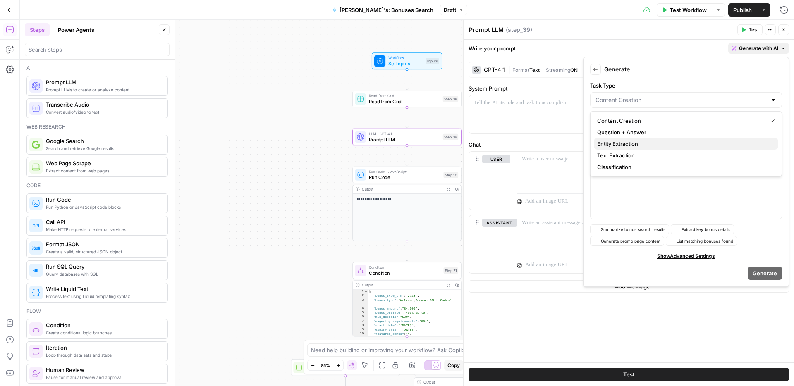
click at [628, 142] on span "Entity Extraction" at bounding box center [684, 144] width 175 height 8
type input "Entity Extraction"
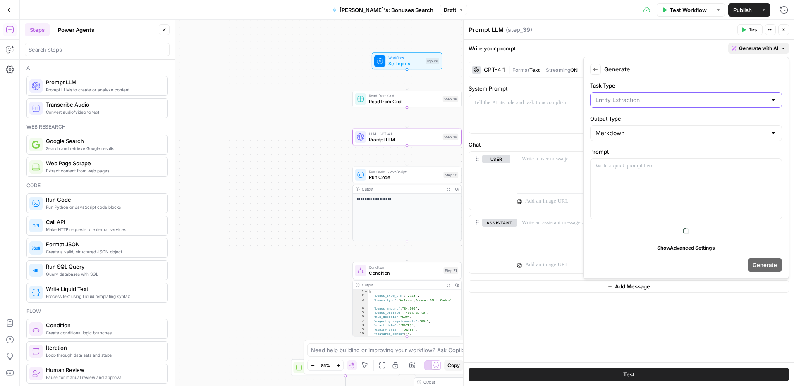
click at [644, 101] on input "Task Type" at bounding box center [681, 100] width 171 height 8
click at [621, 153] on span "Text Extraction" at bounding box center [684, 155] width 175 height 8
type input "Text Extraction"
click at [616, 171] on div "To enrich screen reader interactions, please activate Accessibility in Grammarl…" at bounding box center [686, 189] width 191 height 60
click at [773, 168] on icon "button" at bounding box center [774, 167] width 4 height 4
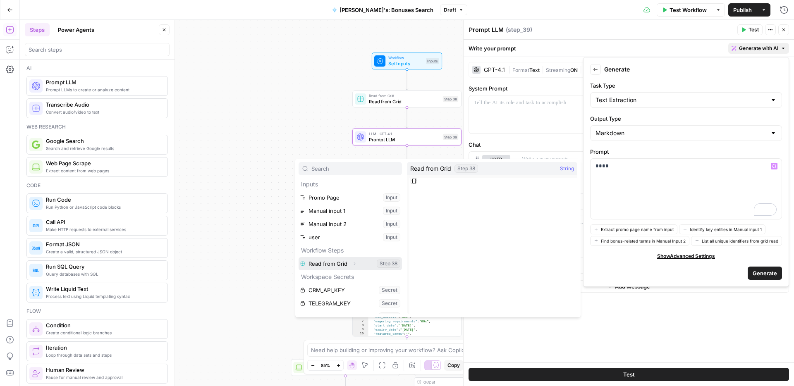
click at [357, 264] on span "Expand" at bounding box center [357, 264] width 0 height 0
click at [339, 277] on button "Select variable Output" at bounding box center [354, 277] width 95 height 13
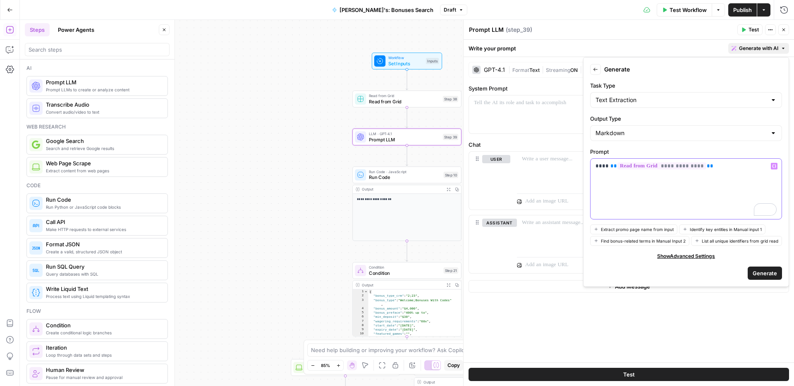
click at [734, 168] on p "**********" at bounding box center [686, 166] width 181 height 8
drag, startPoint x: 753, startPoint y: 165, endPoint x: 726, endPoint y: 166, distance: 26.1
click at [726, 166] on p "**********" at bounding box center [686, 166] width 181 height 8
click at [776, 166] on span "Variables Menu" at bounding box center [776, 166] width 0 height 0
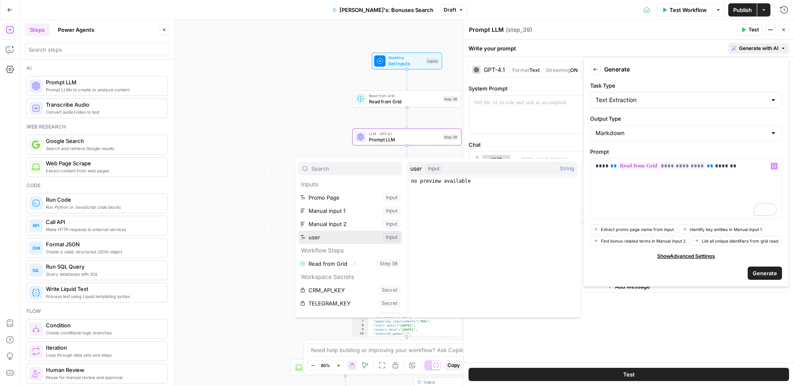
click at [320, 239] on button "Select variable user" at bounding box center [350, 237] width 103 height 13
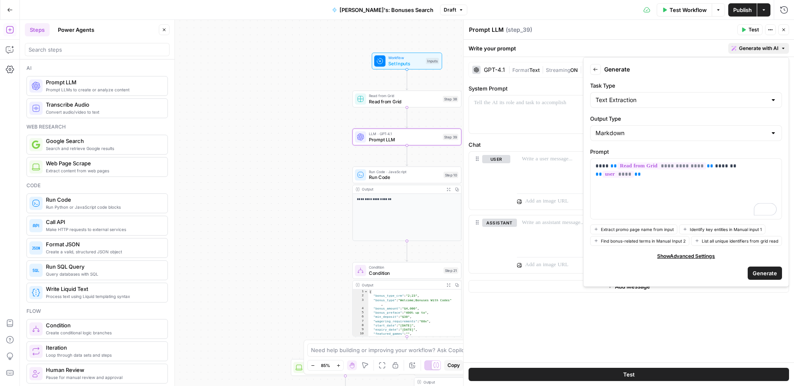
click at [763, 277] on span "Generate" at bounding box center [765, 273] width 24 height 8
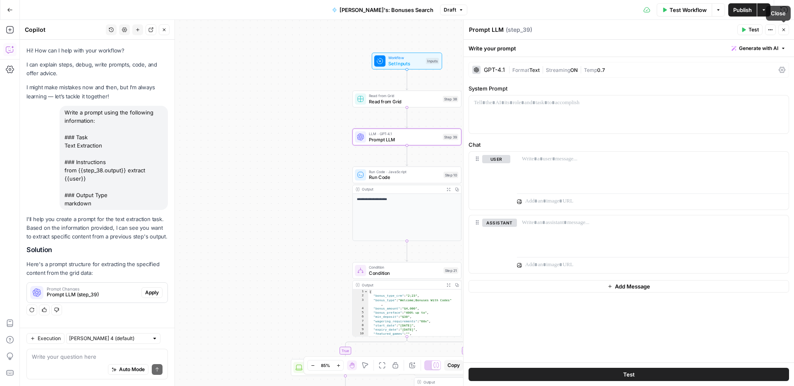
click at [784, 27] on icon "button" at bounding box center [784, 29] width 5 height 5
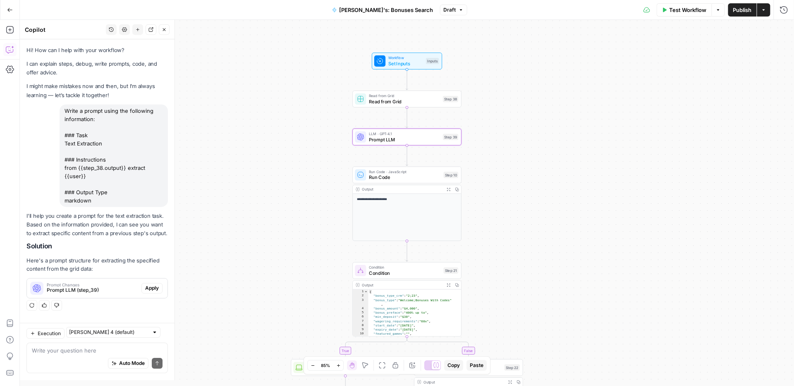
scroll to position [4, 0]
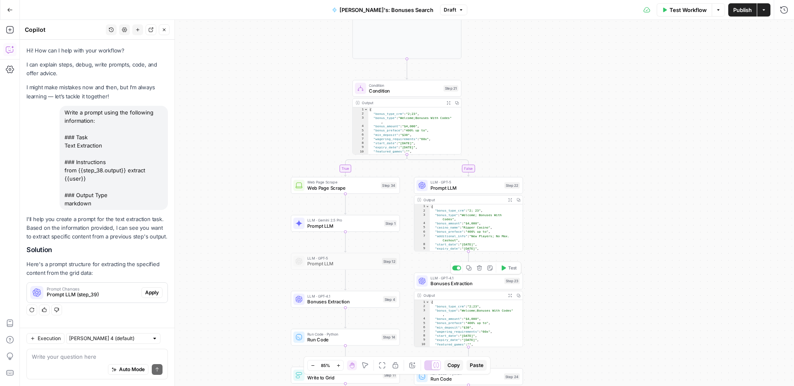
click at [443, 284] on span "Bonuses Extraction" at bounding box center [466, 283] width 71 height 7
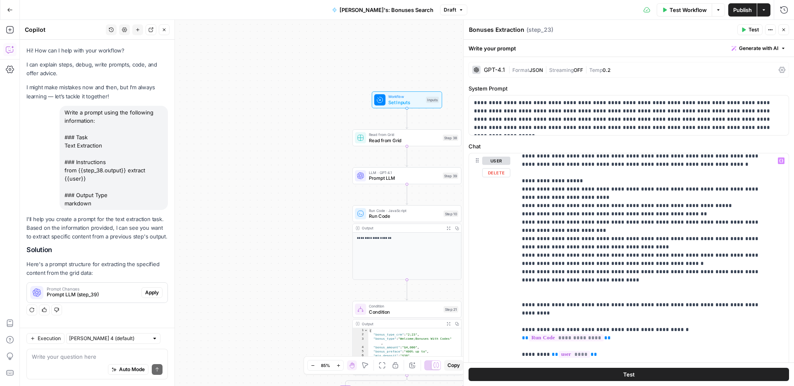
scroll to position [1369, 0]
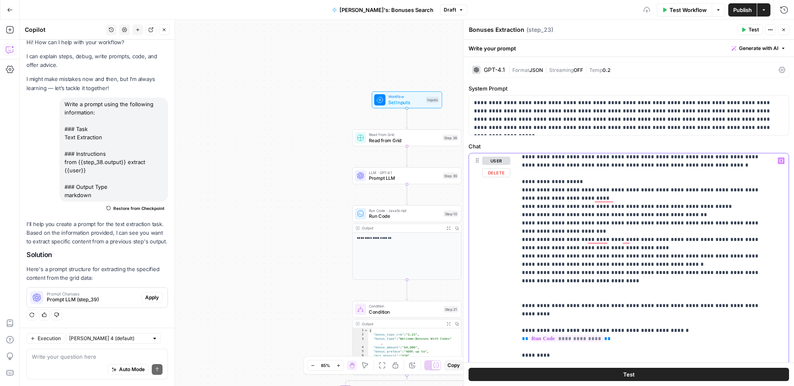
click at [779, 162] on icon "button" at bounding box center [781, 161] width 4 height 4
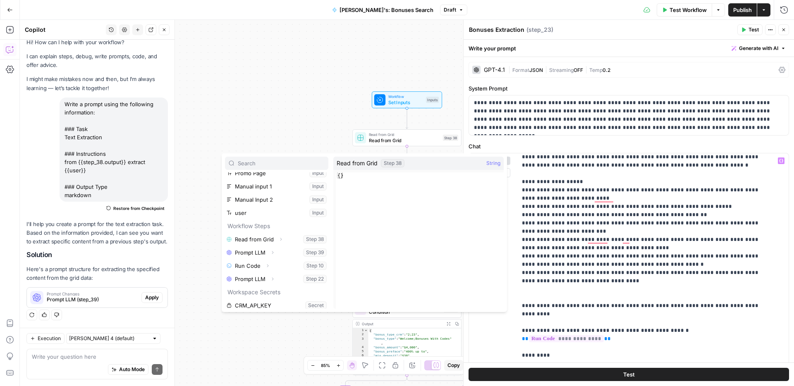
scroll to position [49, 0]
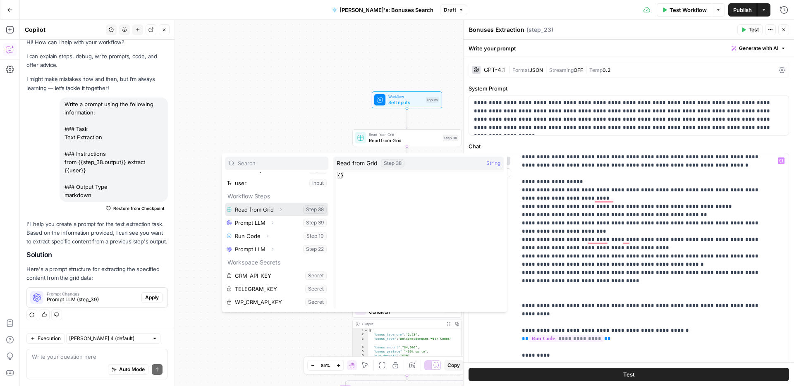
click at [284, 212] on button "Expand" at bounding box center [281, 209] width 11 height 11
click at [274, 221] on button "Select variable Output" at bounding box center [280, 222] width 95 height 13
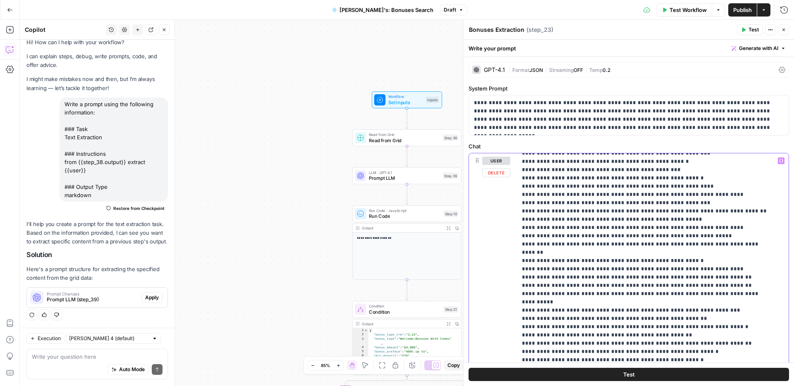
scroll to position [1929, 0]
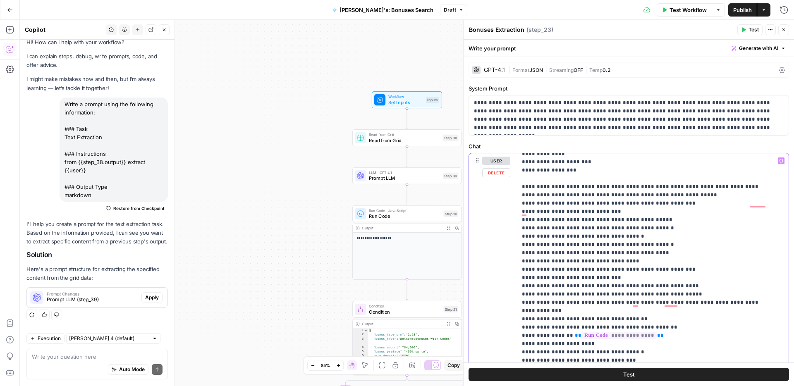
drag, startPoint x: 590, startPoint y: 187, endPoint x: 548, endPoint y: 188, distance: 41.8
click at [779, 161] on icon "button" at bounding box center [781, 161] width 4 height 4
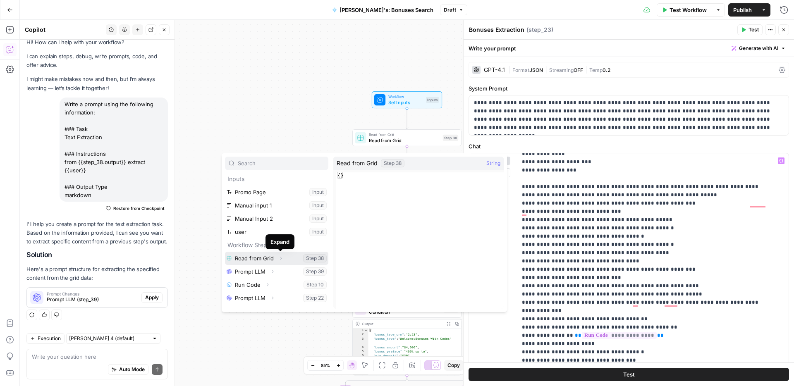
click at [281, 259] on icon "button" at bounding box center [282, 258] width 2 height 3
click at [268, 273] on button "Select variable Output" at bounding box center [280, 271] width 95 height 13
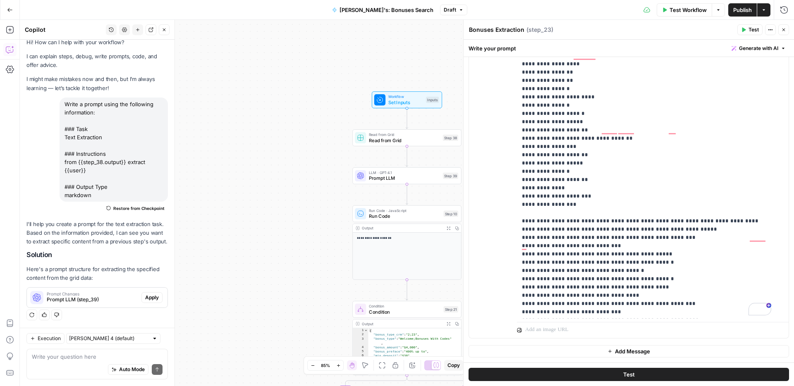
click at [741, 10] on span "Publish" at bounding box center [743, 10] width 19 height 8
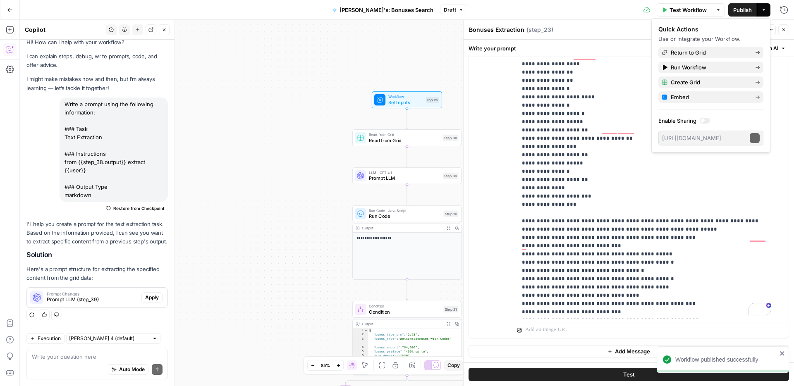
click at [784, 29] on icon "button" at bounding box center [784, 30] width 3 height 3
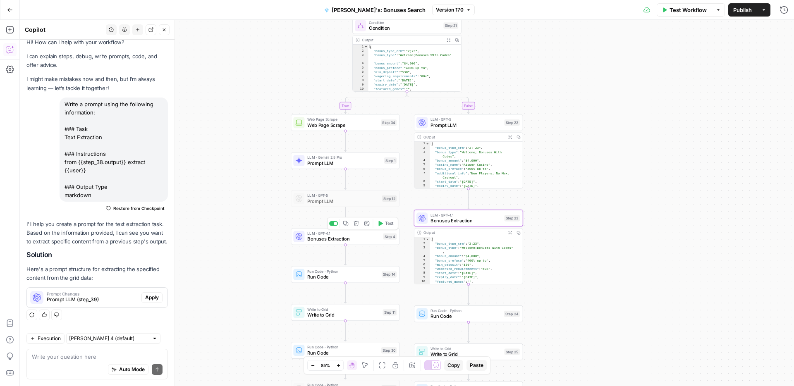
click at [333, 237] on span "Bonuses Extraction" at bounding box center [343, 239] width 73 height 7
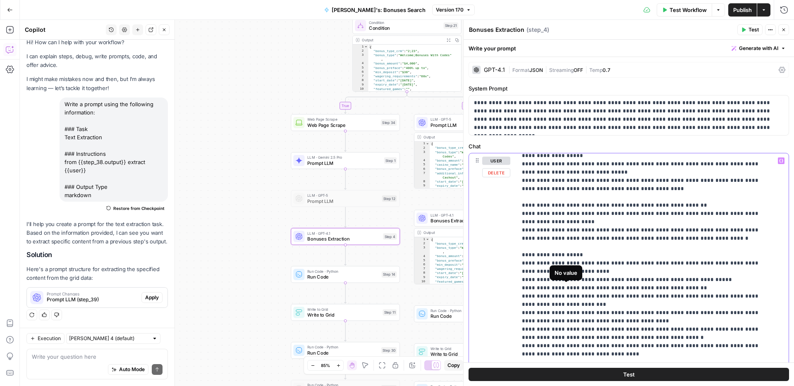
drag, startPoint x: 601, startPoint y: 289, endPoint x: 546, endPoint y: 288, distance: 55.5
click at [779, 162] on icon "button" at bounding box center [781, 161] width 4 height 4
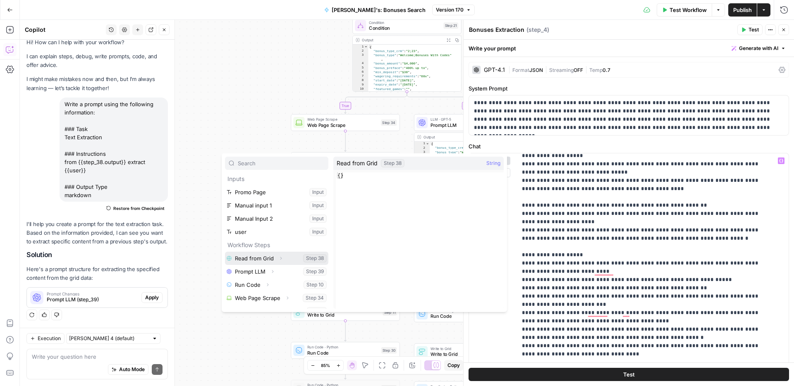
click at [284, 259] on button "Expand" at bounding box center [281, 258] width 11 height 11
click at [263, 275] on button "Select variable Output" at bounding box center [280, 271] width 95 height 13
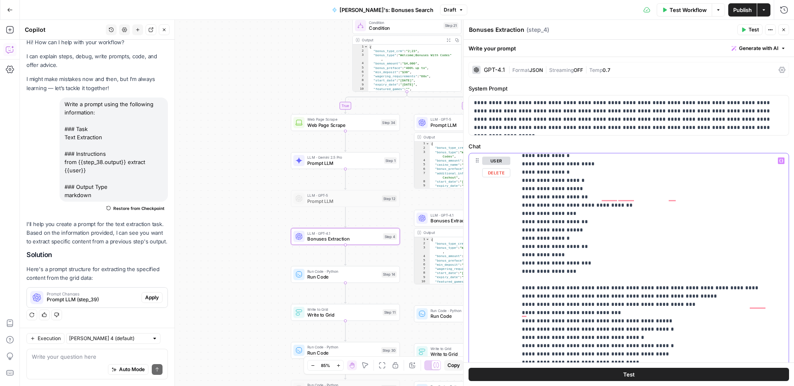
drag, startPoint x: 588, startPoint y: 289, endPoint x: 548, endPoint y: 289, distance: 40.5
click at [779, 161] on icon "button" at bounding box center [781, 161] width 4 height 4
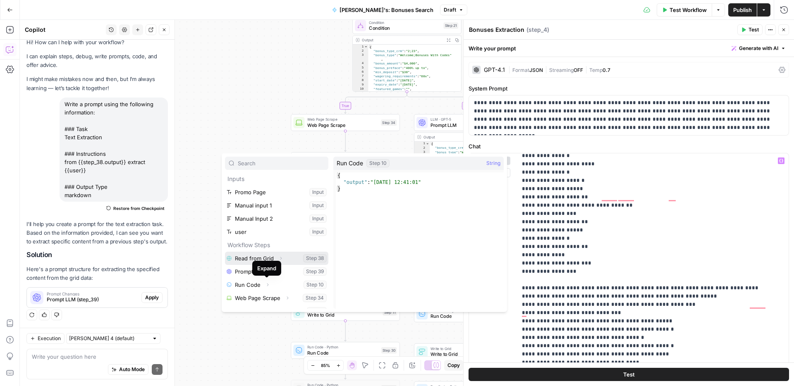
click at [281, 258] on icon "button" at bounding box center [282, 258] width 2 height 3
click at [259, 270] on button "Select variable Output" at bounding box center [280, 271] width 95 height 13
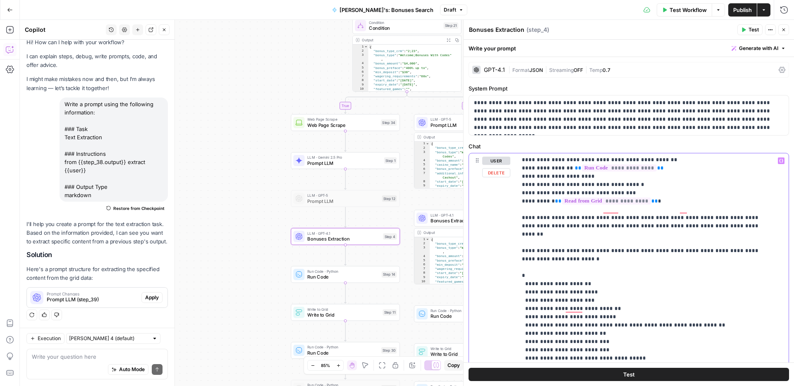
drag, startPoint x: 549, startPoint y: 285, endPoint x: 561, endPoint y: 282, distance: 12.3
click at [779, 161] on icon "button" at bounding box center [781, 161] width 4 height 4
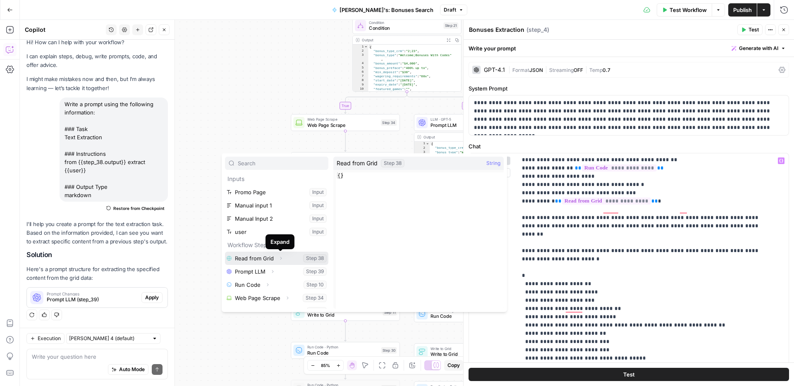
click at [279, 257] on icon "button" at bounding box center [280, 258] width 5 height 5
click at [261, 269] on button "Select variable Output" at bounding box center [280, 271] width 95 height 13
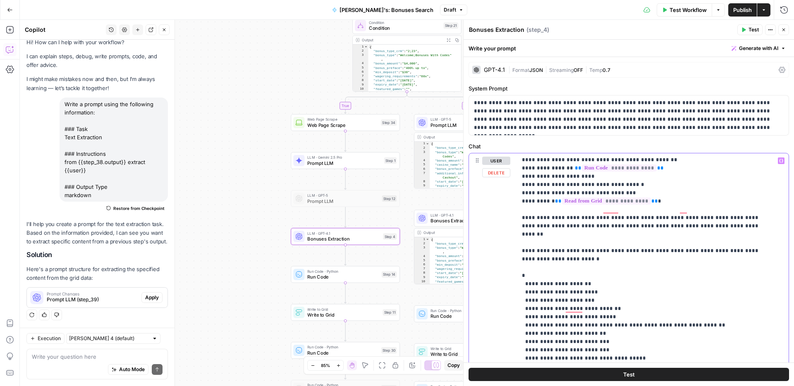
drag, startPoint x: 548, startPoint y: 285, endPoint x: 643, endPoint y: 285, distance: 95.2
copy p "**********"
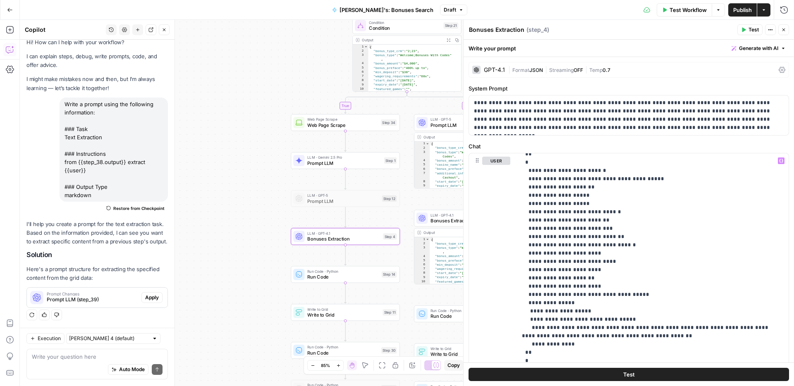
click at [748, 10] on span "Publish" at bounding box center [743, 10] width 19 height 8
click at [782, 29] on icon "button" at bounding box center [784, 29] width 5 height 5
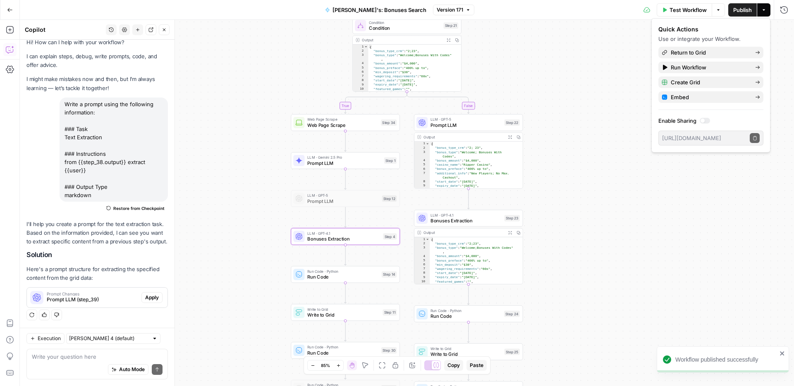
click at [439, 220] on span "Bonuses Extraction" at bounding box center [466, 220] width 71 height 7
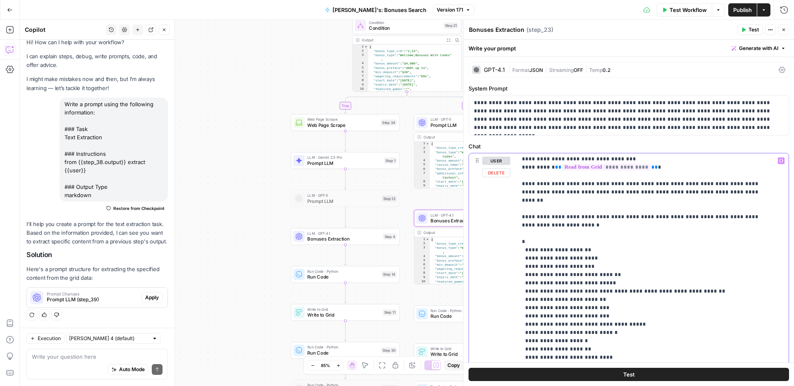
drag, startPoint x: 549, startPoint y: 249, endPoint x: 560, endPoint y: 251, distance: 11.4
click at [783, 161] on span "Variables Menu" at bounding box center [783, 161] width 0 height 0
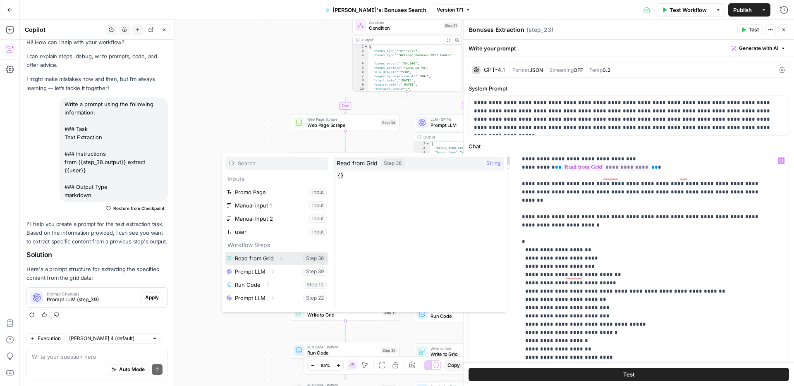
click at [281, 259] on icon "button" at bounding box center [280, 258] width 5 height 5
click at [262, 272] on button "Select variable Output" at bounding box center [280, 271] width 95 height 13
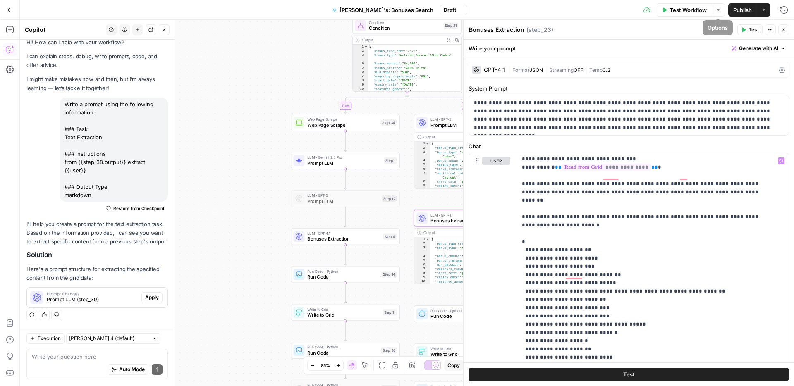
click at [735, 6] on span "Publish" at bounding box center [743, 10] width 19 height 8
click at [782, 29] on icon "button" at bounding box center [784, 29] width 5 height 5
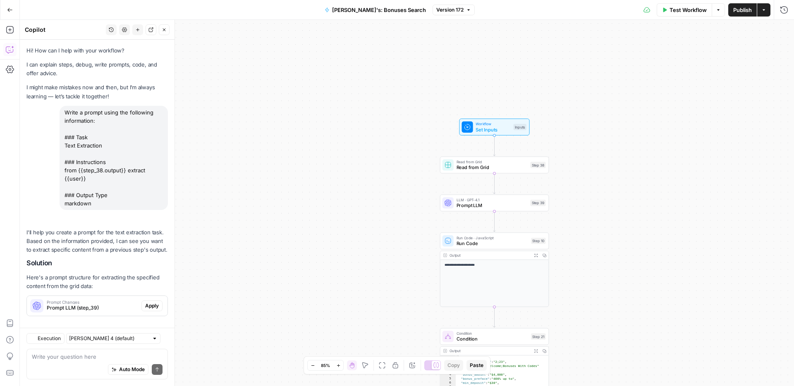
scroll to position [17, 0]
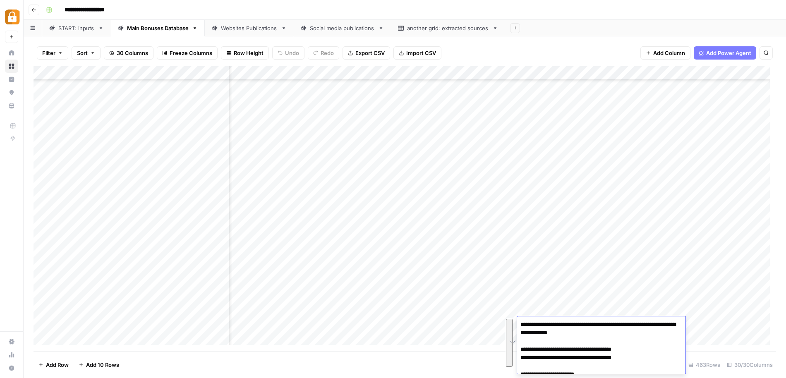
scroll to position [23, 0]
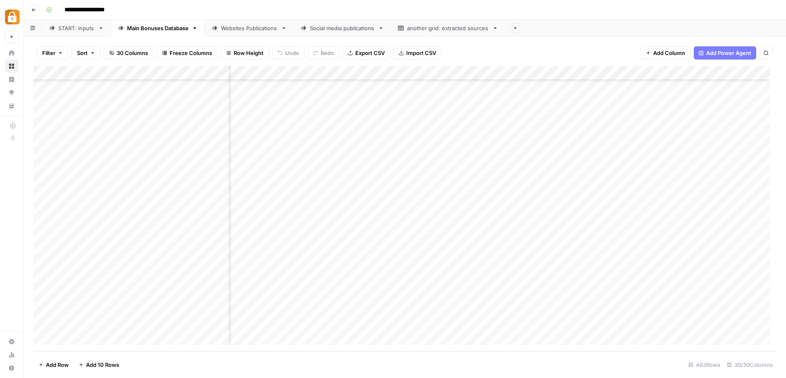
click at [72, 29] on div "START: inputs" at bounding box center [76, 28] width 36 height 8
click at [253, 315] on div "Add Column" at bounding box center [405, 208] width 743 height 285
type textarea "**********"
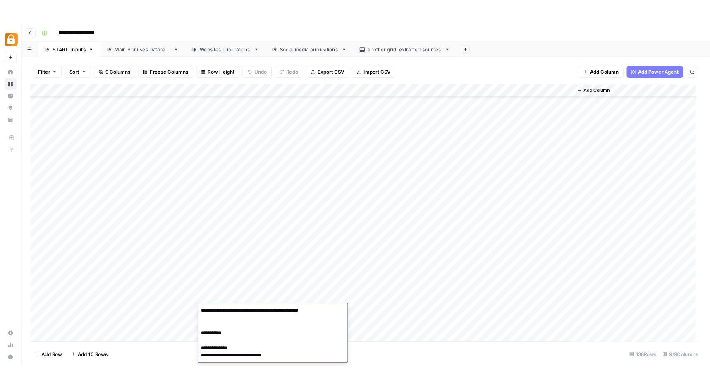
scroll to position [111, 0]
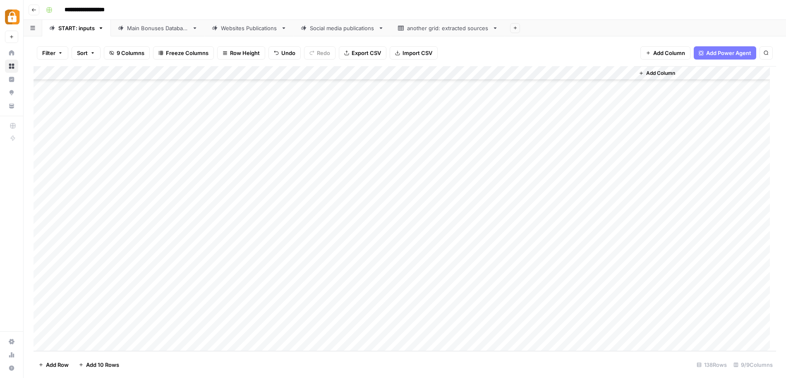
click at [584, 316] on div "Add Column" at bounding box center [405, 208] width 743 height 285
click at [616, 288] on div "Add Column" at bounding box center [405, 208] width 743 height 285
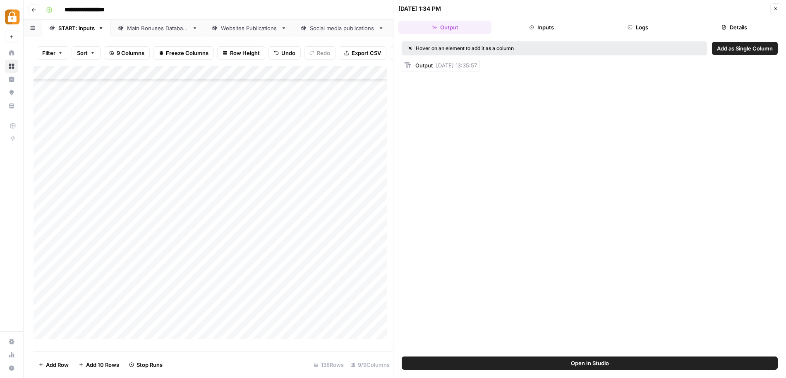
click at [640, 30] on button "Logs" at bounding box center [638, 27] width 93 height 13
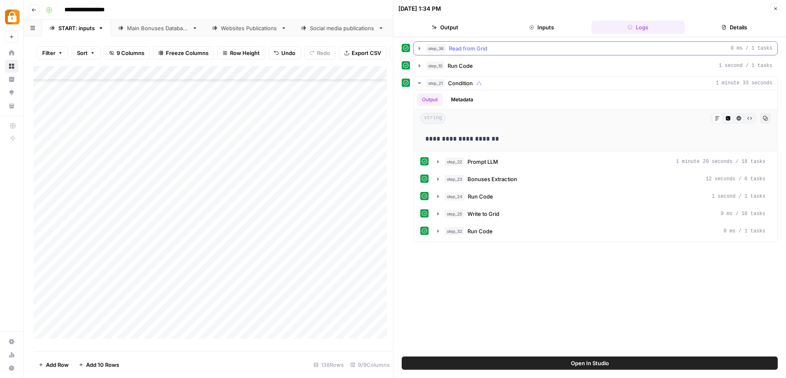
click at [417, 49] on icon "button" at bounding box center [419, 48] width 7 height 7
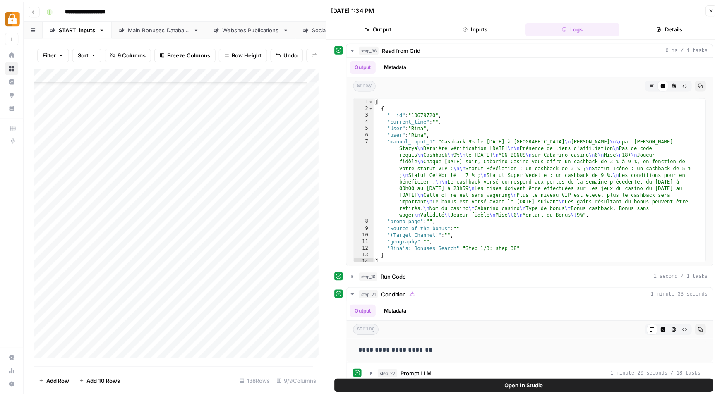
scroll to position [1678, 0]
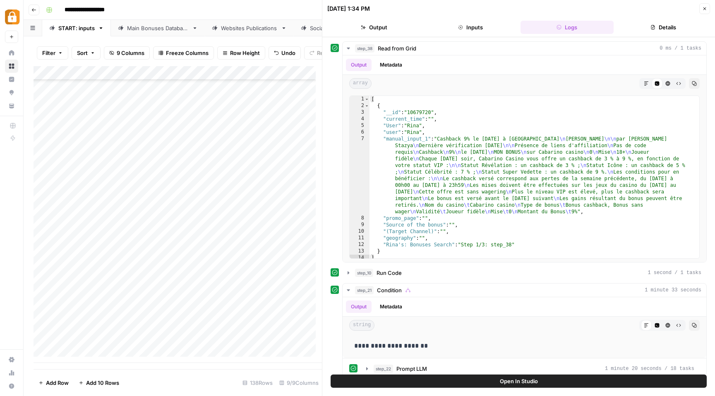
click at [706, 7] on icon "button" at bounding box center [704, 8] width 5 height 5
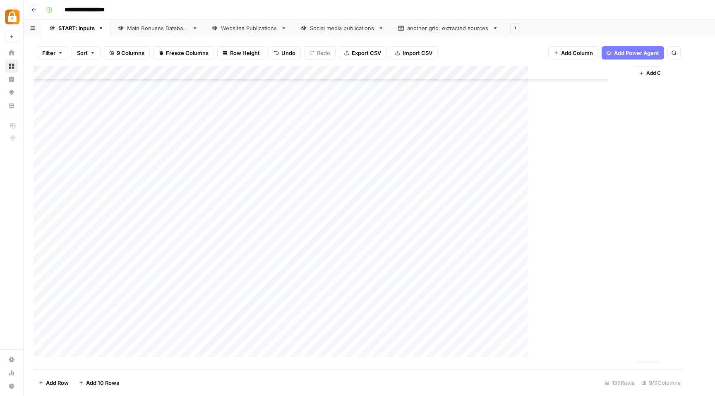
scroll to position [1665, 0]
click at [213, 71] on div "Add Column" at bounding box center [369, 217] width 671 height 303
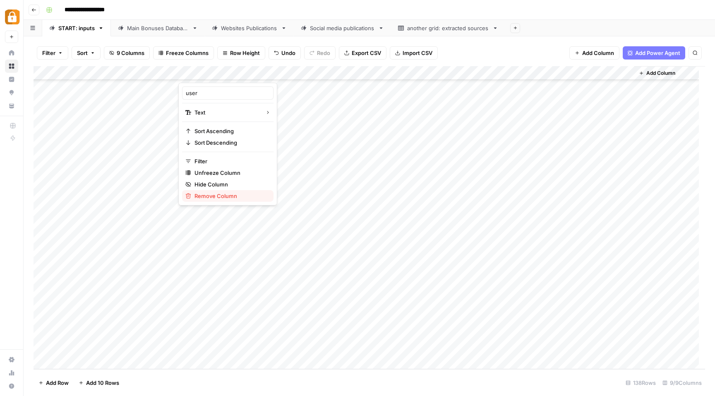
click at [220, 199] on span "Remove Column" at bounding box center [230, 196] width 72 height 8
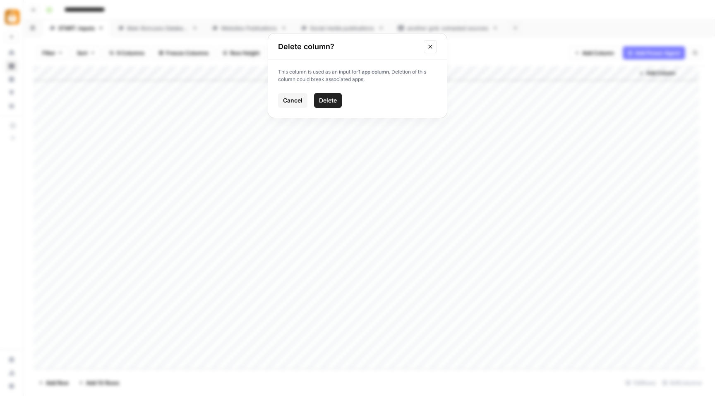
click at [328, 102] on span "Delete" at bounding box center [328, 100] width 18 height 8
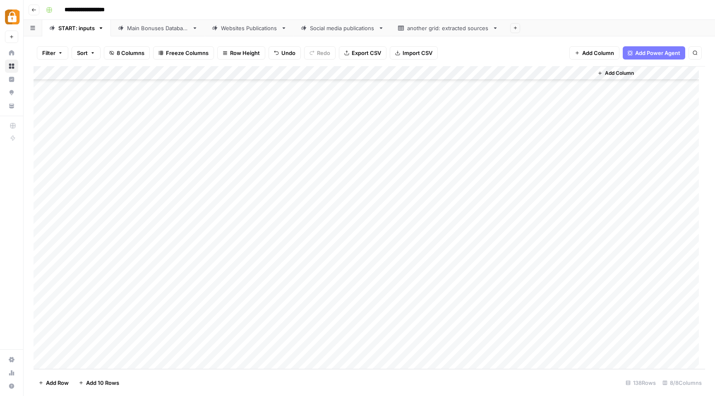
click at [576, 74] on div "Add Column" at bounding box center [369, 217] width 671 height 303
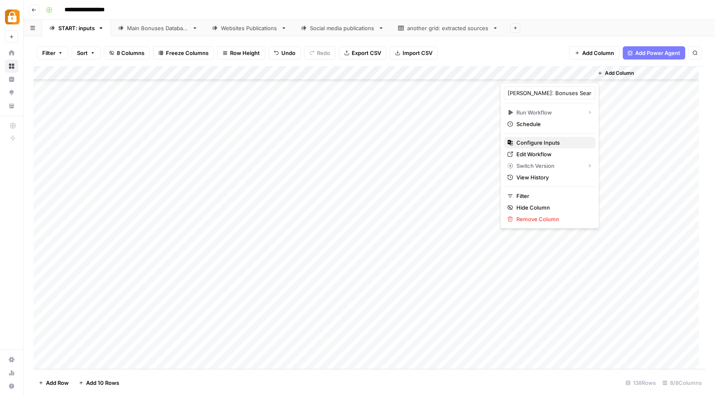
click at [534, 141] on span "Configure Inputs" at bounding box center [552, 143] width 72 height 8
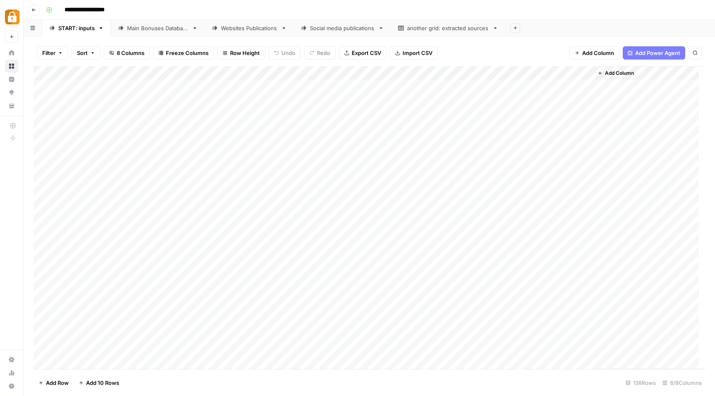
click at [576, 72] on div "Add Column" at bounding box center [369, 217] width 671 height 303
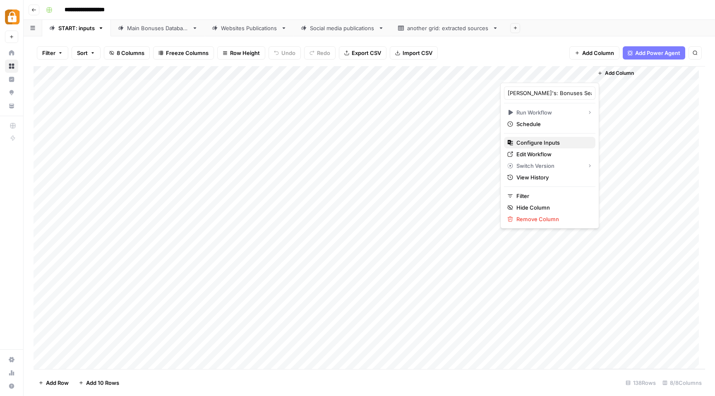
click at [529, 145] on span "Configure Inputs" at bounding box center [552, 143] width 72 height 8
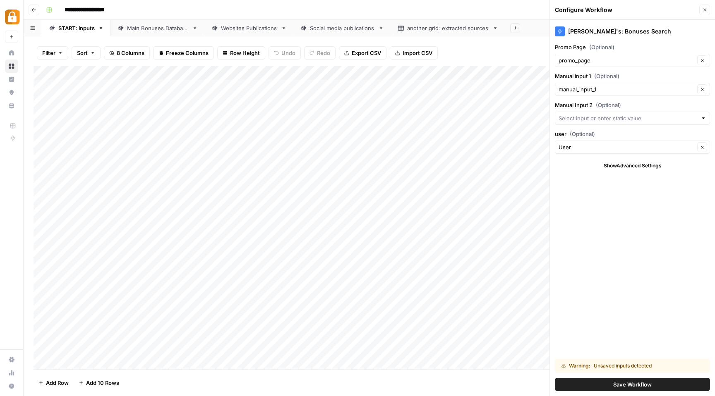
click at [598, 142] on div "User Clear" at bounding box center [632, 147] width 155 height 13
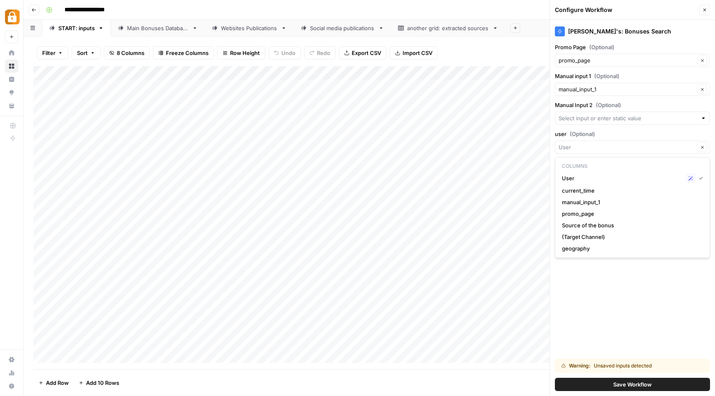
click at [589, 176] on span "User" at bounding box center [622, 178] width 120 height 8
type input "User"
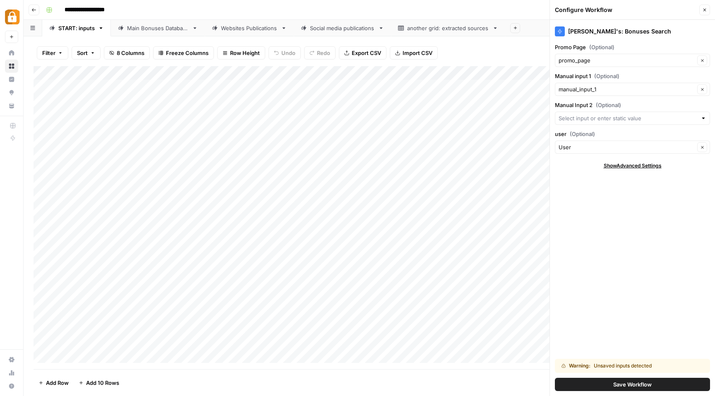
click at [628, 385] on span "Save Workflow" at bounding box center [632, 385] width 38 height 8
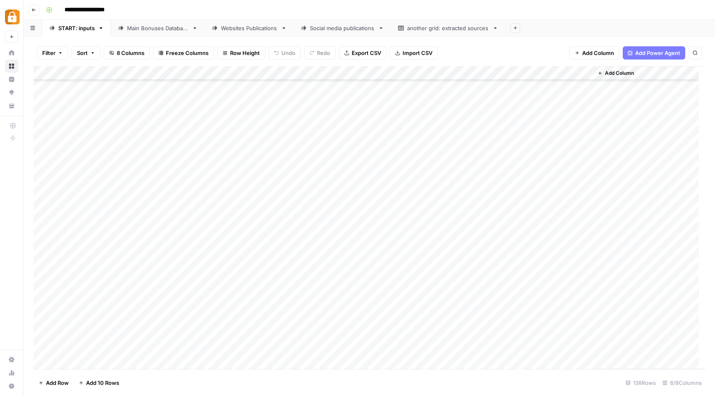
scroll to position [1665, 0]
click at [585, 320] on div "Add Column" at bounding box center [369, 217] width 671 height 303
click at [585, 333] on div "Add Column" at bounding box center [369, 217] width 671 height 303
click at [132, 29] on div "Main Bonuses Database" at bounding box center [158, 28] width 62 height 8
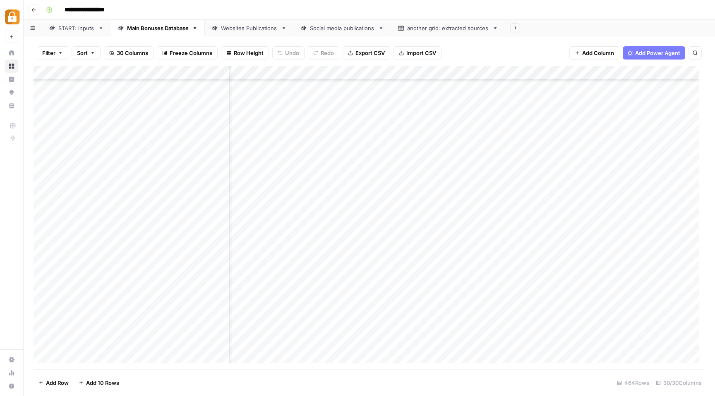
click at [563, 344] on div "Add Column" at bounding box center [369, 217] width 671 height 303
click at [576, 340] on div "Add Column" at bounding box center [369, 217] width 671 height 303
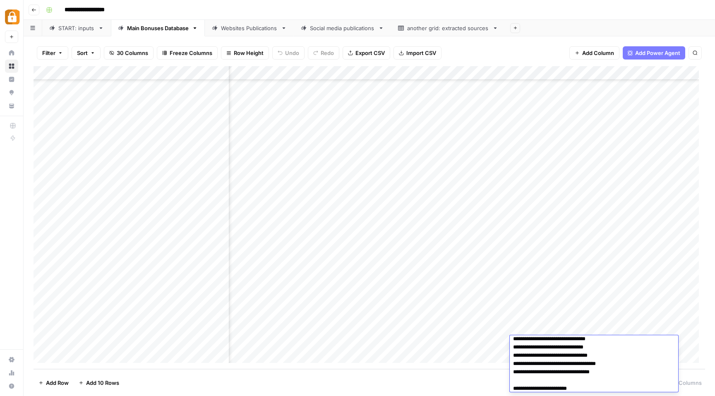
scroll to position [0, 0]
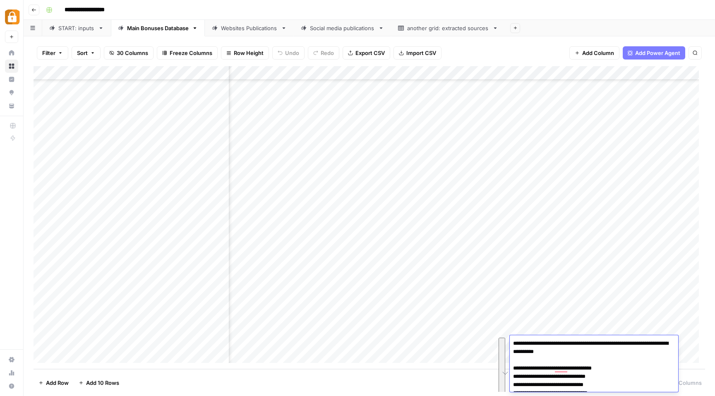
drag, startPoint x: 617, startPoint y: 357, endPoint x: 512, endPoint y: 341, distance: 106.0
click at [0, 0] on div "**********" at bounding box center [0, 0] width 0 height 0
click at [58, 31] on div "START: inputs" at bounding box center [72, 28] width 46 height 8
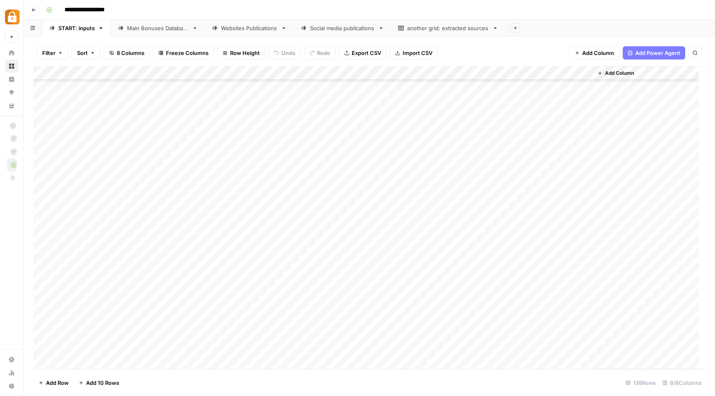
scroll to position [1665, 0]
click at [587, 320] on div "Add Column" at bounding box center [369, 217] width 671 height 303
click at [584, 334] on div "Add Column" at bounding box center [369, 217] width 671 height 303
click at [573, 319] on div "Add Column" at bounding box center [369, 217] width 671 height 303
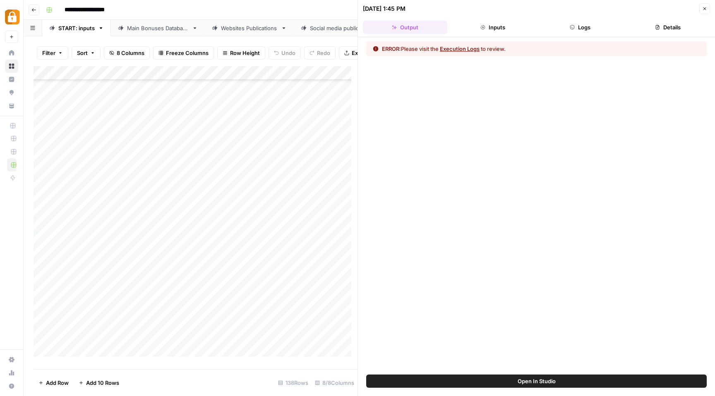
click at [580, 28] on button "Logs" at bounding box center [580, 27] width 84 height 13
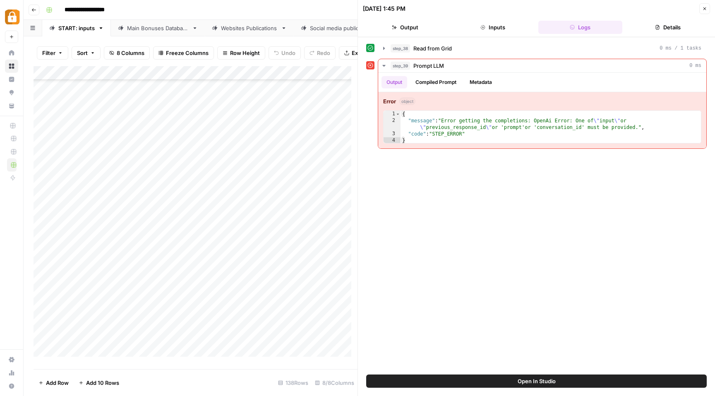
click at [705, 10] on icon "button" at bounding box center [704, 8] width 3 height 3
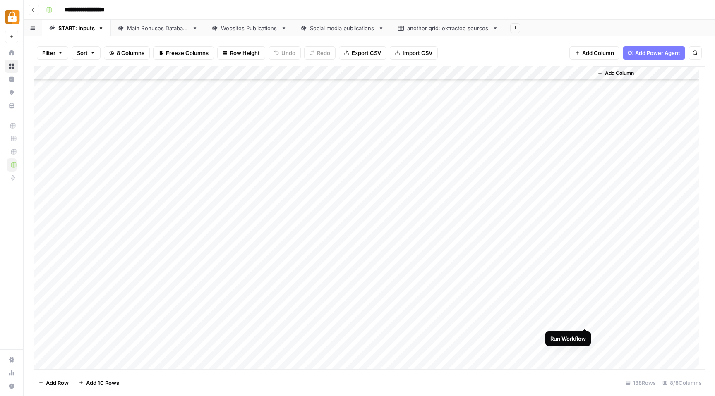
click at [582, 322] on div "Add Column" at bounding box center [369, 217] width 671 height 303
click at [582, 334] on div "Add Column" at bounding box center [369, 217] width 671 height 303
